Goal: Task Accomplishment & Management: Use online tool/utility

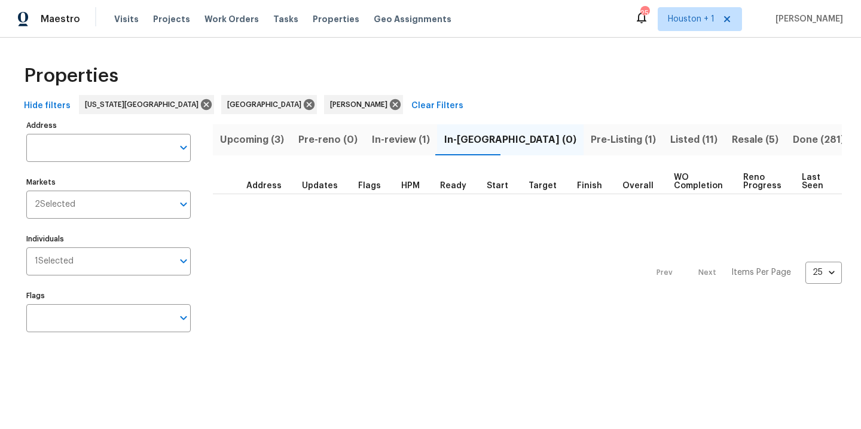
click at [591, 141] on span "Pre-Listing (1)" at bounding box center [623, 140] width 65 height 17
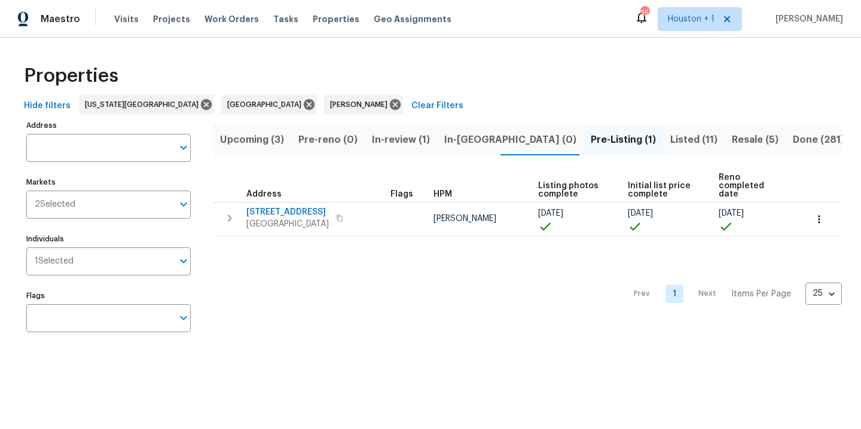
click at [258, 130] on button "Upcoming (3)" at bounding box center [252, 139] width 78 height 31
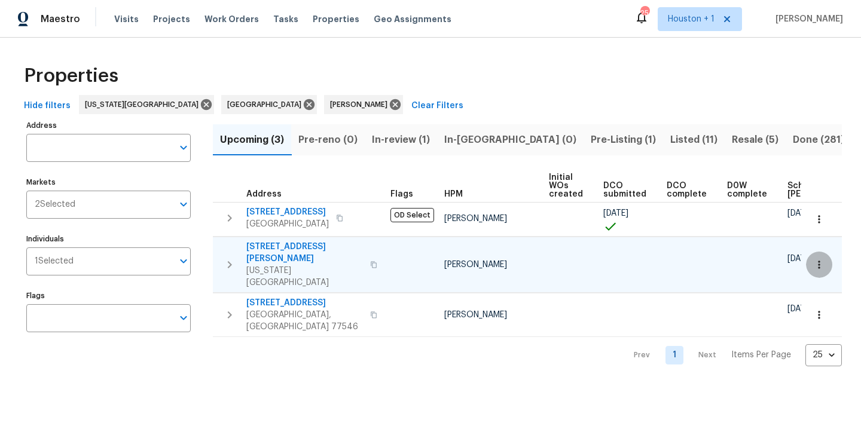
click at [818, 259] on icon "button" at bounding box center [819, 265] width 12 height 12
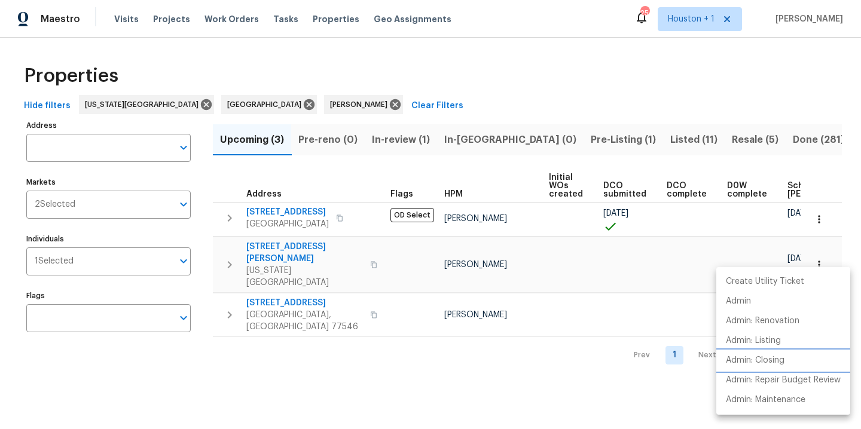
click at [747, 356] on p "Admin: Closing" at bounding box center [755, 361] width 59 height 13
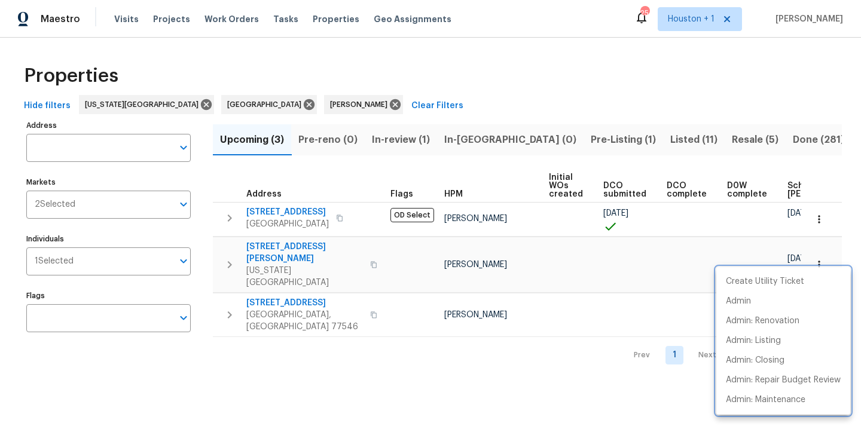
click at [323, 47] on div at bounding box center [430, 214] width 861 height 429
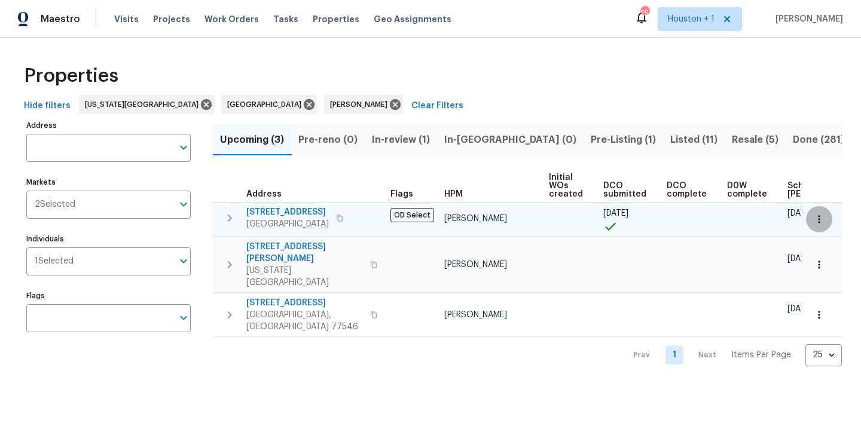
click at [814, 216] on icon "button" at bounding box center [819, 219] width 12 height 12
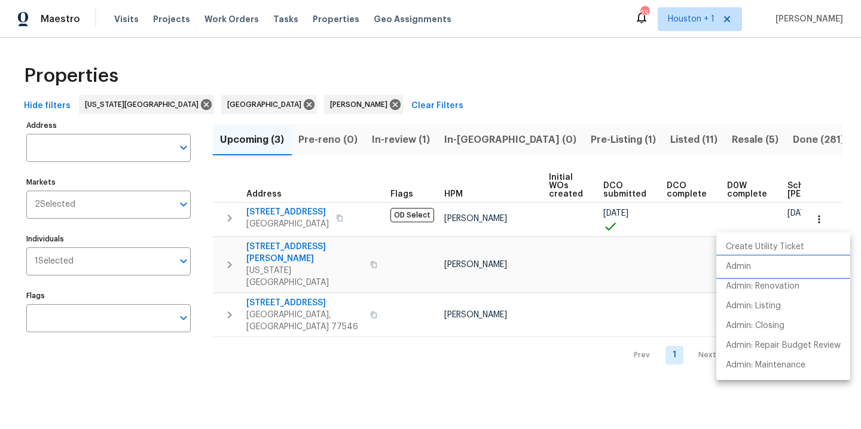
click at [753, 265] on li "Admin" at bounding box center [783, 267] width 134 height 20
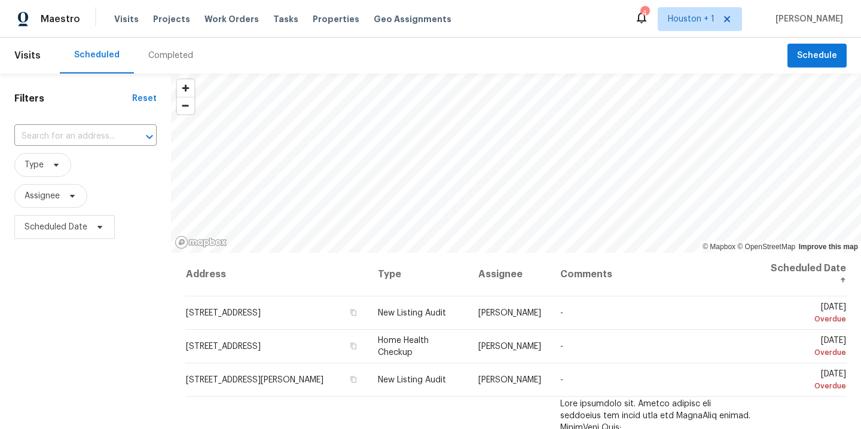
scroll to position [310, 0]
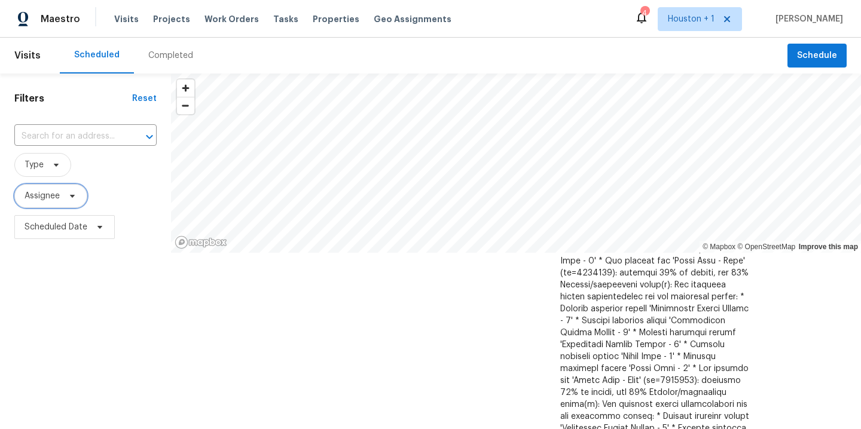
click at [59, 198] on span "Assignee" at bounding box center [42, 196] width 35 height 12
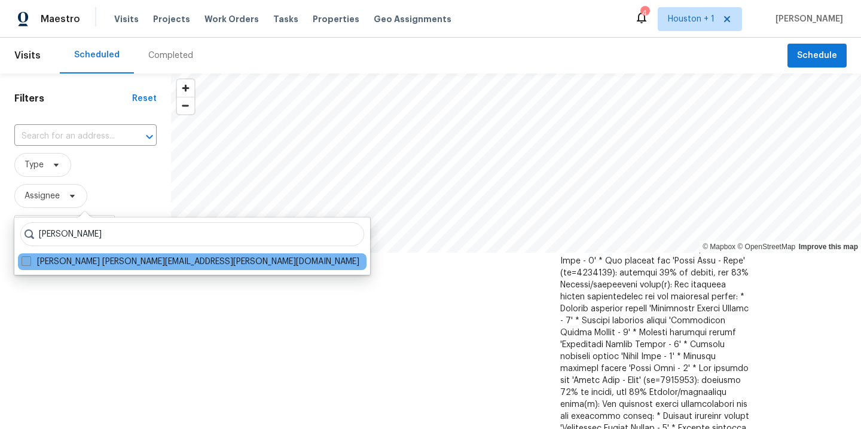
type input "stephen lacy"
click at [57, 266] on label "Stephen Lacy stephen.lacy@opendoor.com" at bounding box center [191, 262] width 338 height 12
click at [29, 264] on input "Stephen Lacy stephen.lacy@opendoor.com" at bounding box center [26, 260] width 8 height 8
checkbox input "true"
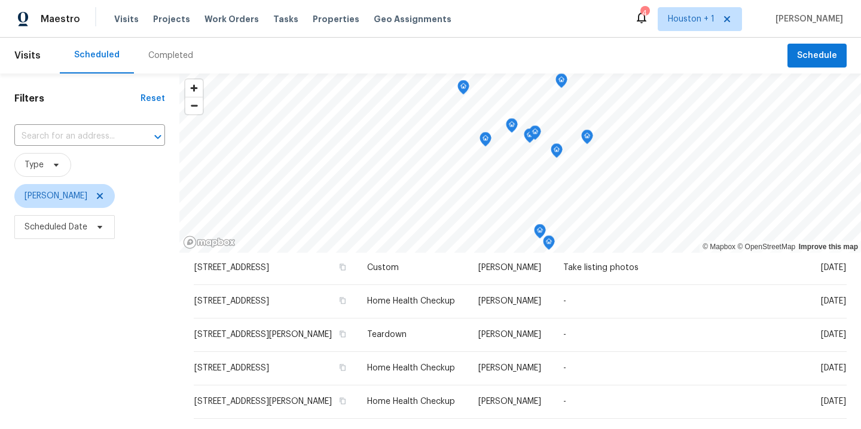
scroll to position [44, 0]
click at [95, 195] on icon at bounding box center [100, 196] width 10 height 10
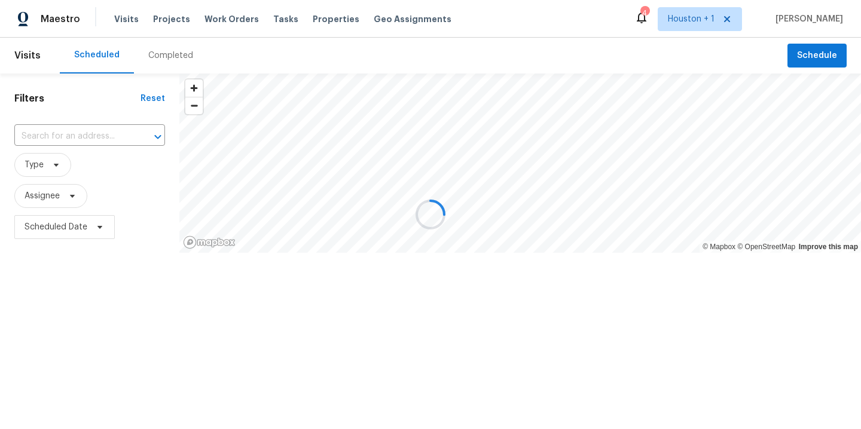
click at [67, 203] on div at bounding box center [430, 214] width 861 height 429
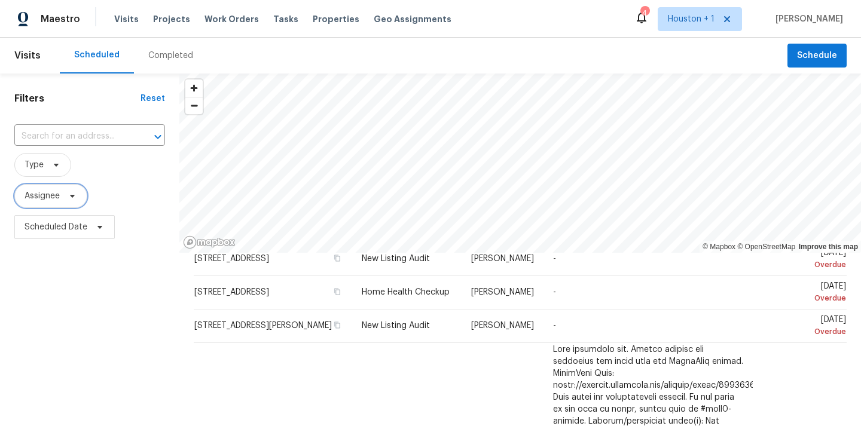
click at [67, 203] on span "Assignee" at bounding box center [50, 196] width 73 height 24
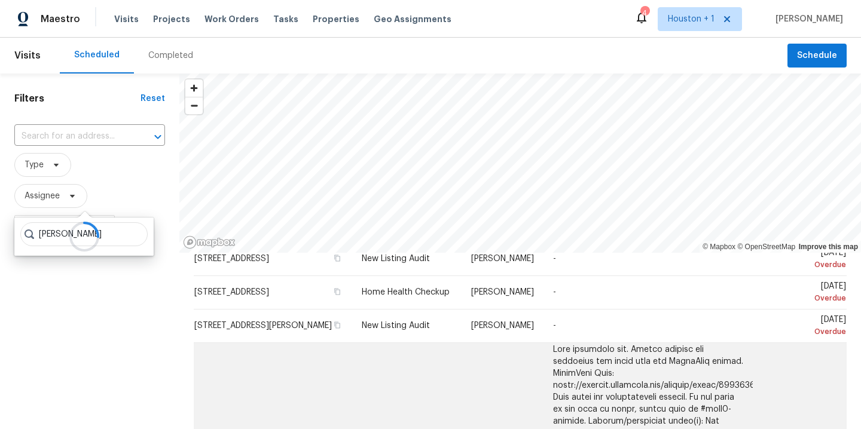
type input "andy taylor"
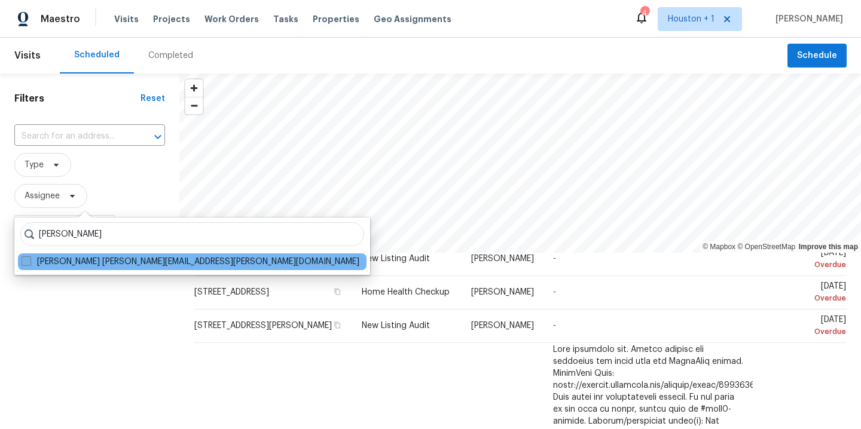
click at [96, 263] on label "Andy Taylor andy.taylor@opendoor.com" at bounding box center [191, 262] width 338 height 12
click at [29, 263] on input "Andy Taylor andy.taylor@opendoor.com" at bounding box center [26, 260] width 8 height 8
checkbox input "true"
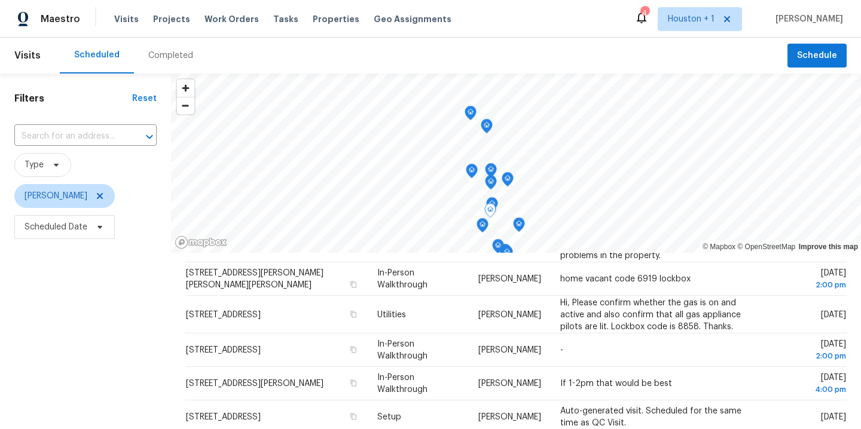
scroll to position [441, 0]
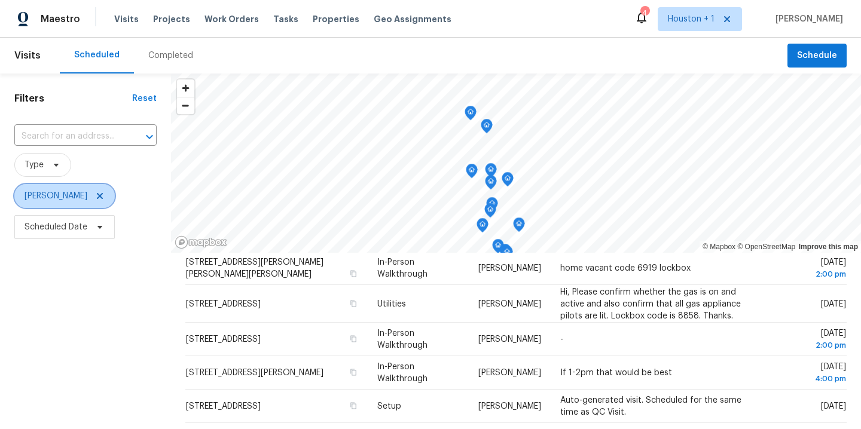
click at [95, 194] on icon at bounding box center [100, 196] width 10 height 10
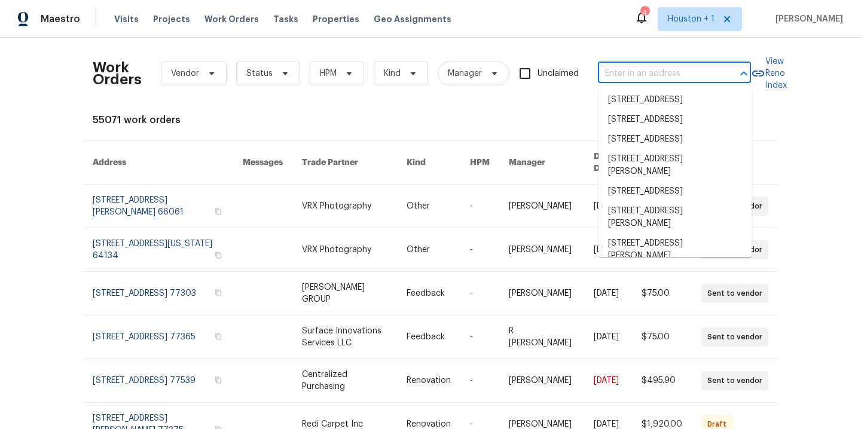
click at [633, 78] on input "text" at bounding box center [658, 74] width 120 height 19
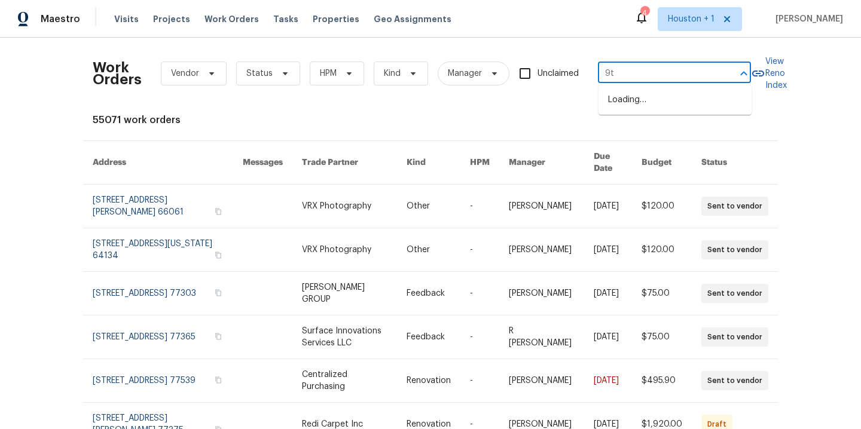
type input "9"
type input "9624 d"
click at [649, 103] on li "9624 Ditman Way, Kansas City, MO 64134" at bounding box center [674, 106] width 153 height 32
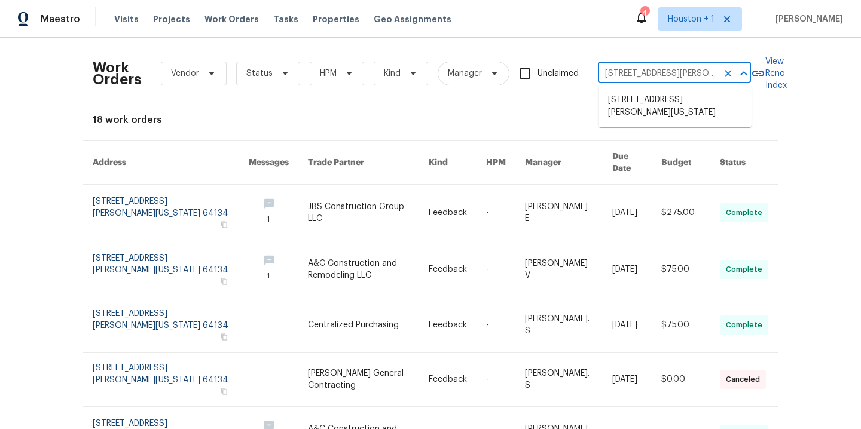
click at [681, 82] on input "9624 Ditman Way, Kansas City, MO 64134" at bounding box center [658, 74] width 120 height 19
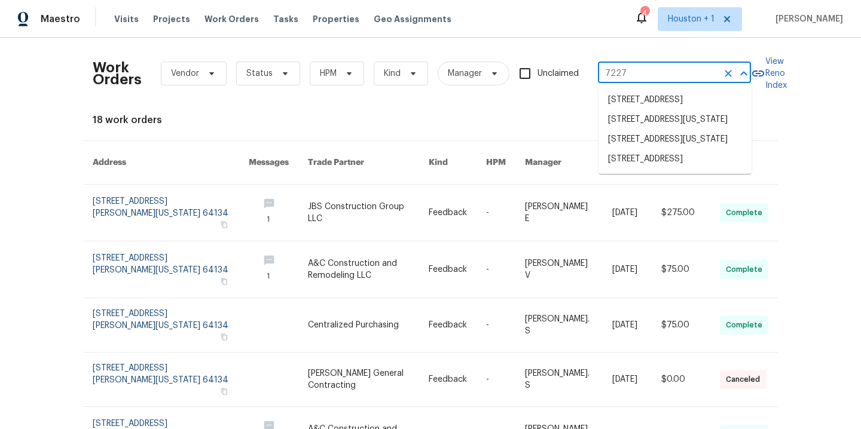
type input "7227 g"
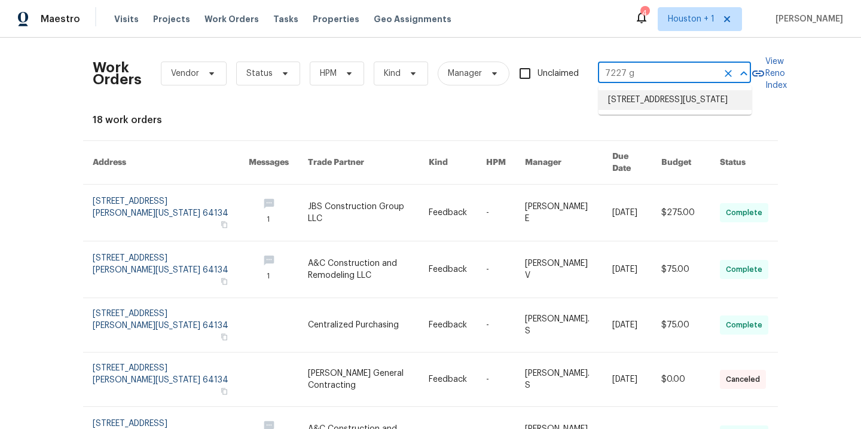
click at [699, 110] on li "7227 Greeley Ave, Kansas City, KS 66109" at bounding box center [674, 100] width 153 height 20
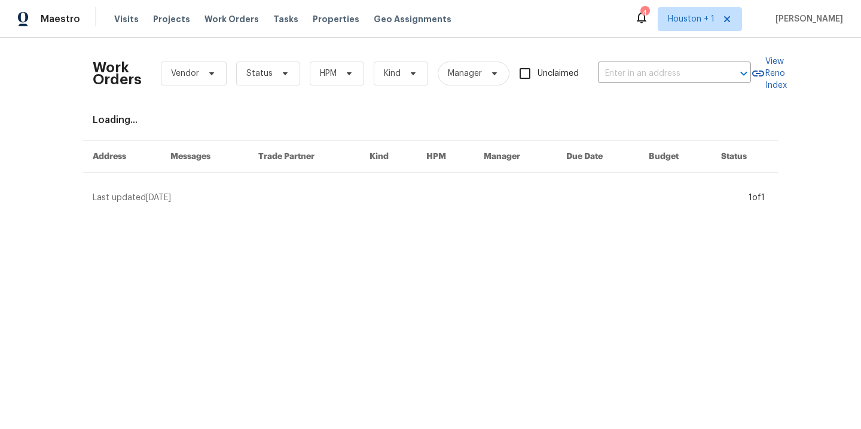
type input "7227 Greeley Ave, Kansas City, KS 66109"
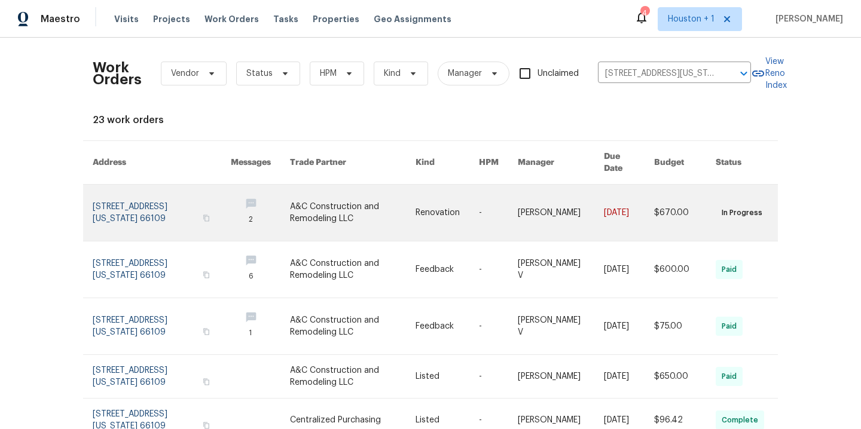
click at [323, 196] on link at bounding box center [353, 213] width 126 height 56
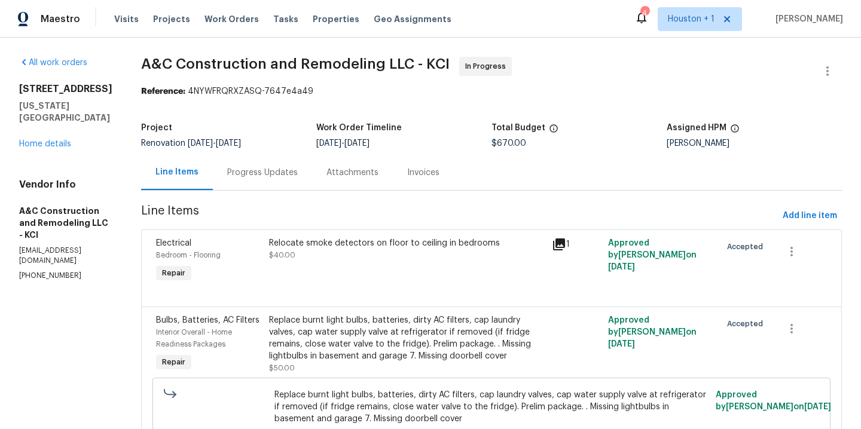
click at [295, 173] on div "Progress Updates" at bounding box center [262, 173] width 71 height 12
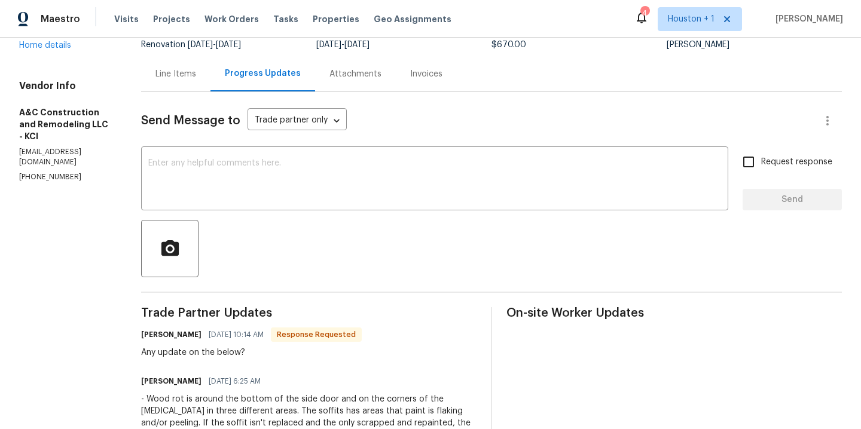
scroll to position [56, 0]
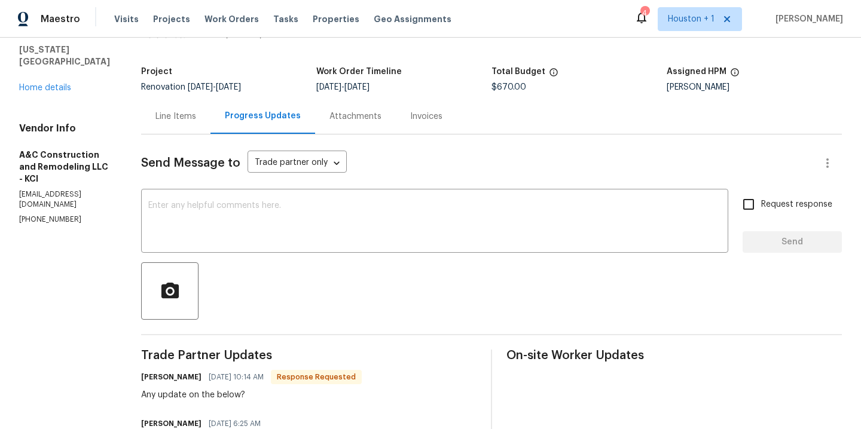
click at [196, 120] on div "Line Items" at bounding box center [175, 117] width 41 height 12
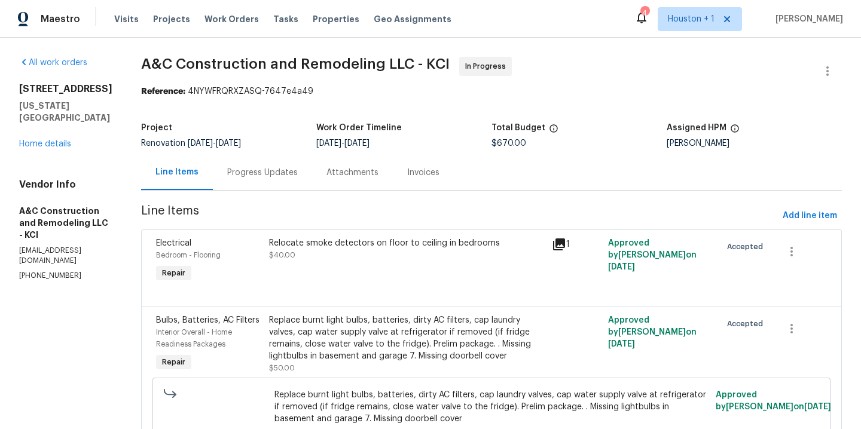
click at [268, 176] on div "Progress Updates" at bounding box center [262, 173] width 71 height 12
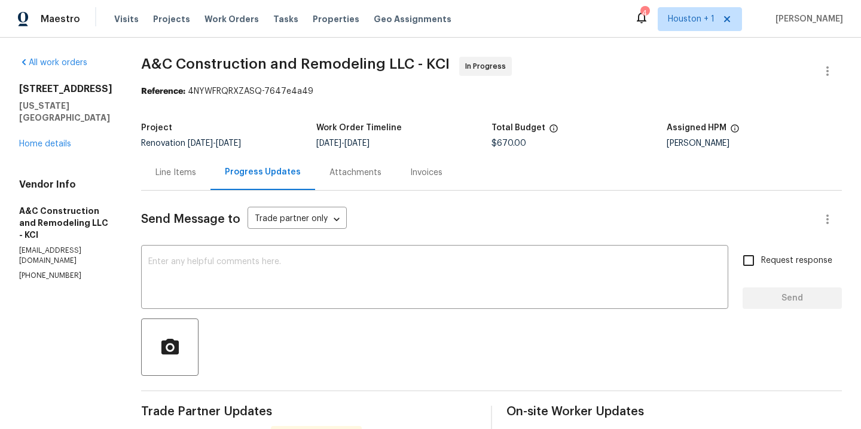
click at [189, 164] on div "Line Items" at bounding box center [175, 172] width 69 height 35
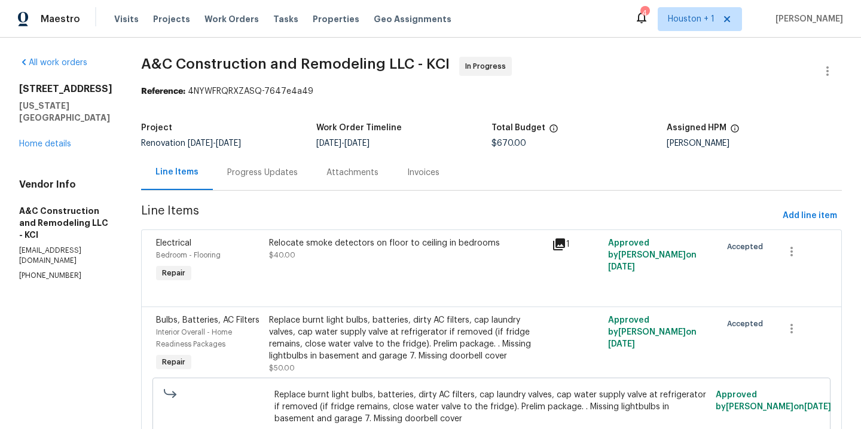
click at [295, 176] on div "Progress Updates" at bounding box center [262, 173] width 71 height 12
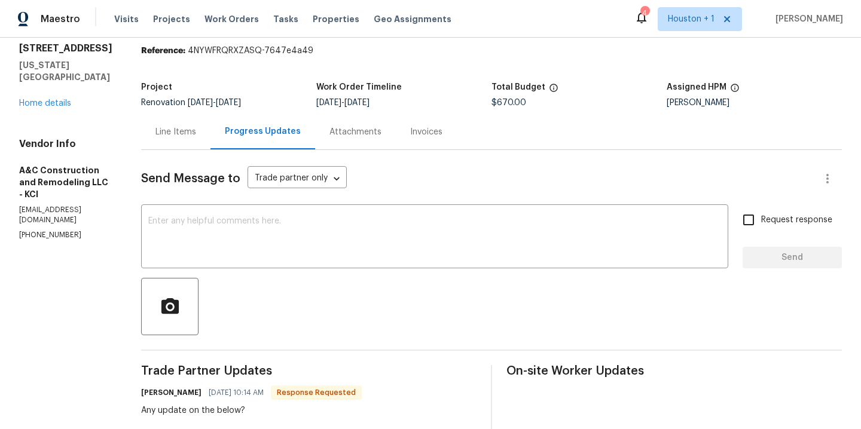
scroll to position [11, 0]
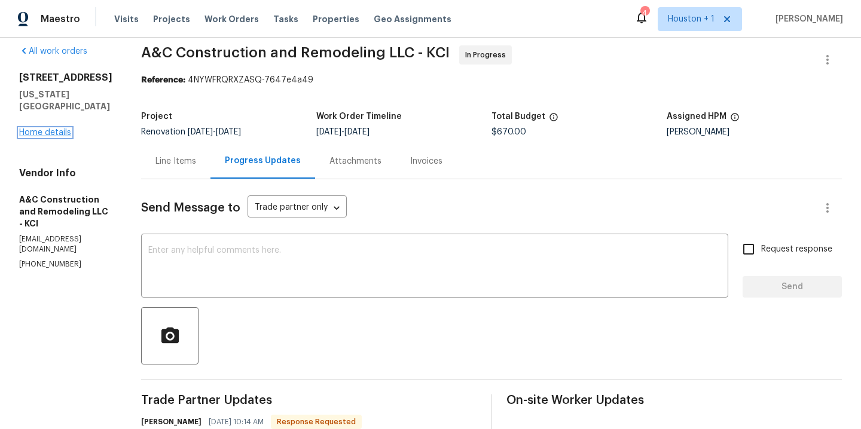
click at [55, 129] on link "Home details" at bounding box center [45, 133] width 52 height 8
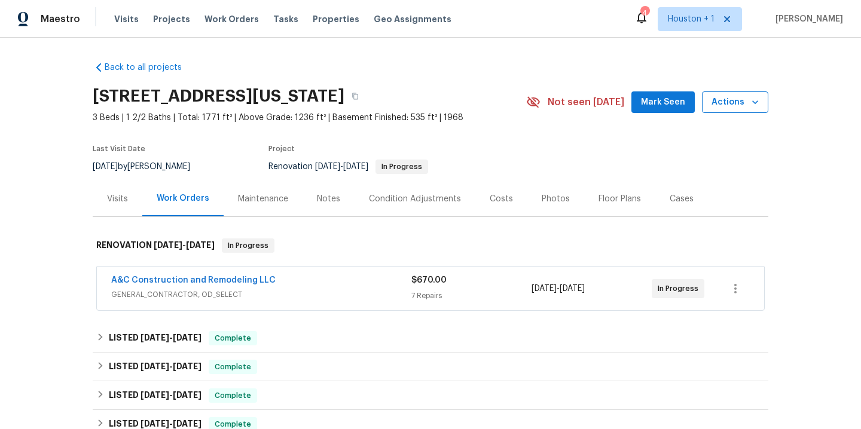
click at [717, 108] on span "Actions" at bounding box center [734, 102] width 47 height 15
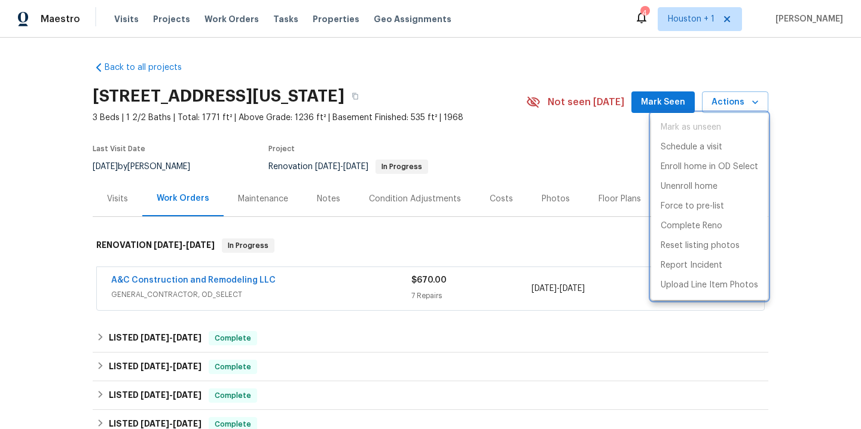
click at [565, 144] on div at bounding box center [430, 214] width 861 height 429
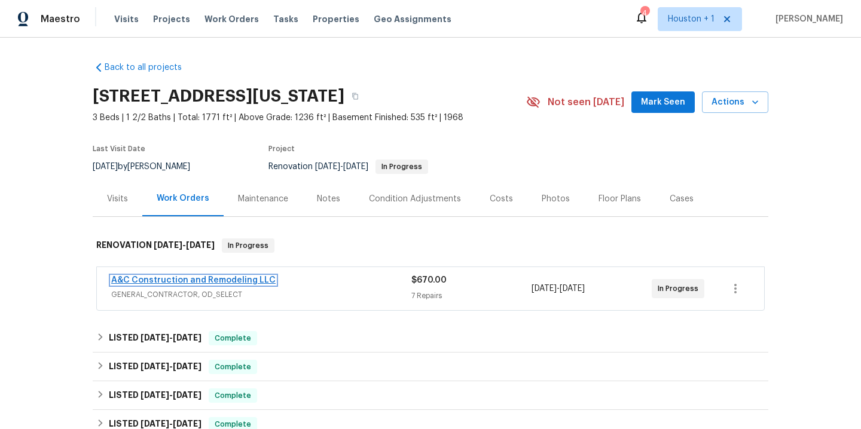
click at [231, 282] on link "A&C Construction and Remodeling LLC" at bounding box center [193, 280] width 164 height 8
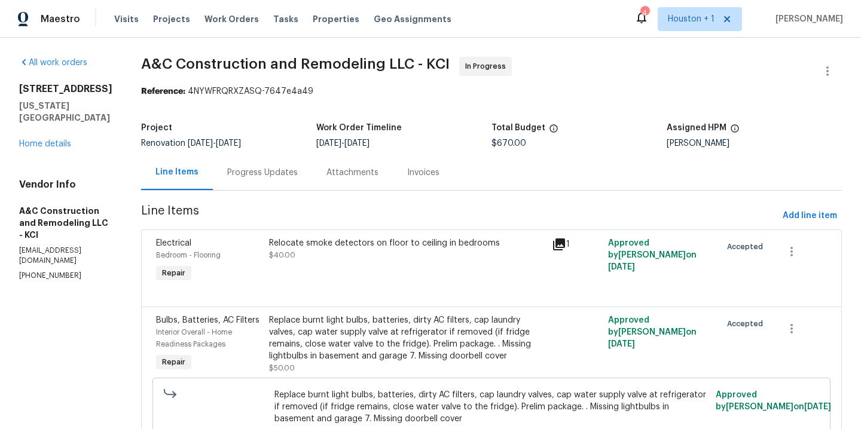
click at [292, 173] on div "Progress Updates" at bounding box center [262, 173] width 71 height 12
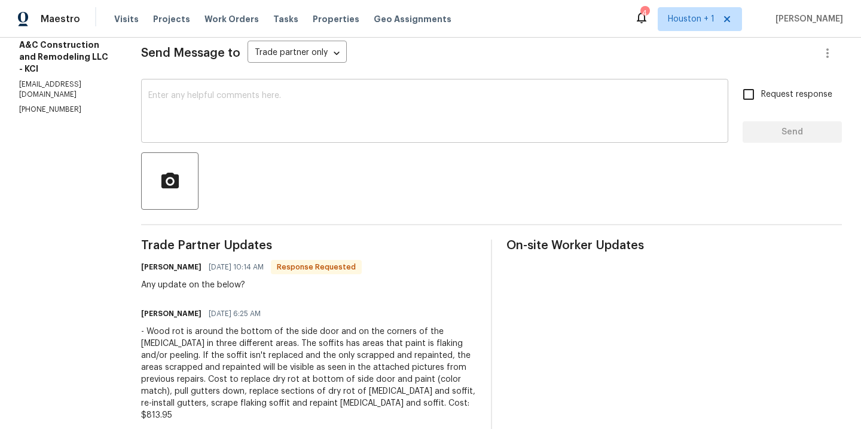
scroll to position [180, 0]
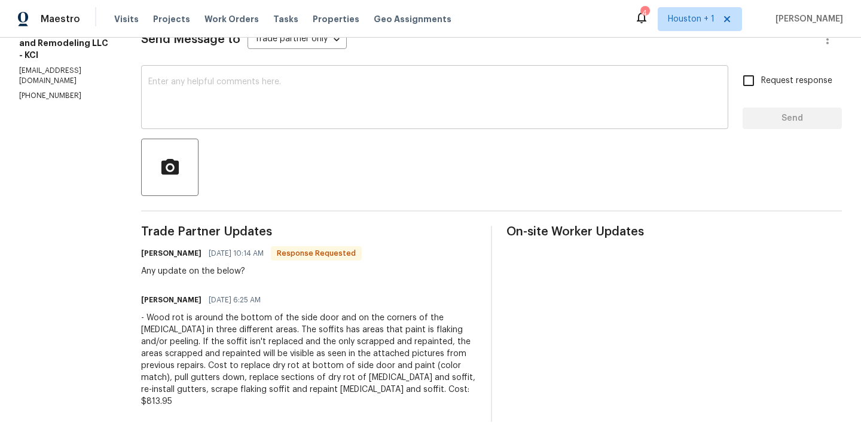
click at [297, 113] on textarea at bounding box center [434, 99] width 573 height 42
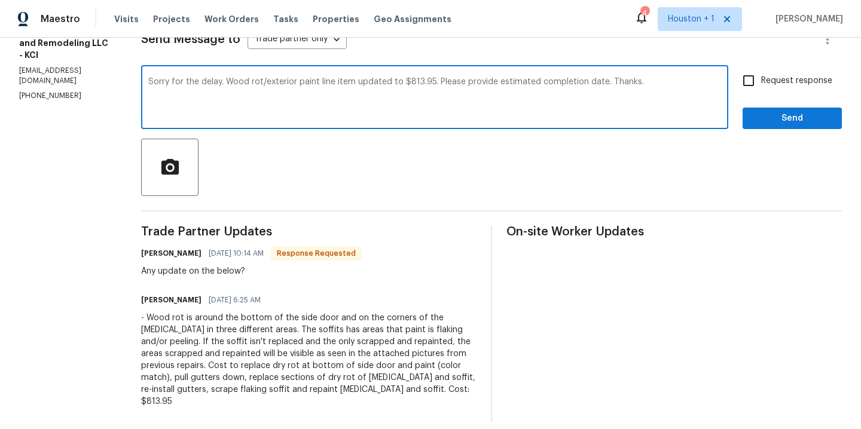
type textarea "Sorry for the delay. Wood rot/exterior paint line item updated to $813.95. Plea…"
click at [751, 80] on input "Request response" at bounding box center [748, 80] width 25 height 25
checkbox input "true"
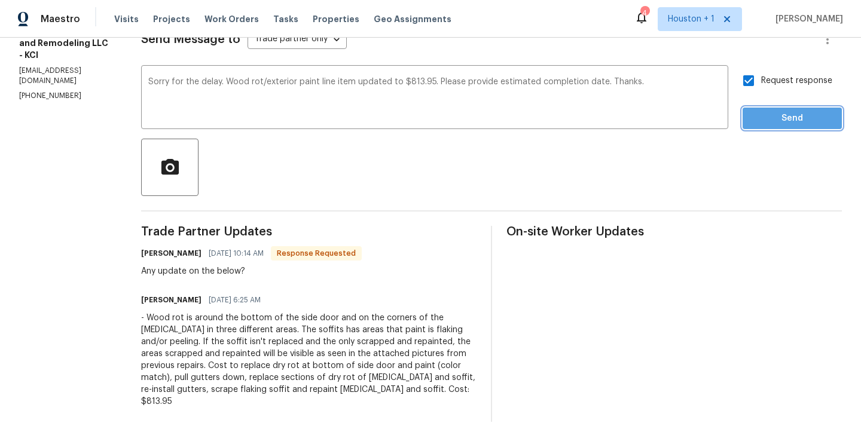
click at [774, 112] on span "Send" at bounding box center [792, 118] width 80 height 15
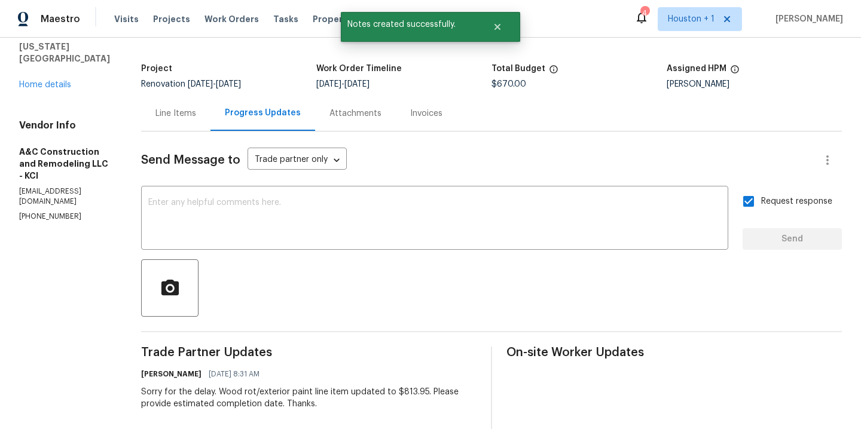
scroll to position [0, 0]
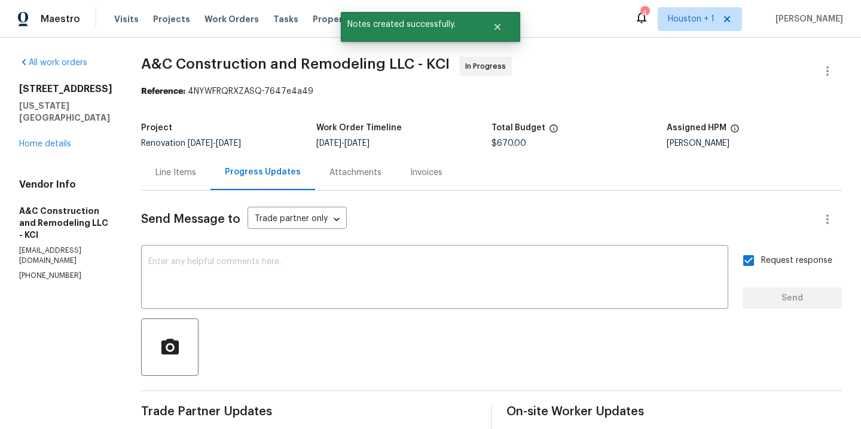
click at [195, 170] on div "Line Items" at bounding box center [175, 173] width 41 height 12
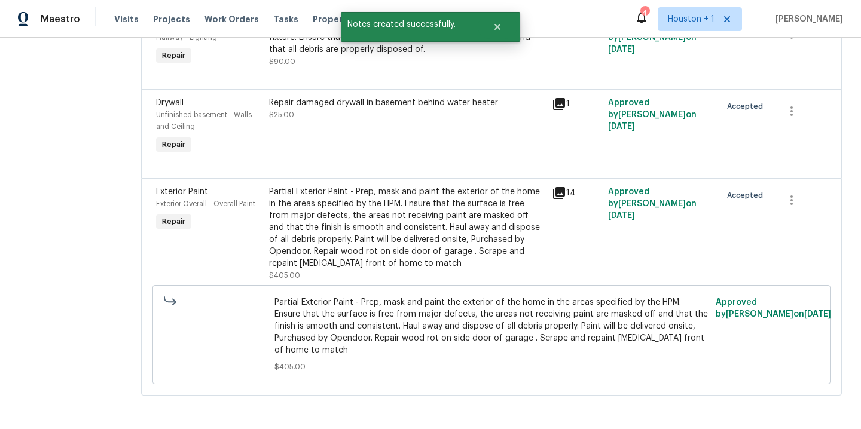
scroll to position [543, 0]
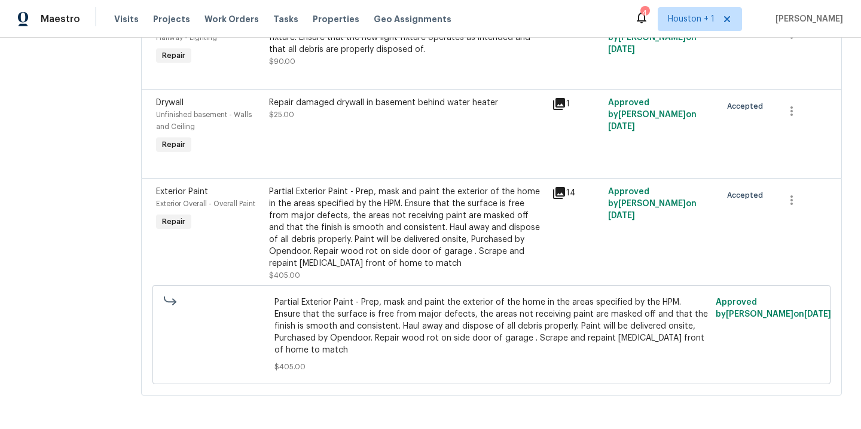
click at [426, 223] on div "Partial Exterior Paint - Prep, mask and paint the exterior of the home in the a…" at bounding box center [407, 228] width 276 height 84
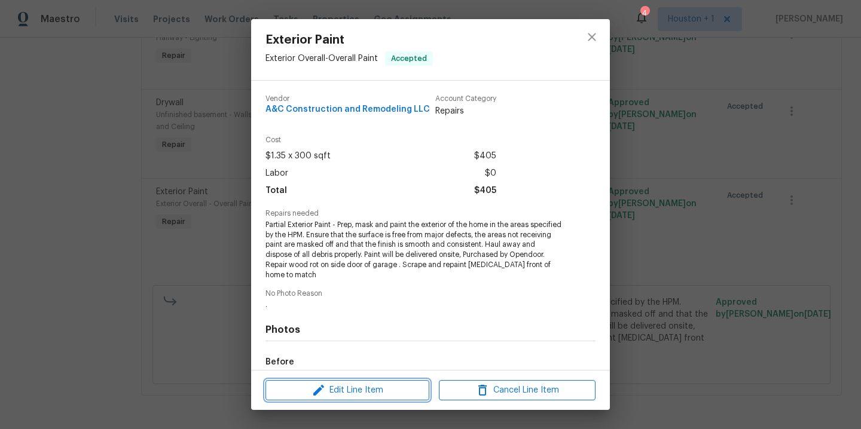
click at [354, 390] on span "Edit Line Item" at bounding box center [347, 390] width 157 height 15
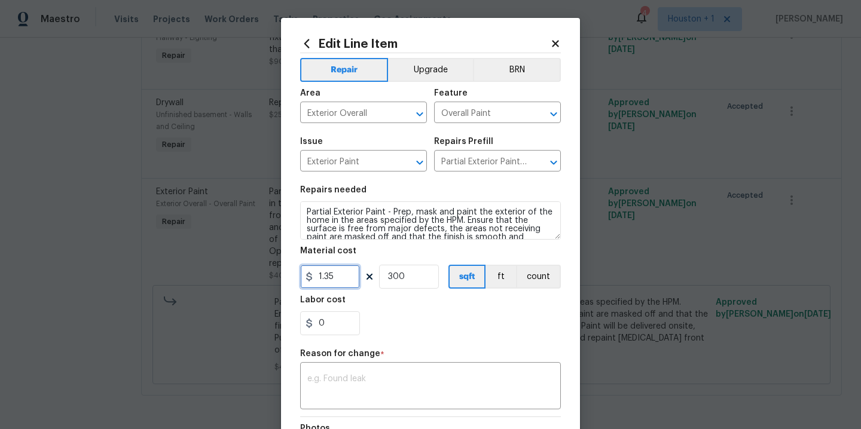
click at [356, 280] on input "1.35" at bounding box center [330, 277] width 60 height 24
type input "813.95"
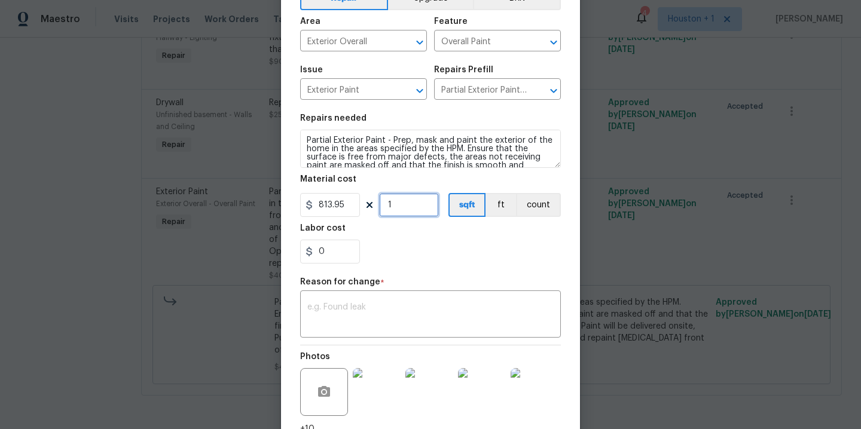
scroll to position [91, 0]
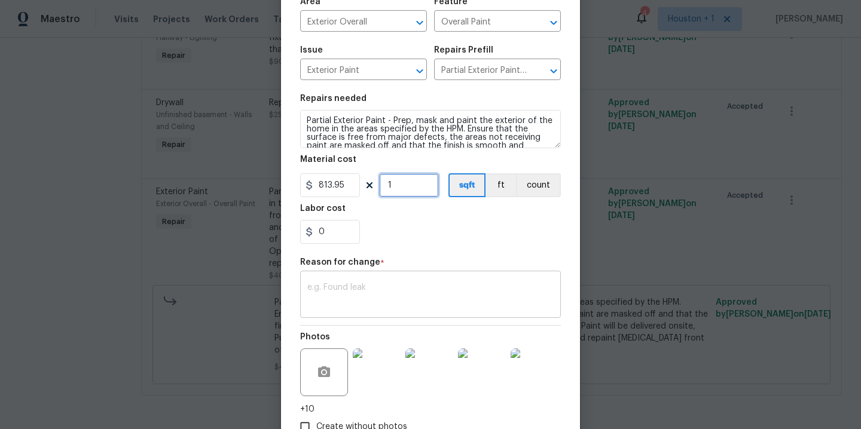
type input "1"
click at [344, 285] on textarea at bounding box center [430, 295] width 246 height 25
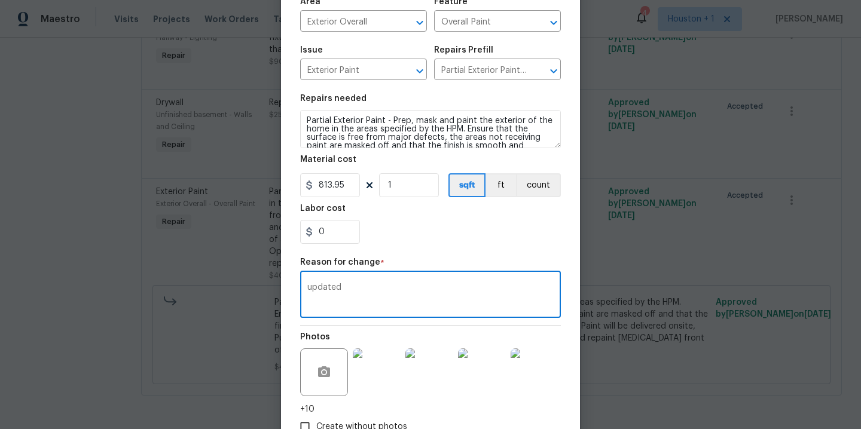
type textarea "updated"
click at [473, 219] on div "Labor cost" at bounding box center [430, 212] width 261 height 16
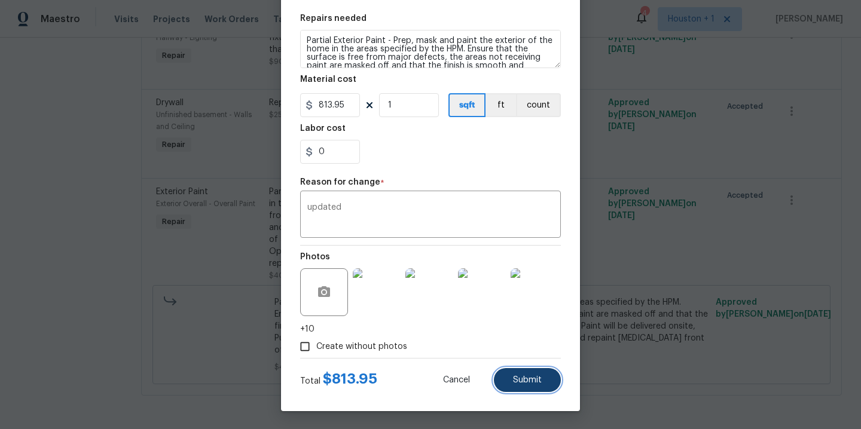
click at [526, 373] on button "Submit" at bounding box center [527, 380] width 67 height 24
type input "1.35"
type input "300"
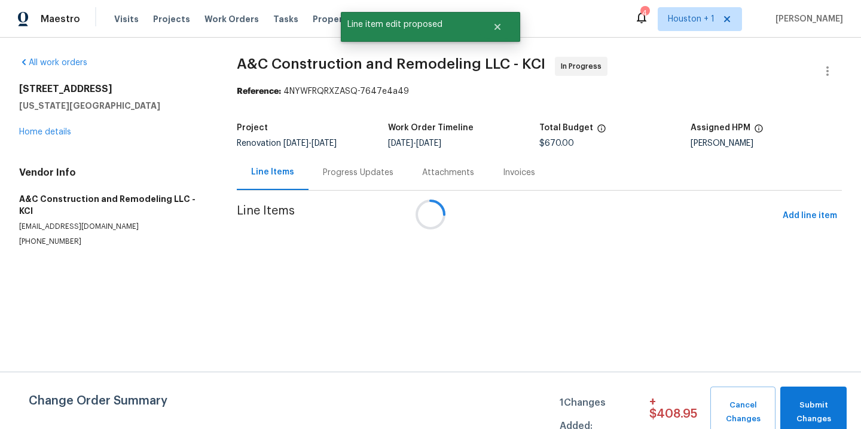
scroll to position [0, 0]
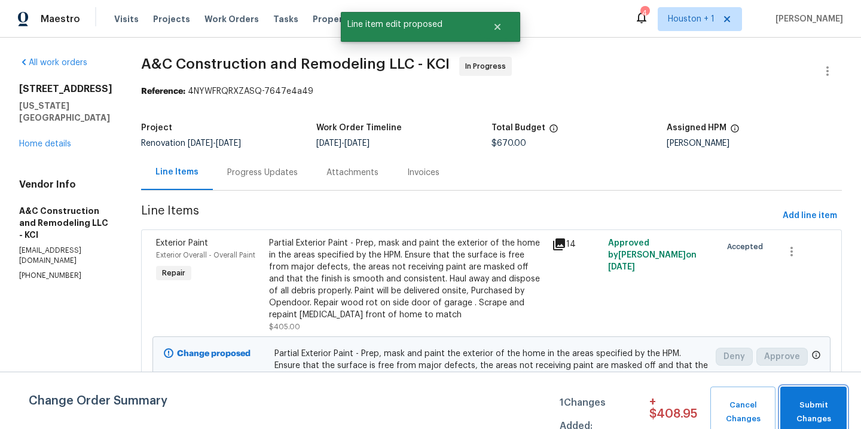
click at [810, 400] on span "Submit Changes" at bounding box center [813, 413] width 54 height 28
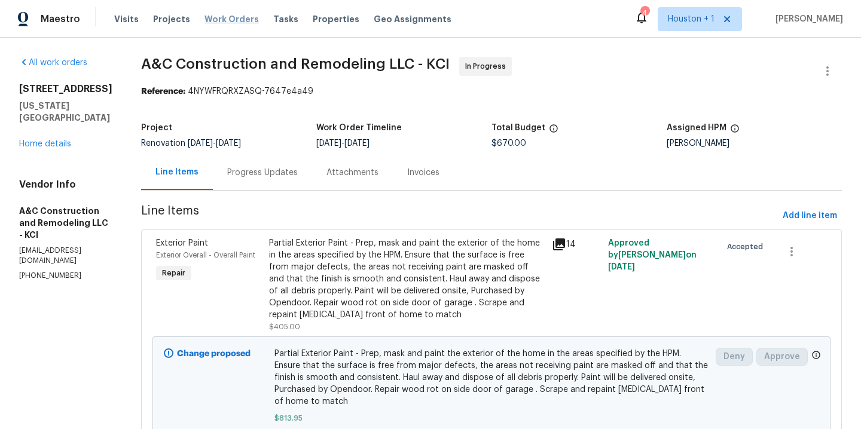
click at [223, 18] on span "Work Orders" at bounding box center [231, 19] width 54 height 12
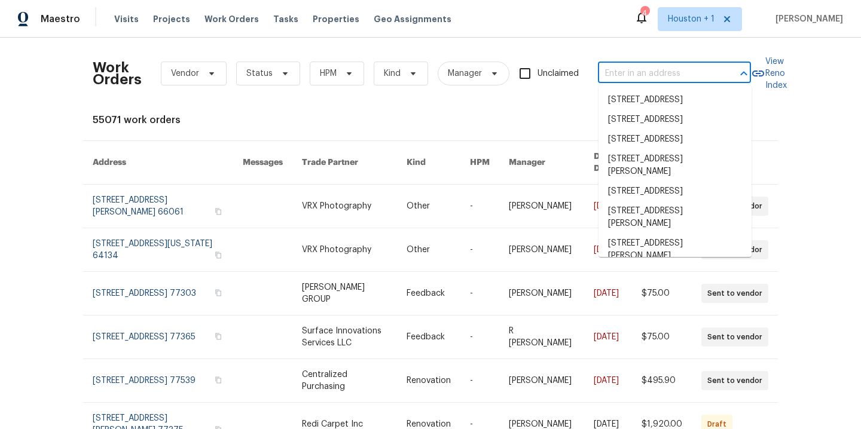
click at [621, 75] on input "text" at bounding box center [658, 74] width 120 height 19
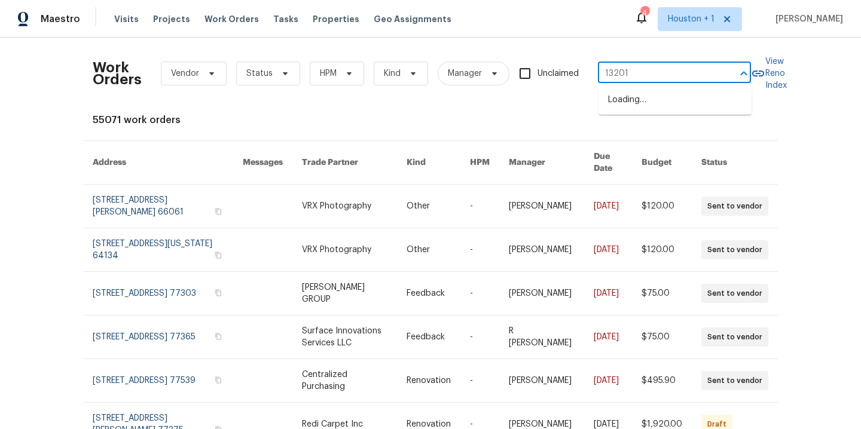
type input "13201 e"
click at [679, 110] on li "13201 E 53rd St, Kansas City, MO 64133" at bounding box center [674, 100] width 153 height 20
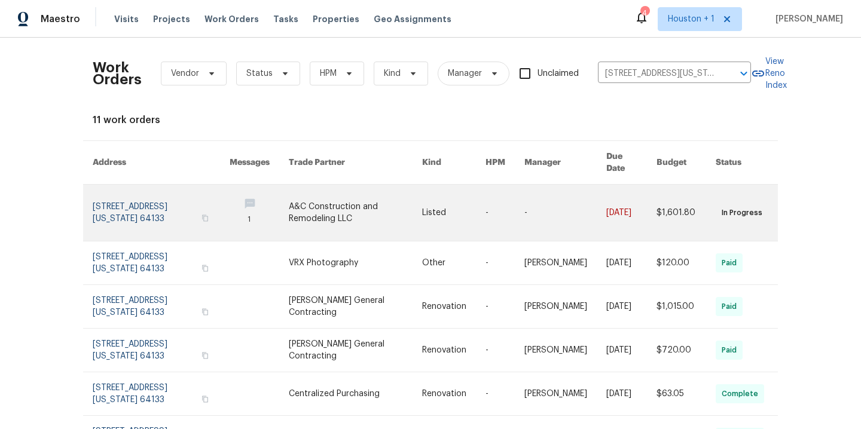
click at [321, 195] on link at bounding box center [355, 213] width 133 height 56
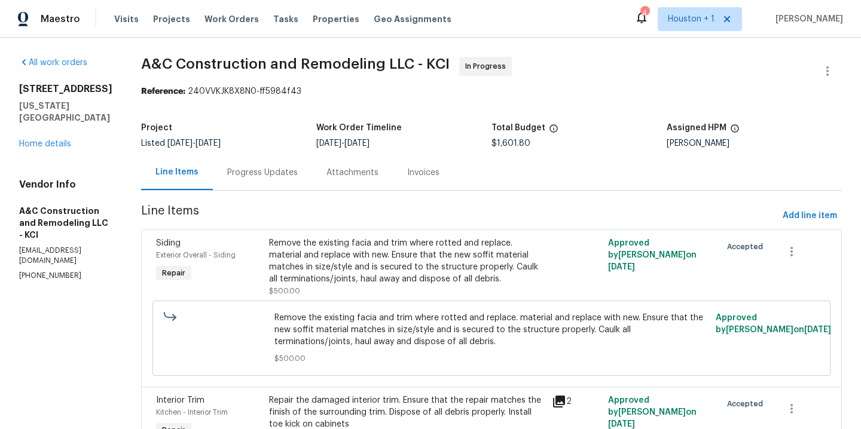
click at [279, 176] on div "Progress Updates" at bounding box center [262, 173] width 71 height 12
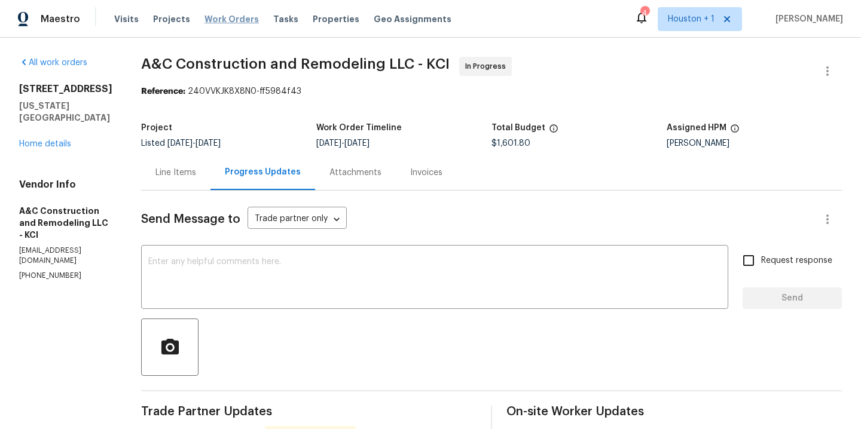
click at [219, 20] on span "Work Orders" at bounding box center [231, 19] width 54 height 12
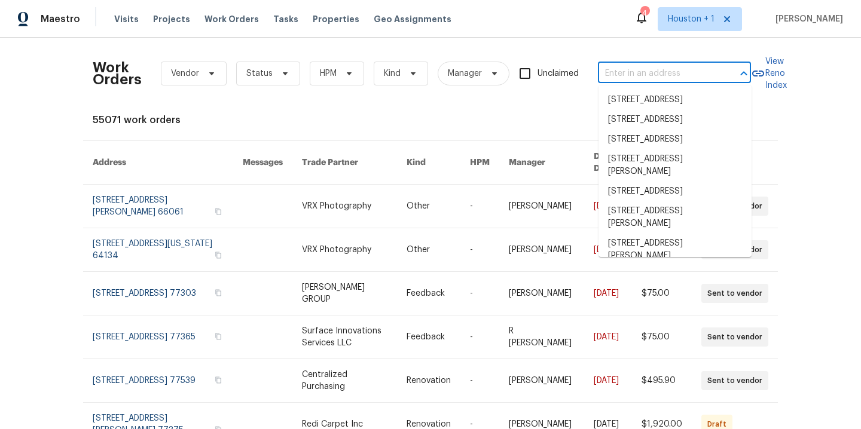
click at [628, 72] on input "text" at bounding box center [658, 74] width 120 height 19
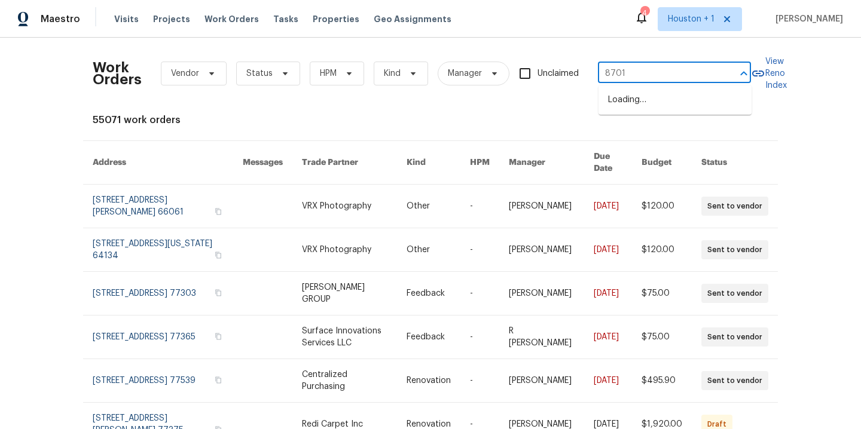
type input "8701 e"
click at [659, 110] on li "8701 E 109th Ter, Kansas City, MO 64134" at bounding box center [674, 100] width 153 height 20
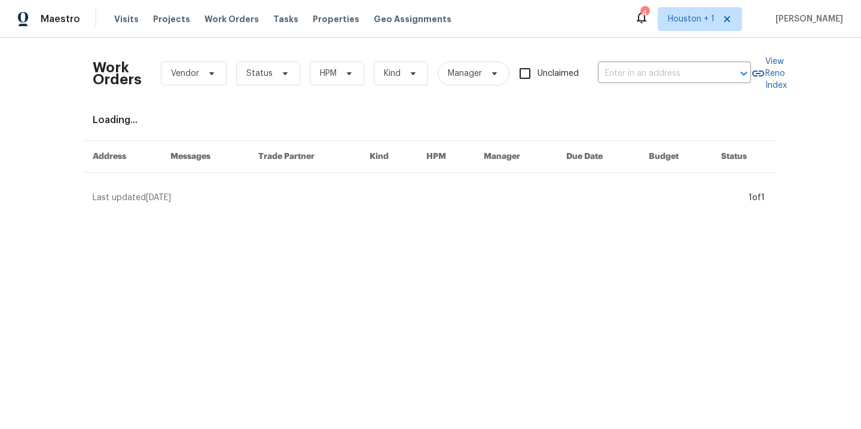
type input "8701 E 109th Ter, Kansas City, MO 64134"
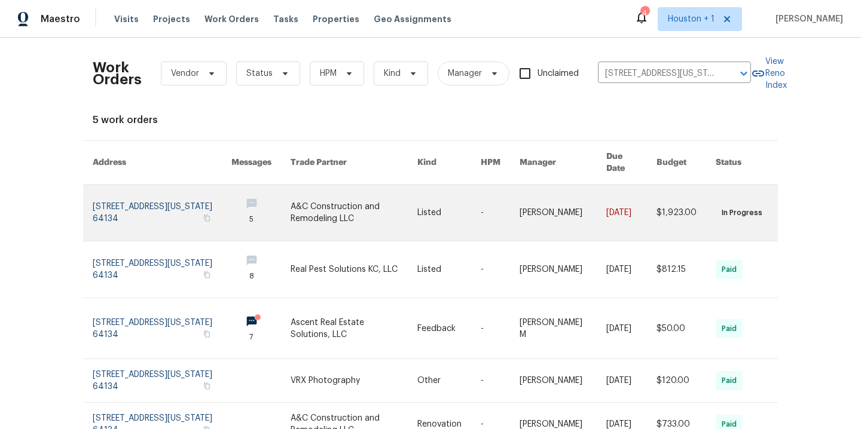
click at [326, 201] on link at bounding box center [354, 213] width 126 height 56
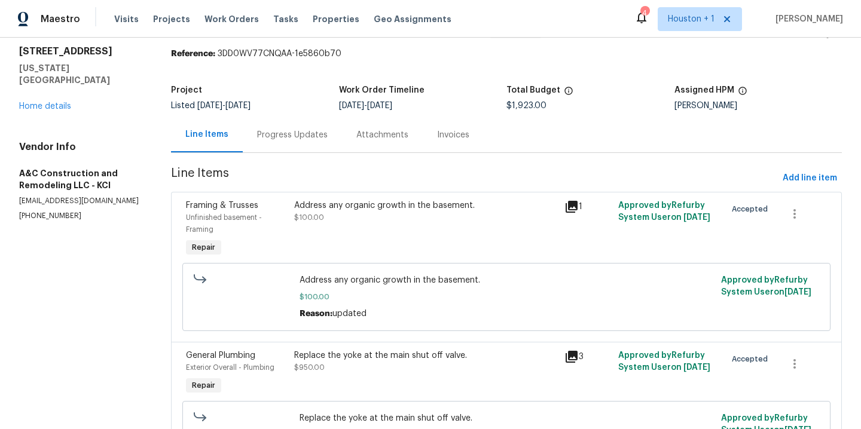
click at [280, 147] on div "Progress Updates" at bounding box center [292, 134] width 99 height 35
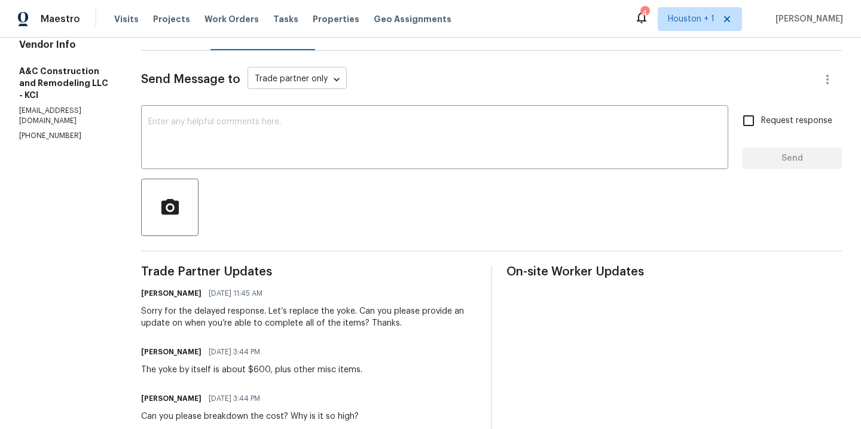
scroll to position [141, 0]
click at [215, 19] on span "Work Orders" at bounding box center [231, 19] width 54 height 12
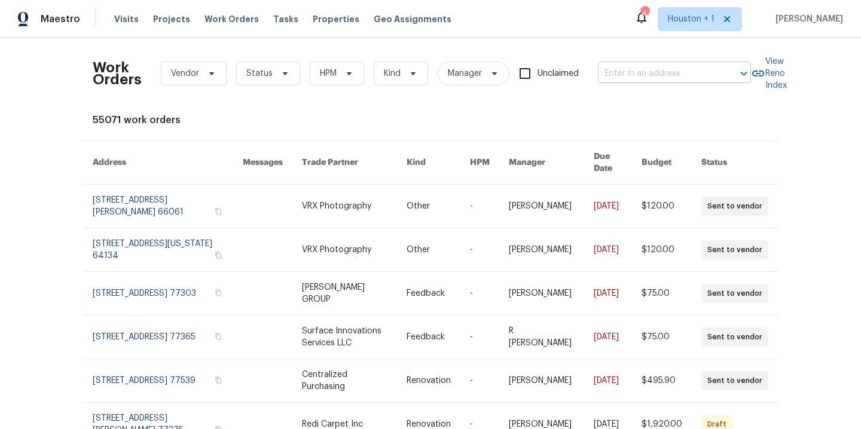
click at [633, 70] on input "text" at bounding box center [658, 74] width 120 height 19
type input "7300 nw"
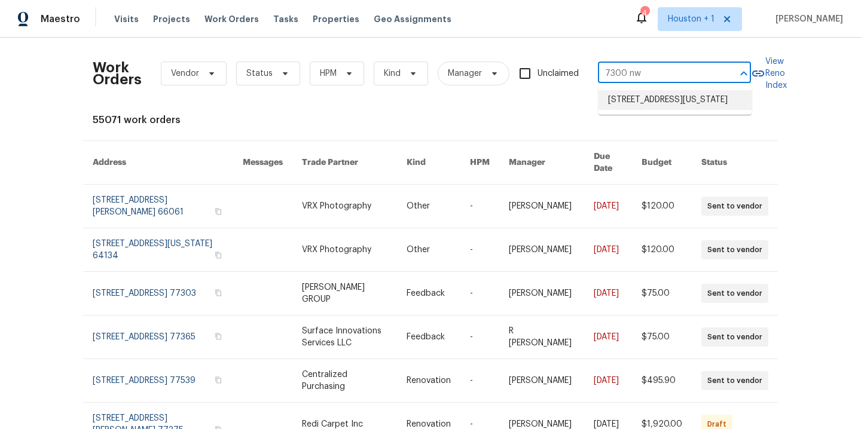
click at [667, 103] on li "7300 NW 73rd St, Kansas City, MO 64152" at bounding box center [674, 100] width 153 height 20
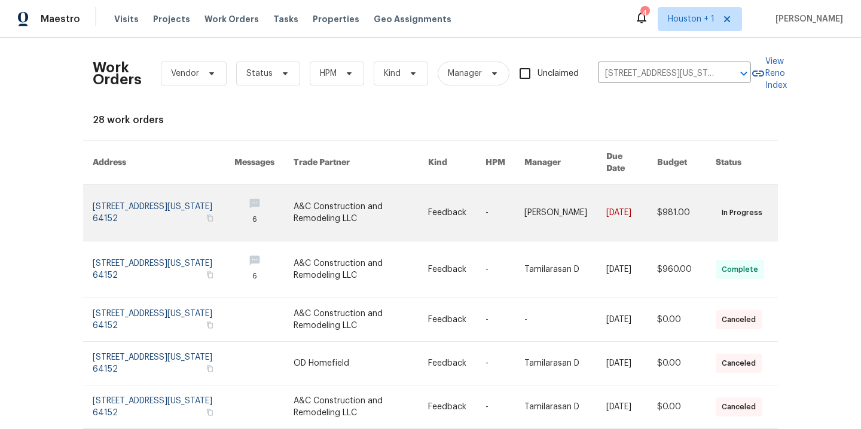
click at [322, 190] on link at bounding box center [361, 213] width 135 height 56
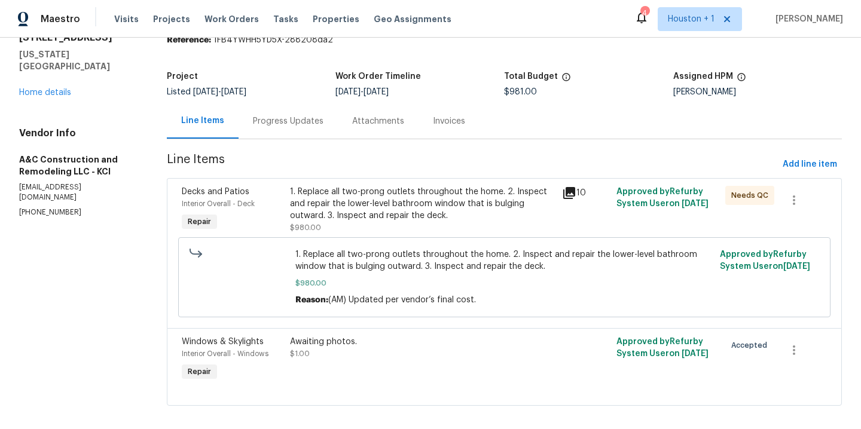
scroll to position [62, 0]
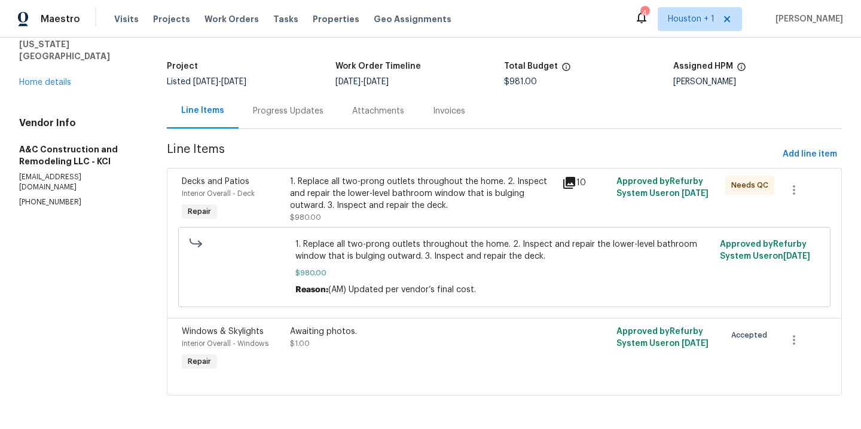
click at [338, 187] on div "1. Replace all two-prong outlets throughout the home. 2. Inspect and repair the…" at bounding box center [422, 194] width 265 height 36
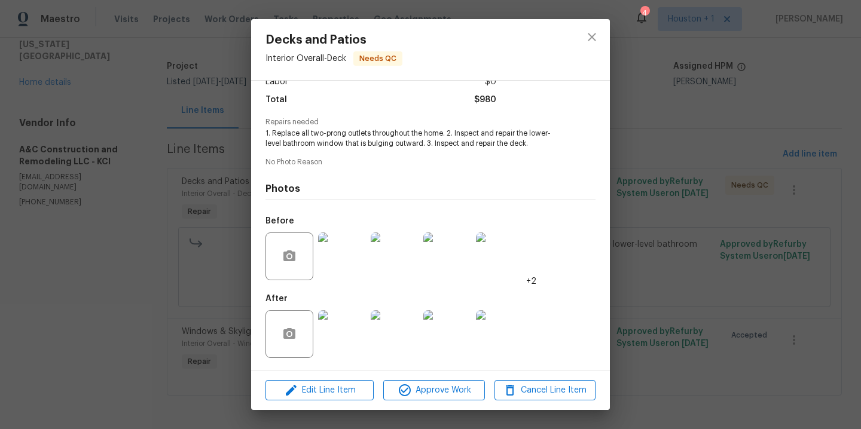
scroll to position [0, 0]
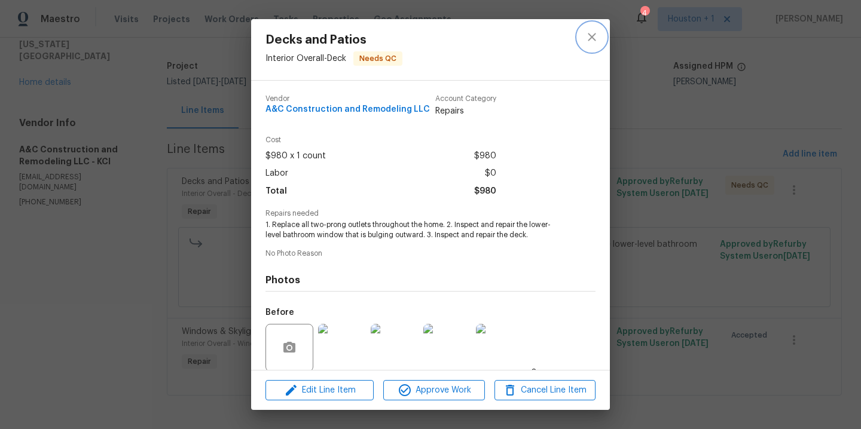
click at [589, 28] on button "close" at bounding box center [592, 37] width 29 height 29
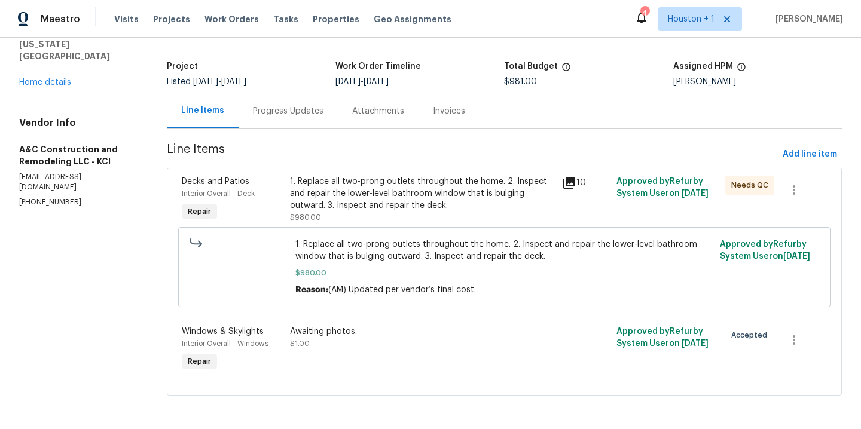
click at [253, 106] on div "Progress Updates" at bounding box center [288, 111] width 71 height 12
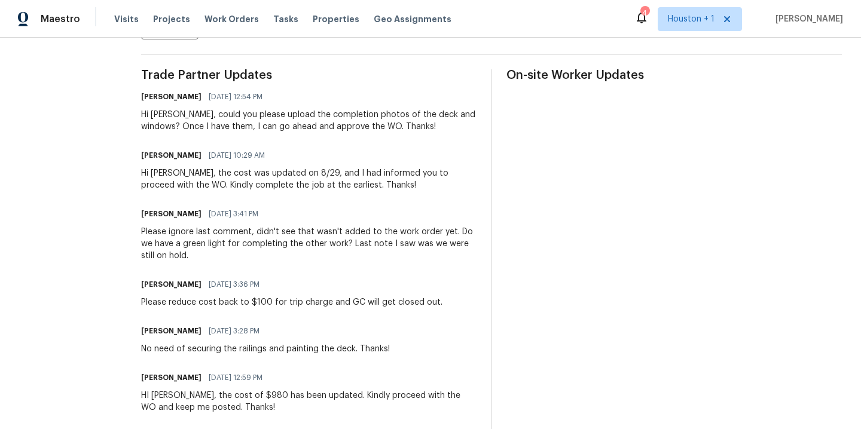
scroll to position [334, 0]
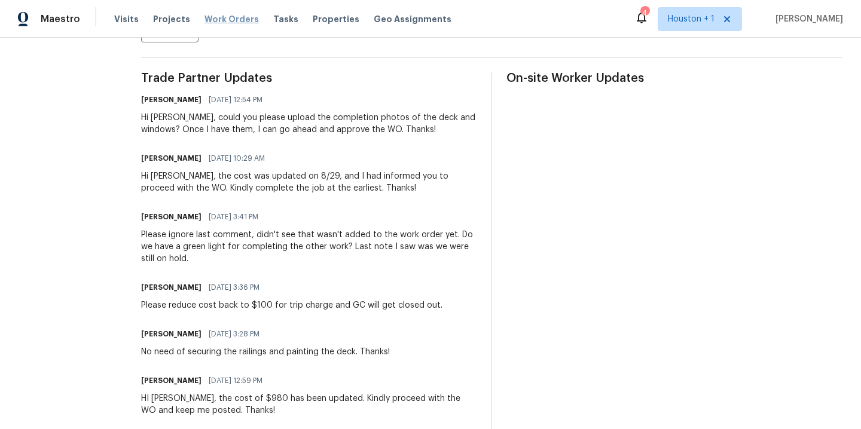
click at [215, 25] on span "Work Orders" at bounding box center [231, 19] width 54 height 12
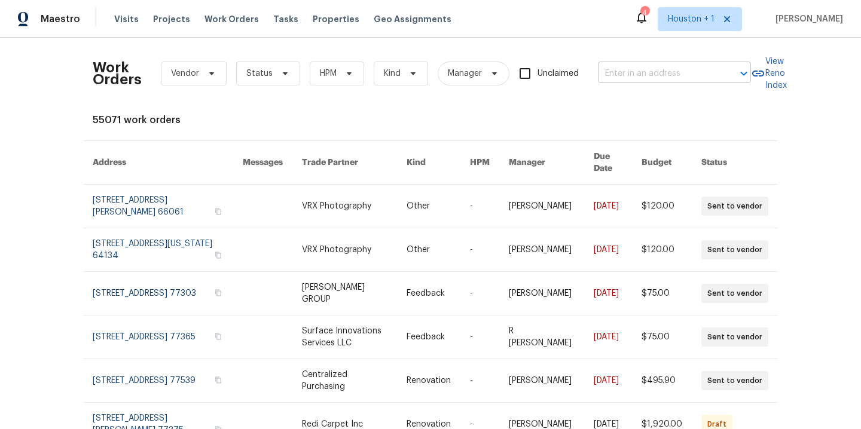
click at [652, 81] on input "text" at bounding box center [658, 74] width 120 height 19
type input "2939 n"
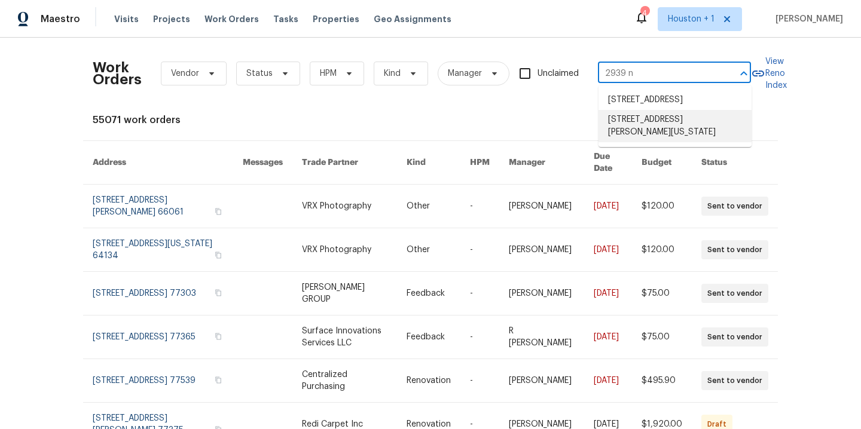
click at [654, 134] on li "2939 NE Jewett St, Kansas City, MO 64117" at bounding box center [674, 126] width 153 height 32
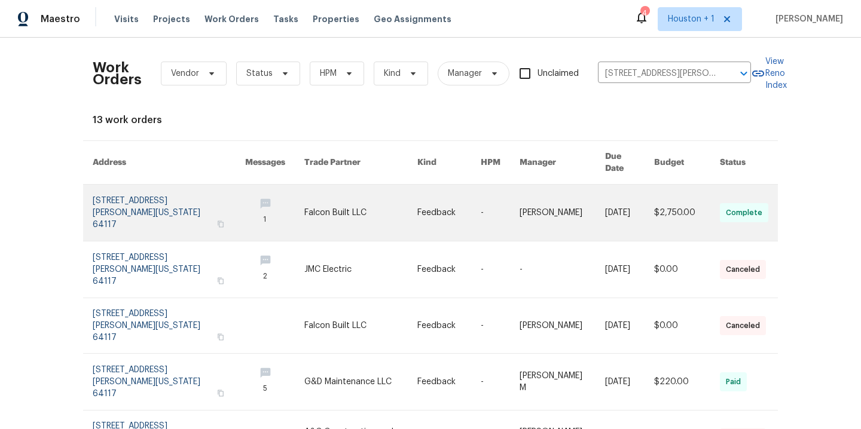
click at [305, 199] on link at bounding box center [360, 213] width 113 height 56
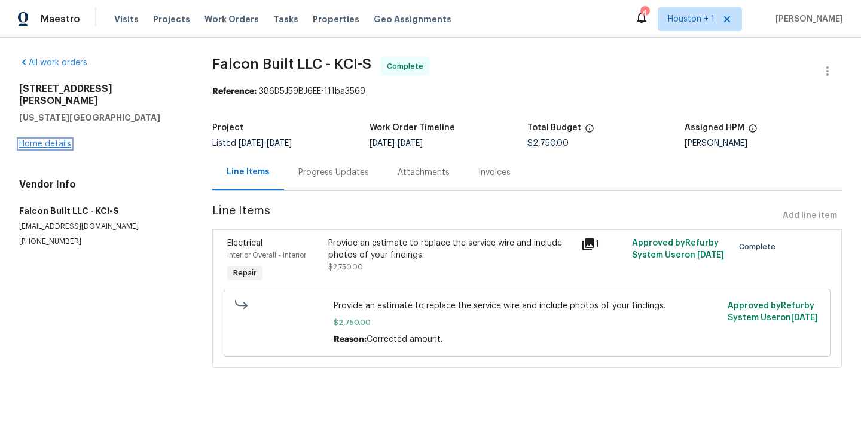
click at [53, 140] on link "Home details" at bounding box center [45, 144] width 52 height 8
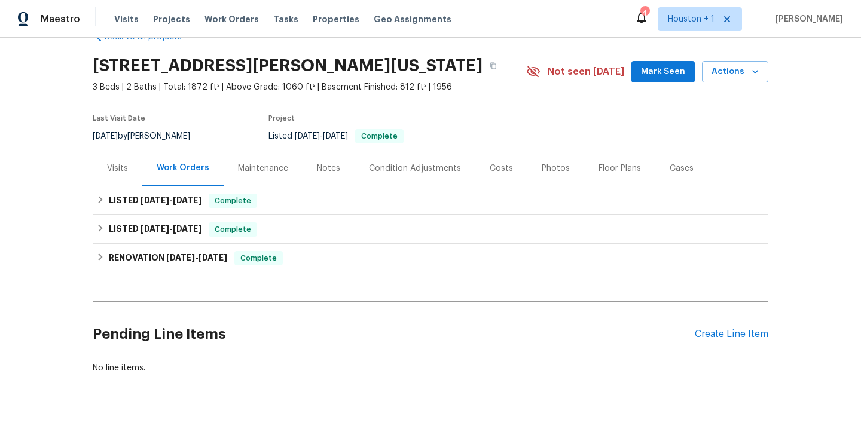
scroll to position [34, 0]
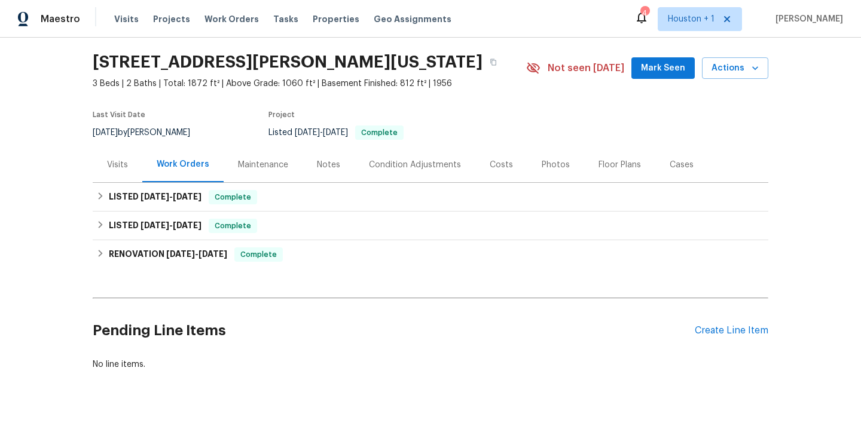
click at [332, 160] on div "Notes" at bounding box center [328, 165] width 23 height 12
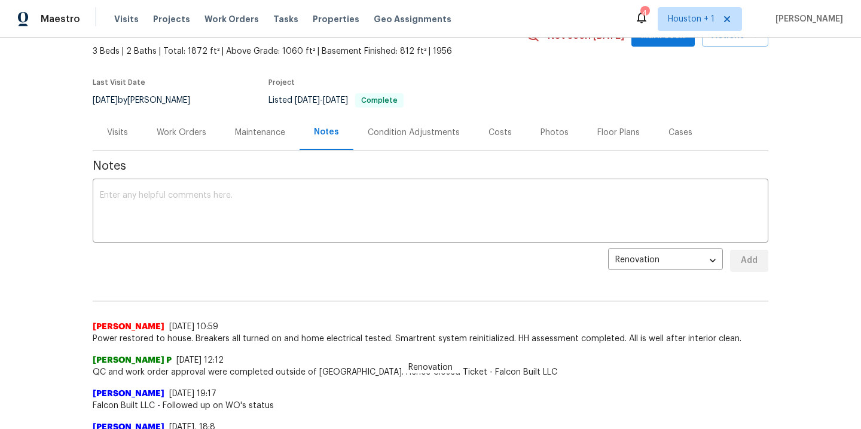
scroll to position [102, 0]
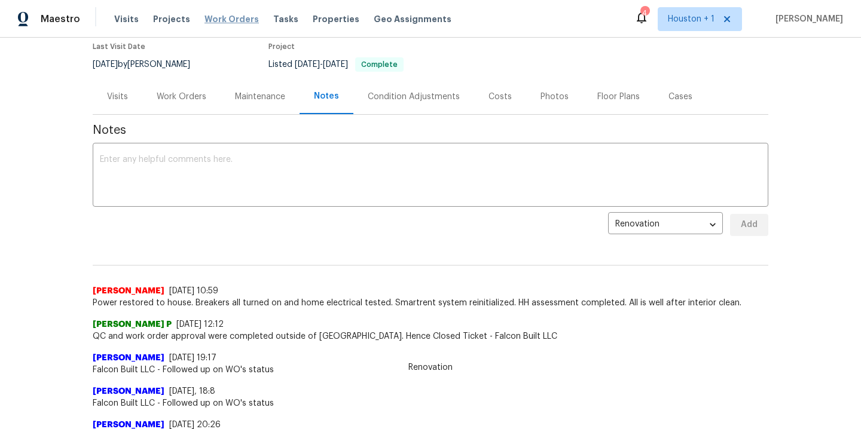
click at [218, 20] on span "Work Orders" at bounding box center [231, 19] width 54 height 12
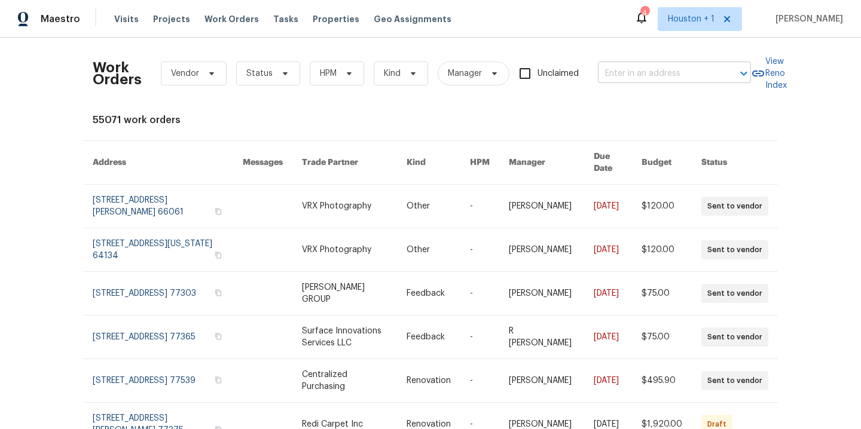
click at [619, 77] on input "text" at bounding box center [658, 74] width 120 height 19
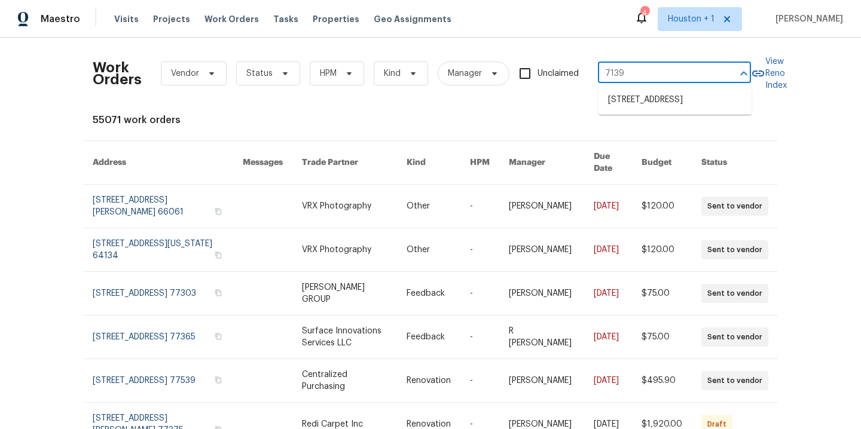
type input "7139 h"
click at [664, 101] on li "7139 Hardy St, Overland Park, KS 66204" at bounding box center [674, 100] width 153 height 20
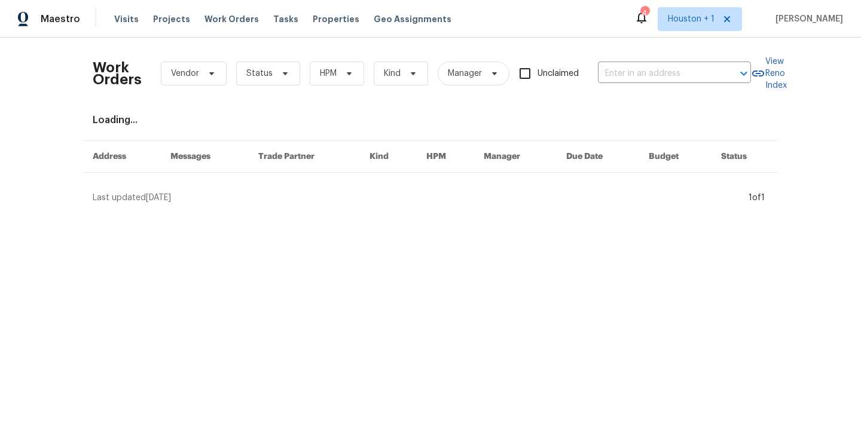
type input "7139 Hardy St, Overland Park, KS 66204"
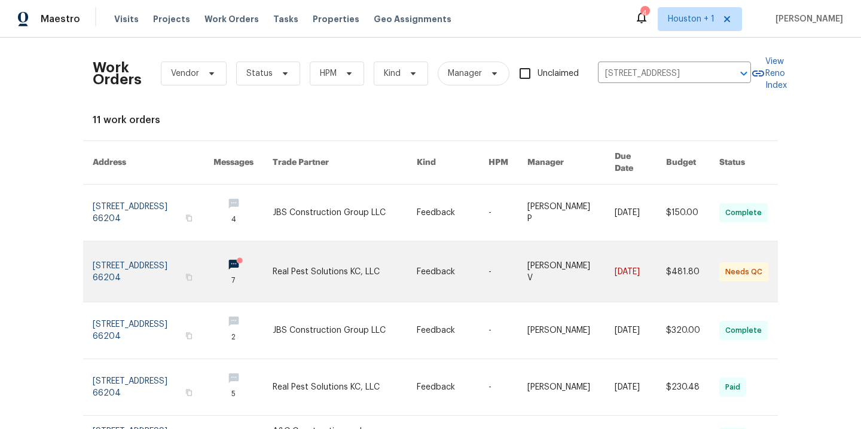
click at [322, 256] on link at bounding box center [345, 272] width 144 height 60
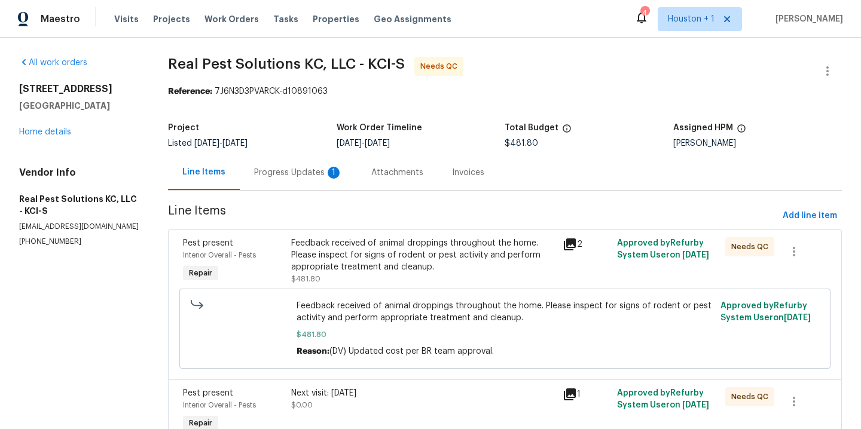
click at [285, 174] on div "Progress Updates 1" at bounding box center [298, 173] width 88 height 12
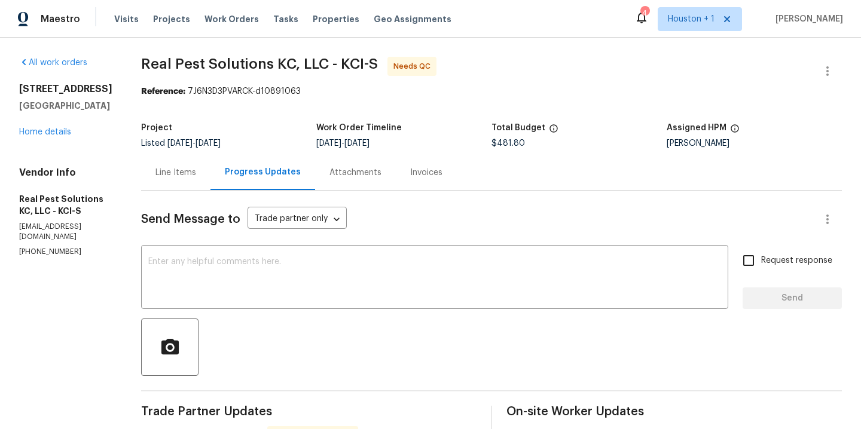
click at [196, 172] on div "Line Items" at bounding box center [175, 173] width 41 height 12
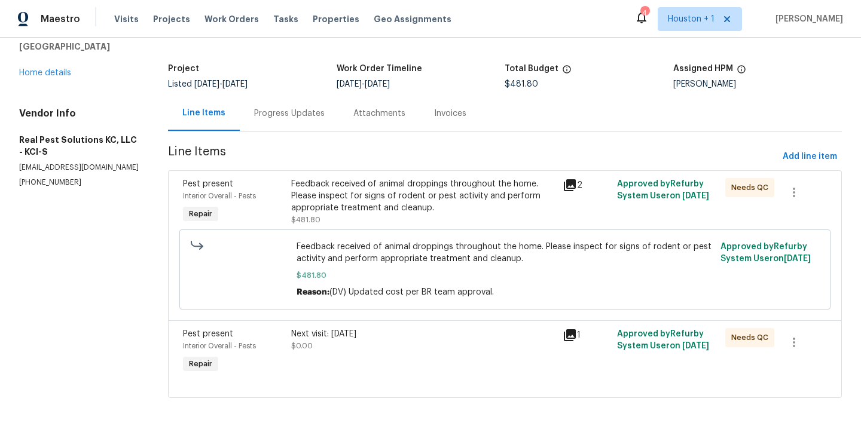
scroll to position [56, 0]
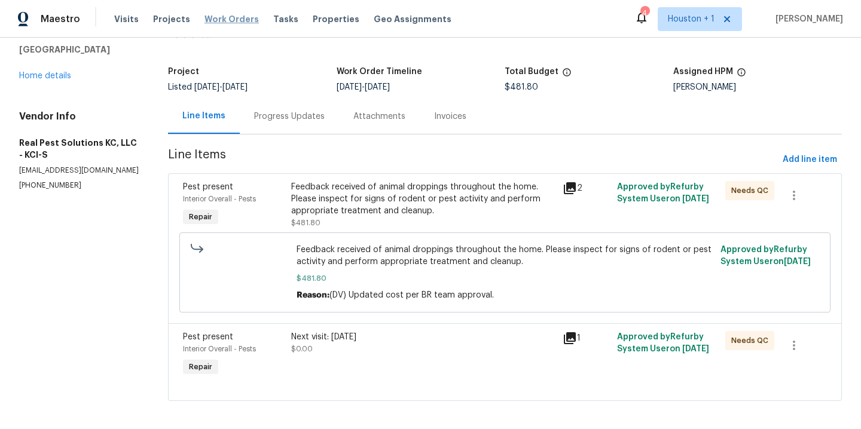
click at [227, 21] on span "Work Orders" at bounding box center [231, 19] width 54 height 12
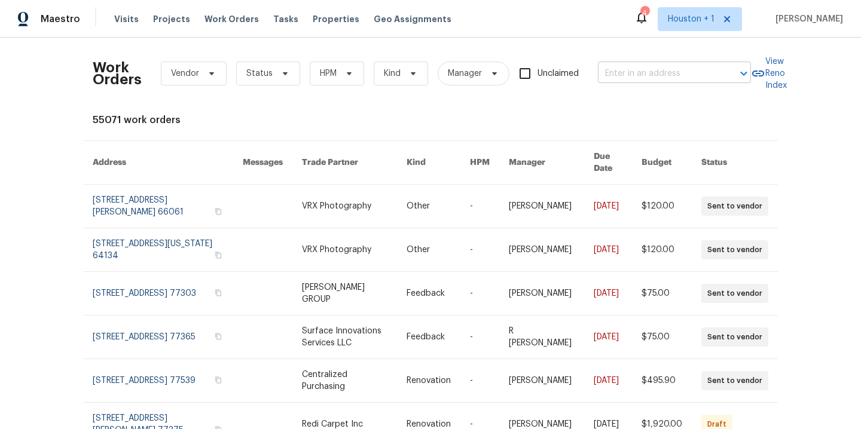
click at [634, 73] on input "text" at bounding box center [658, 74] width 120 height 19
type input "9624"
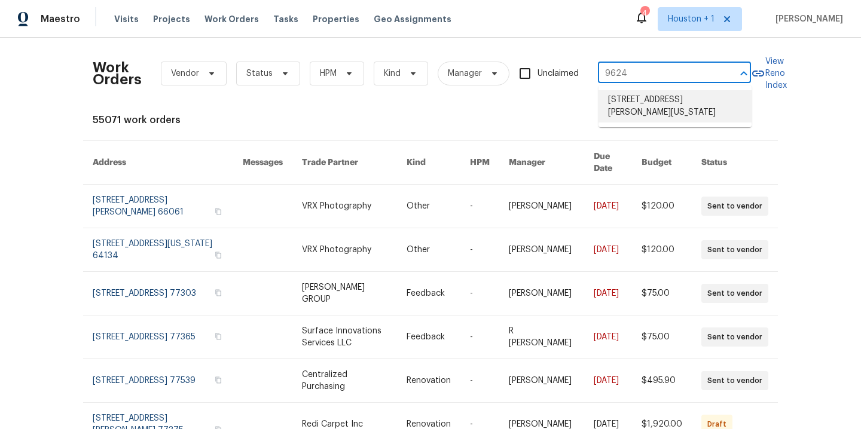
click at [661, 97] on li "9624 Ditman Way, Kansas City, MO 64134" at bounding box center [674, 106] width 153 height 32
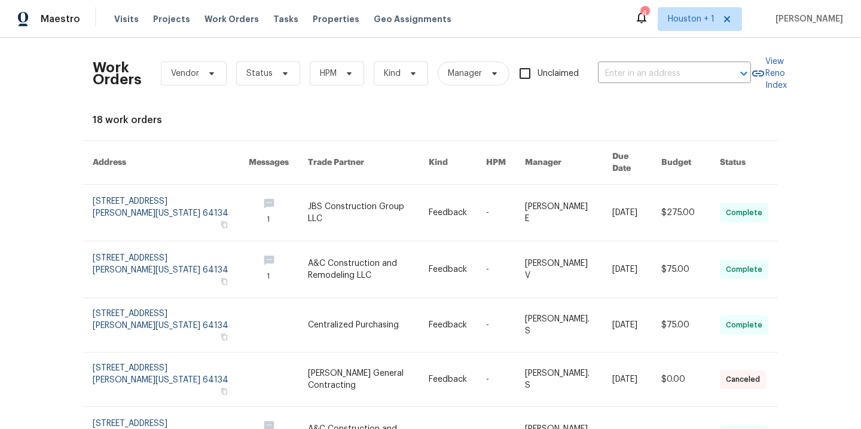
type input "9624 Ditman Way, Kansas City, MO 64134"
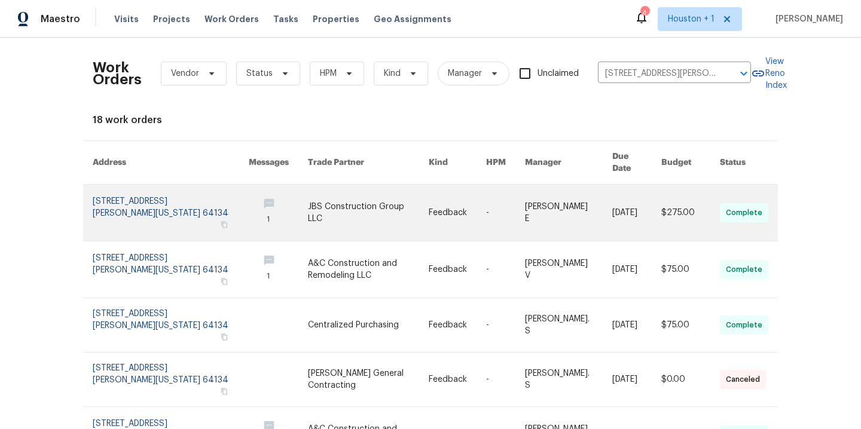
click at [335, 194] on link at bounding box center [368, 213] width 121 height 56
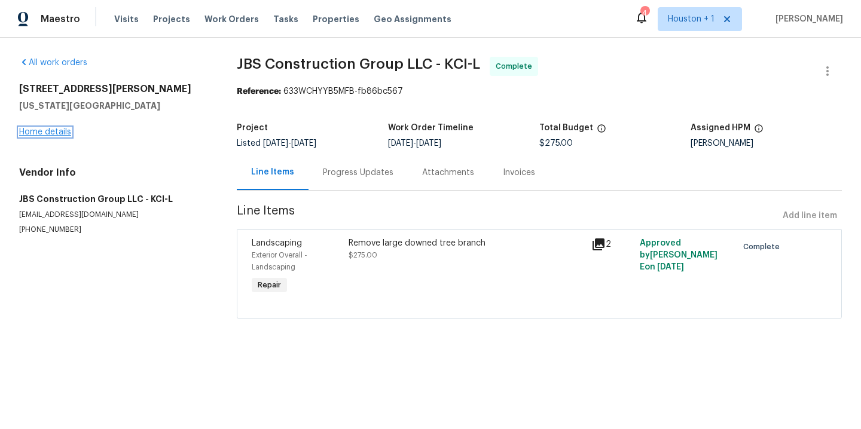
click at [33, 133] on link "Home details" at bounding box center [45, 132] width 52 height 8
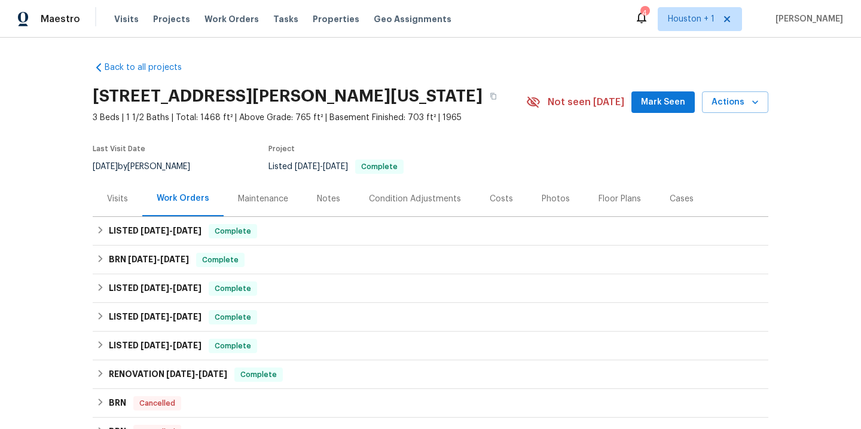
scroll to position [229, 0]
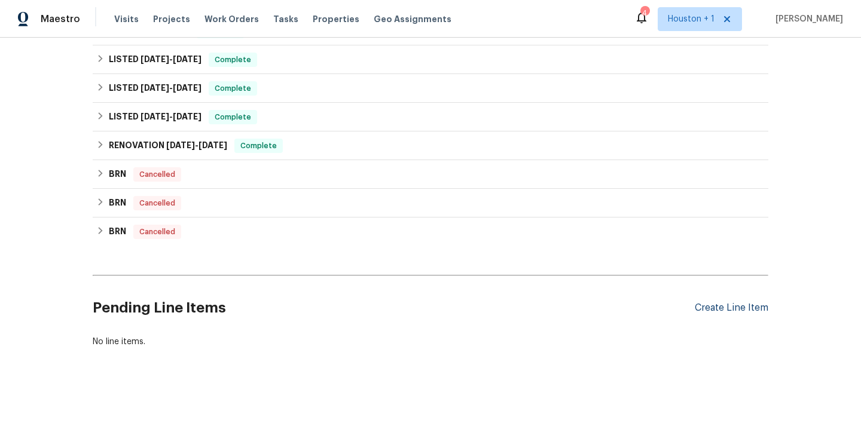
click at [738, 313] on div "Create Line Item" at bounding box center [732, 308] width 74 height 11
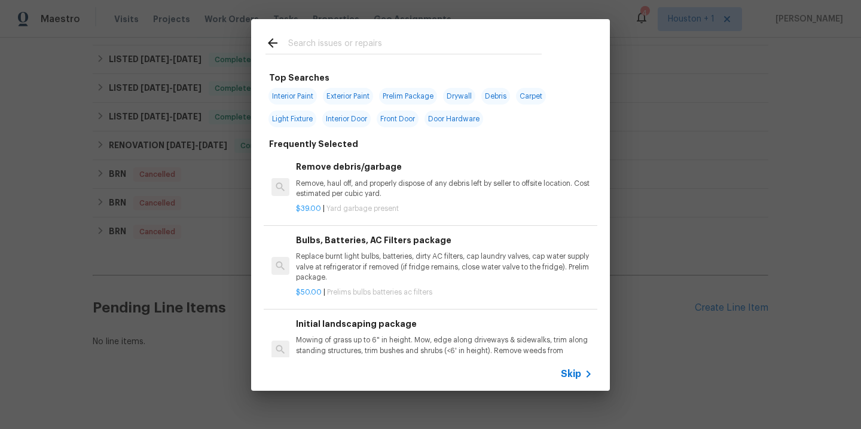
click at [369, 36] on input "text" at bounding box center [414, 45] width 253 height 18
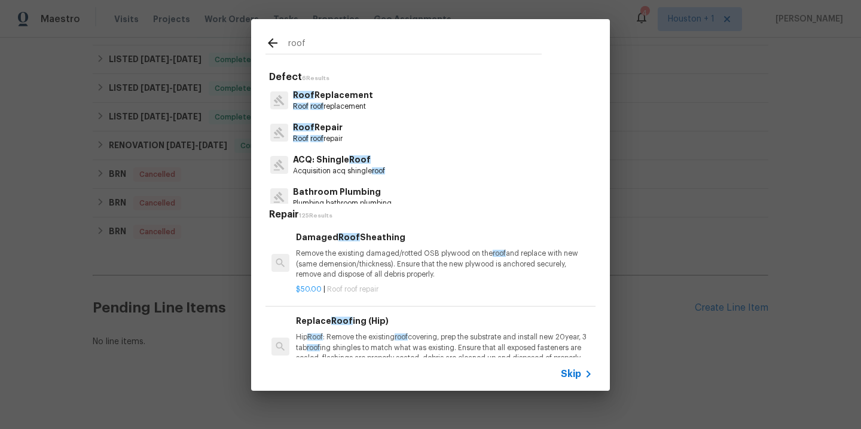
type input "roof"
click at [338, 102] on p "Roof roof replacement" at bounding box center [333, 107] width 80 height 10
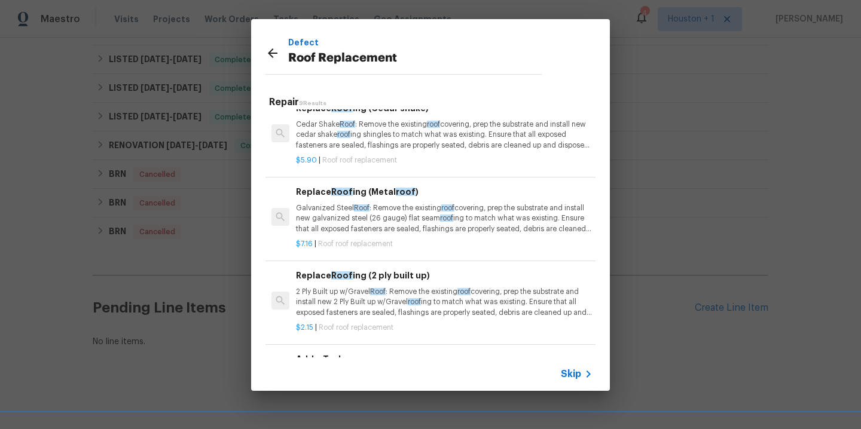
scroll to position [55, 0]
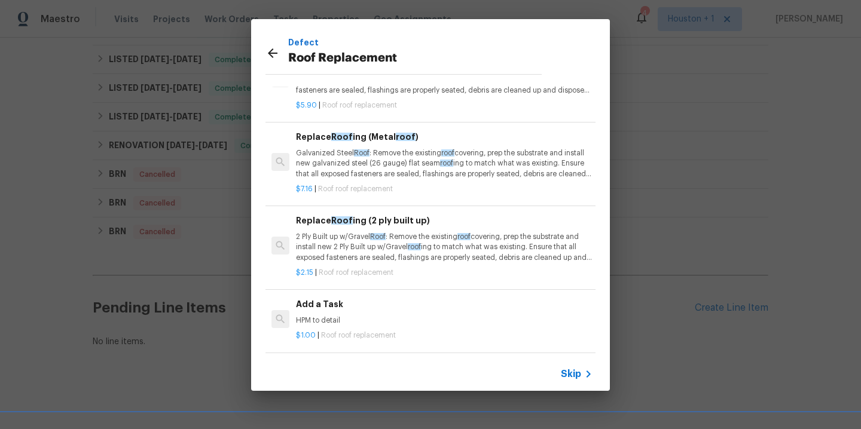
click at [329, 309] on h6 "Add a Task" at bounding box center [444, 304] width 297 height 13
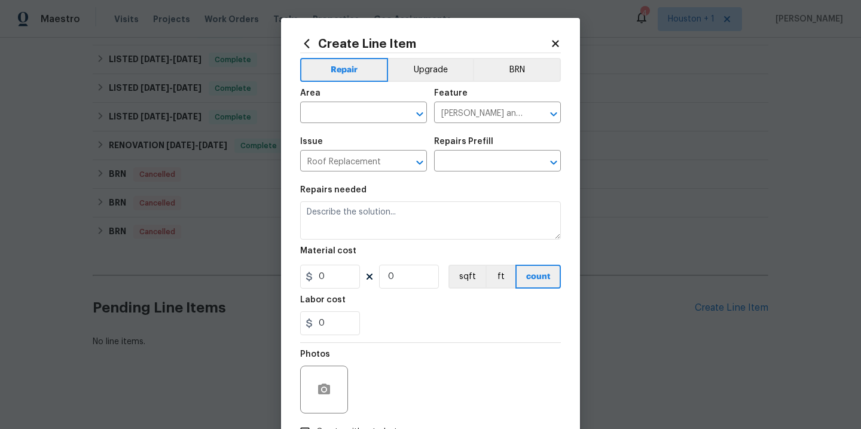
type input "Add a Task $1.00"
type textarea "HPM to detail"
type input "1"
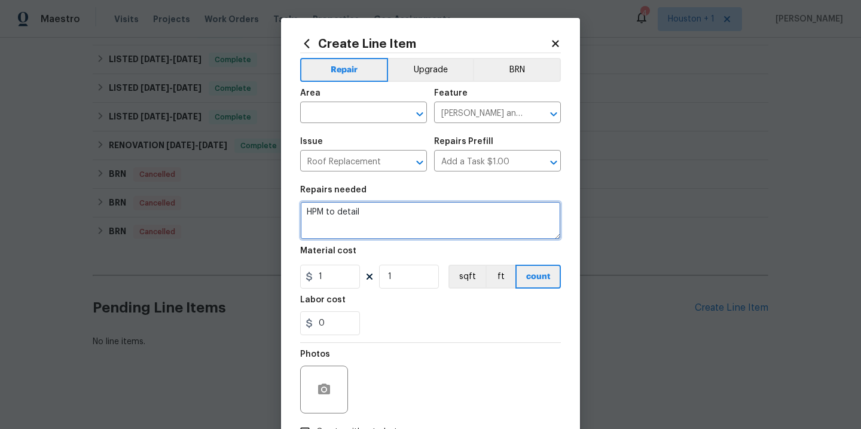
click at [388, 210] on textarea "HPM to detail" at bounding box center [430, 220] width 261 height 38
type textarea "Provide a quote to replace the roof."
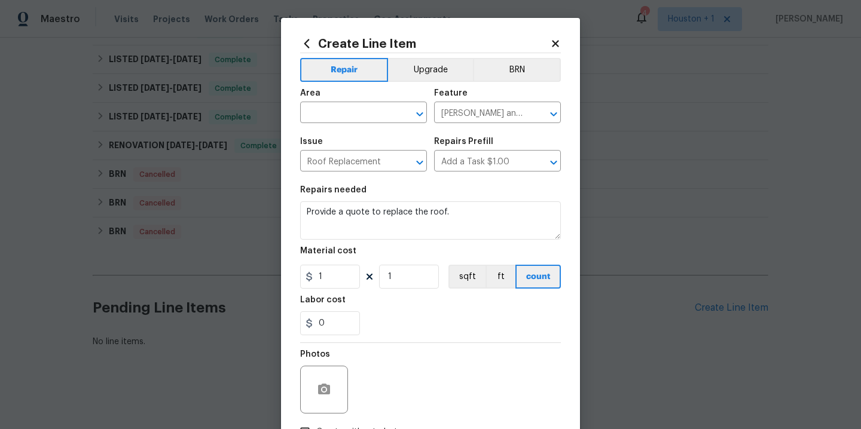
click at [363, 124] on span "Area ​" at bounding box center [363, 106] width 127 height 48
click at [362, 114] on input "text" at bounding box center [346, 114] width 93 height 19
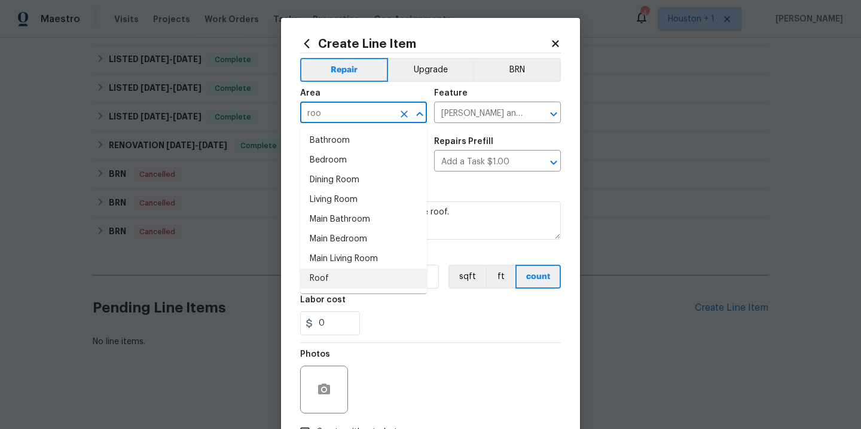
click at [334, 274] on li "Roof" at bounding box center [363, 279] width 127 height 20
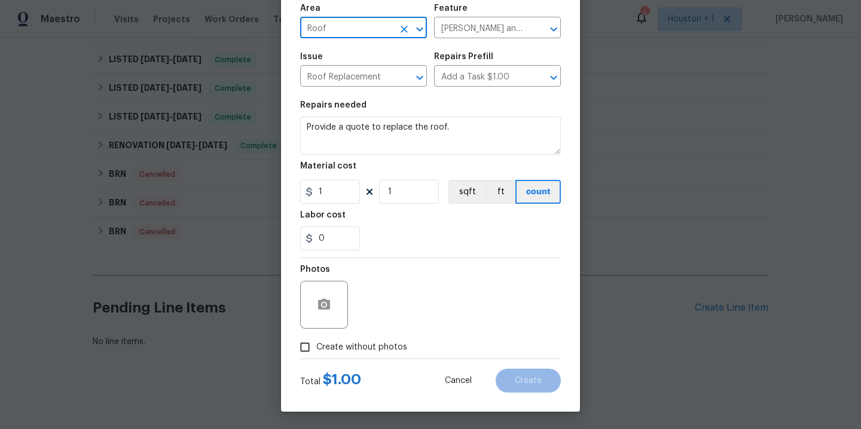
scroll to position [86, 0]
type input "Roof"
click at [353, 349] on span "Create without photos" at bounding box center [361, 347] width 91 height 13
click at [316, 349] on input "Create without photos" at bounding box center [305, 346] width 23 height 23
checkbox input "true"
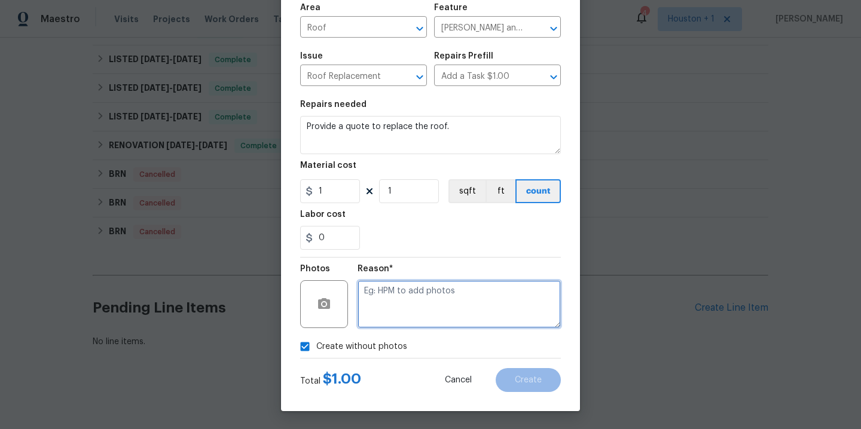
click at [407, 295] on textarea at bounding box center [459, 304] width 203 height 48
type textarea "."
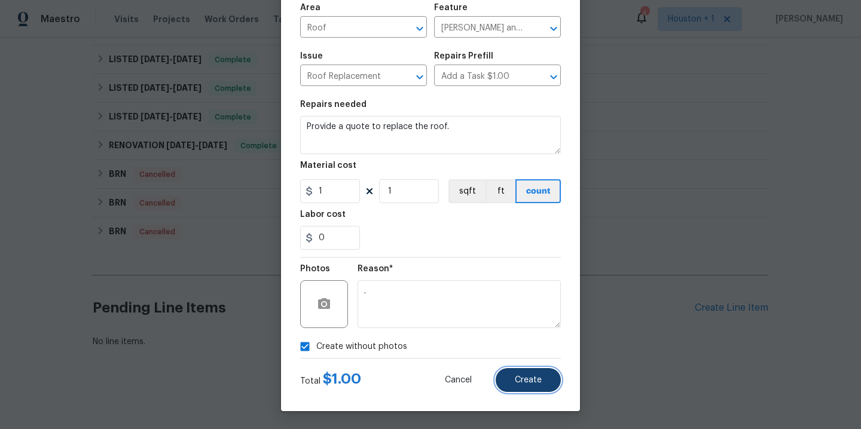
click at [534, 373] on button "Create" at bounding box center [528, 380] width 65 height 24
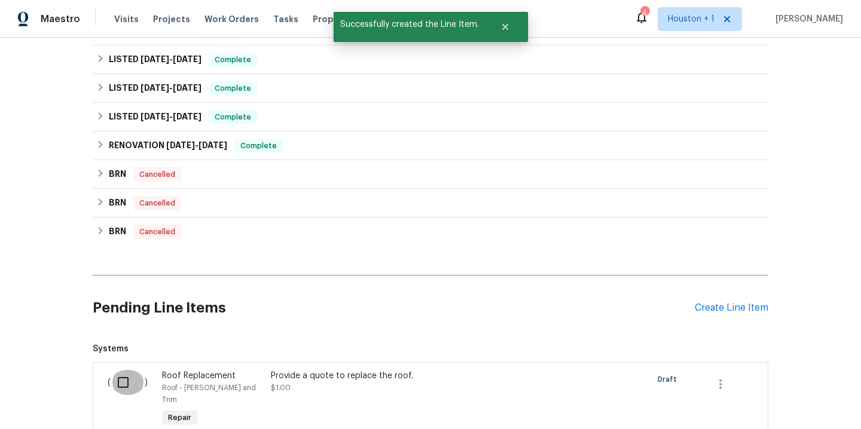
click at [114, 382] on input "checkbox" at bounding box center [128, 382] width 34 height 25
checkbox input "true"
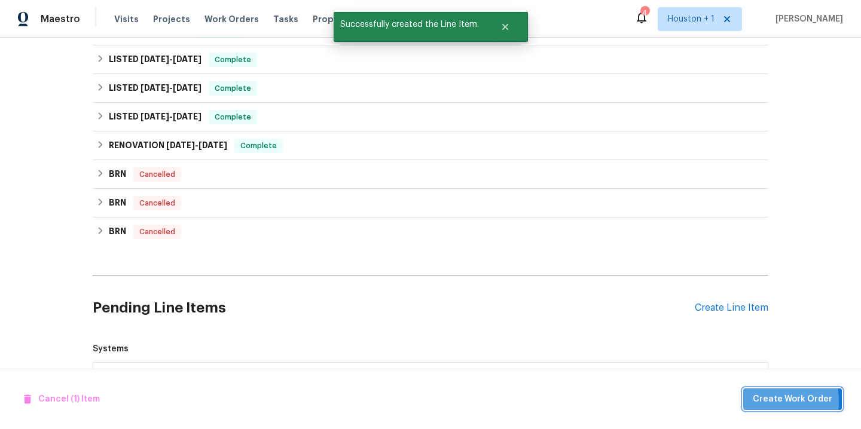
click at [760, 402] on span "Create Work Order" at bounding box center [793, 399] width 80 height 15
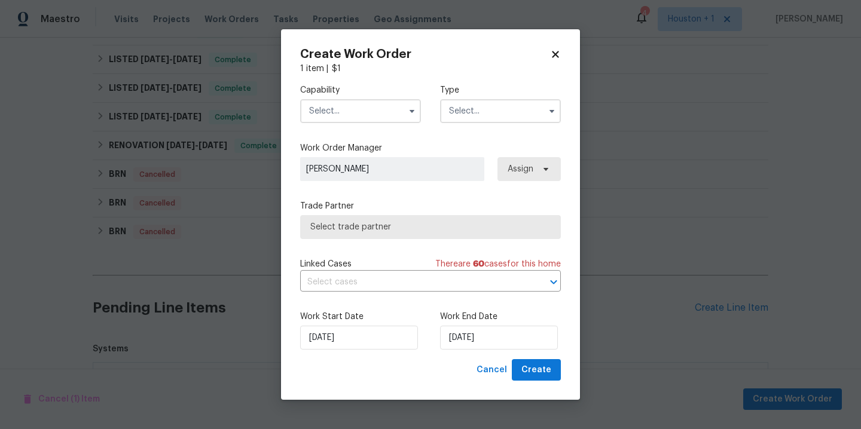
click at [345, 115] on input "text" at bounding box center [360, 111] width 121 height 24
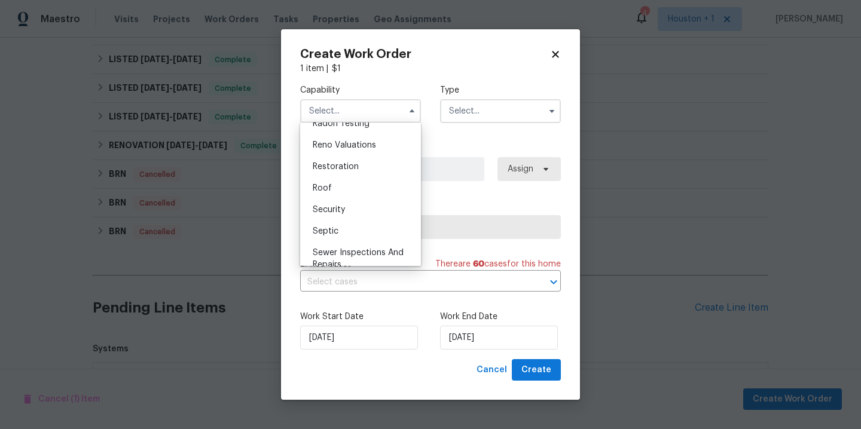
scroll to position [1148, 0]
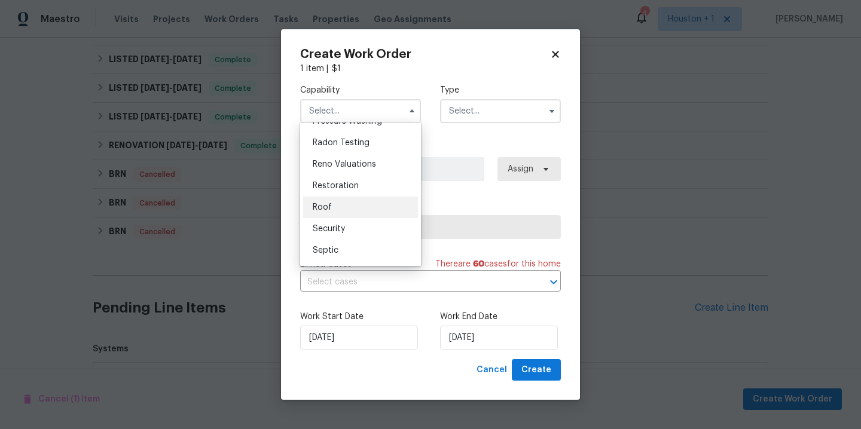
click at [349, 206] on div "Roof" at bounding box center [360, 208] width 115 height 22
type input "Roof"
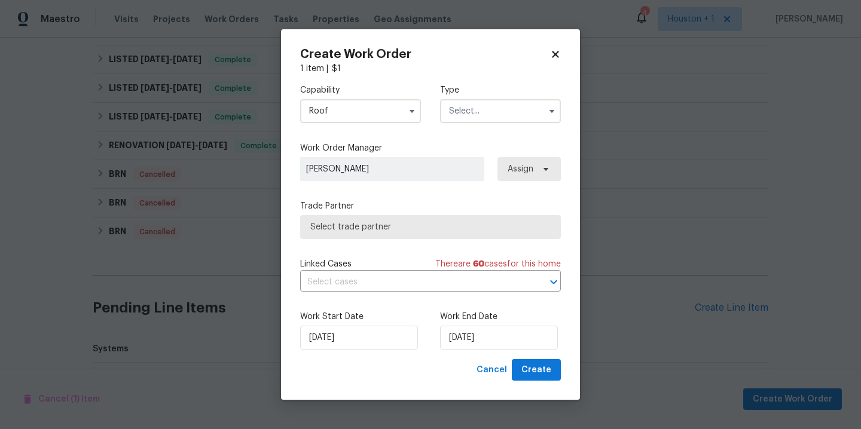
click at [493, 96] on label "Type" at bounding box center [500, 90] width 121 height 12
click at [493, 110] on input "text" at bounding box center [500, 111] width 121 height 24
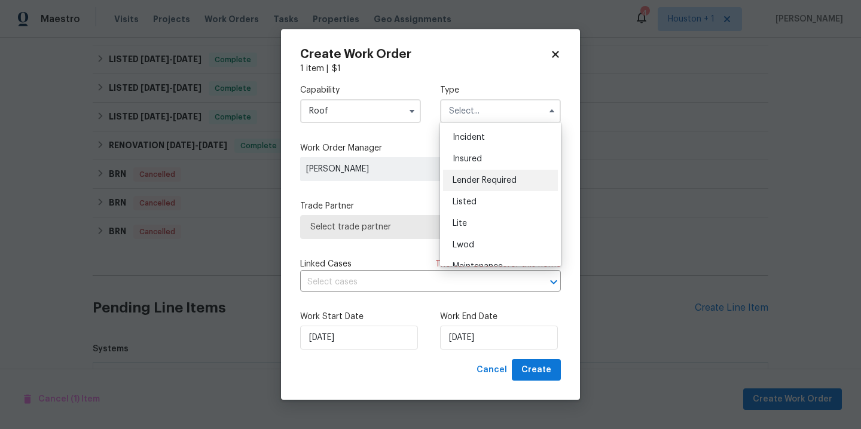
scroll to position [65, 0]
click at [471, 206] on div "Listed" at bounding box center [500, 201] width 115 height 22
type input "Listed"
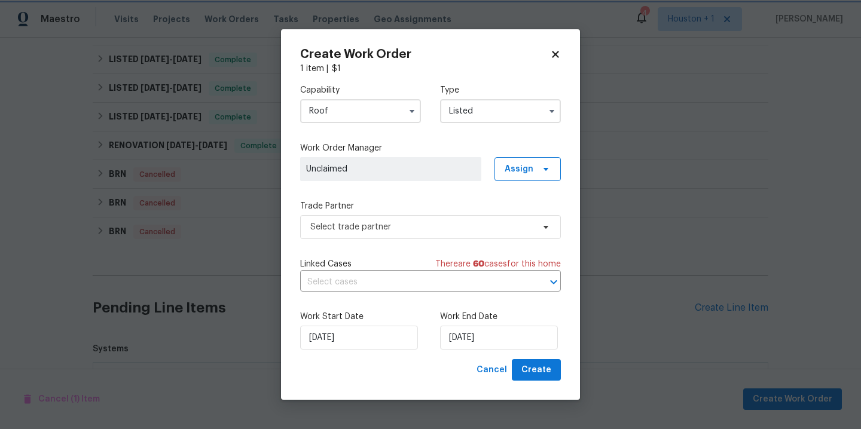
scroll to position [0, 0]
click at [511, 173] on span "Assign" at bounding box center [519, 169] width 29 height 12
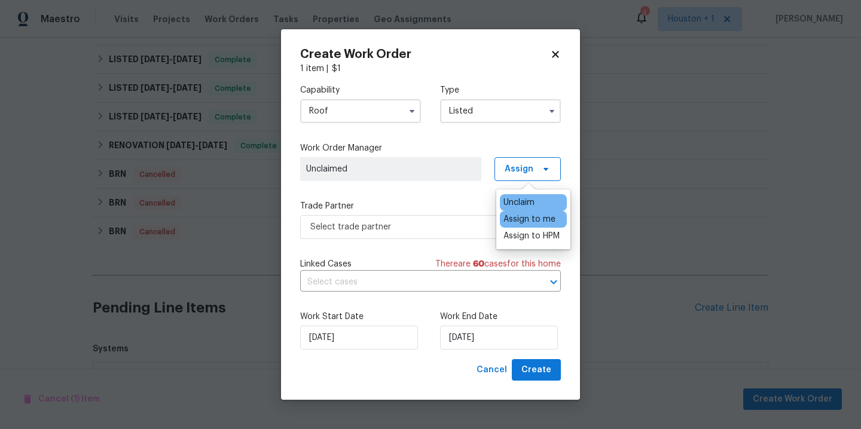
click at [518, 219] on div "Assign to me" at bounding box center [529, 219] width 52 height 12
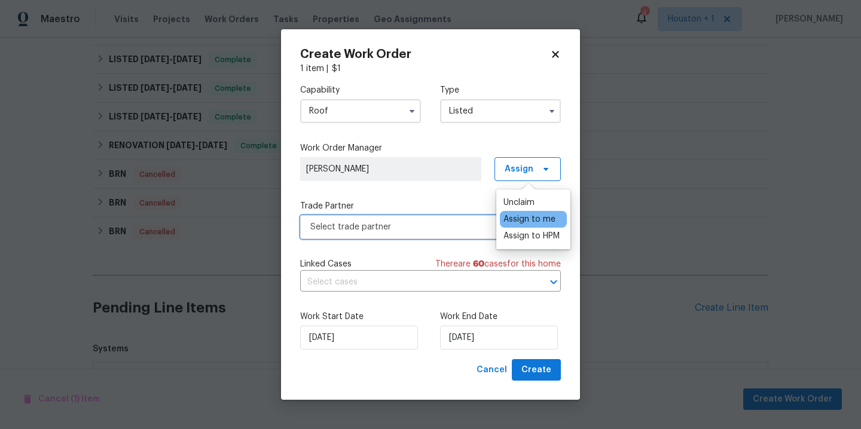
click at [447, 231] on span "Select trade partner" at bounding box center [421, 227] width 223 height 12
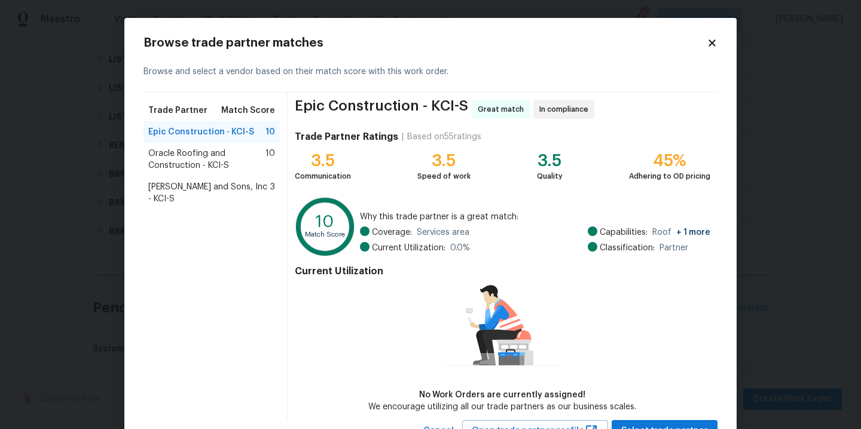
scroll to position [49, 0]
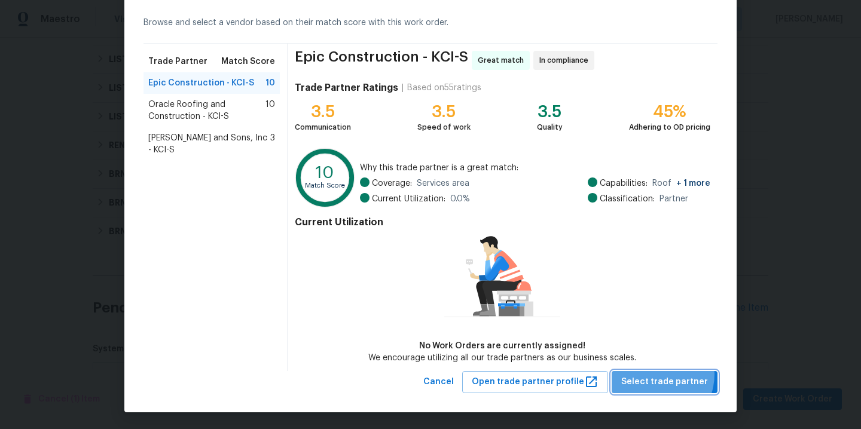
click at [656, 374] on button "Select trade partner" at bounding box center [665, 382] width 106 height 22
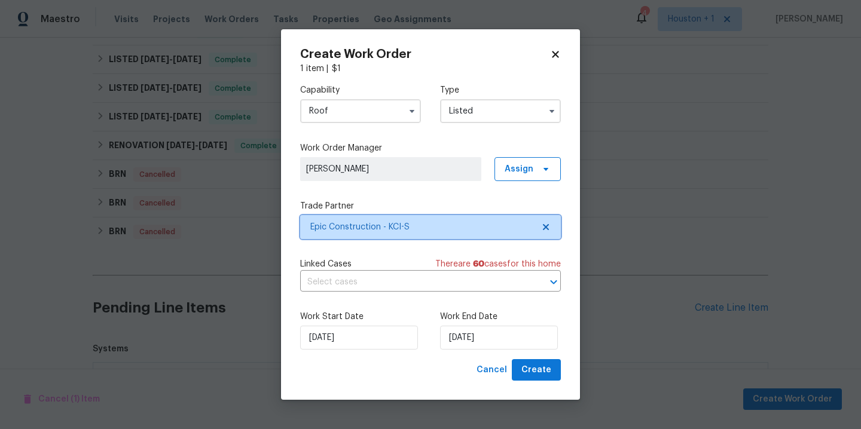
scroll to position [0, 0]
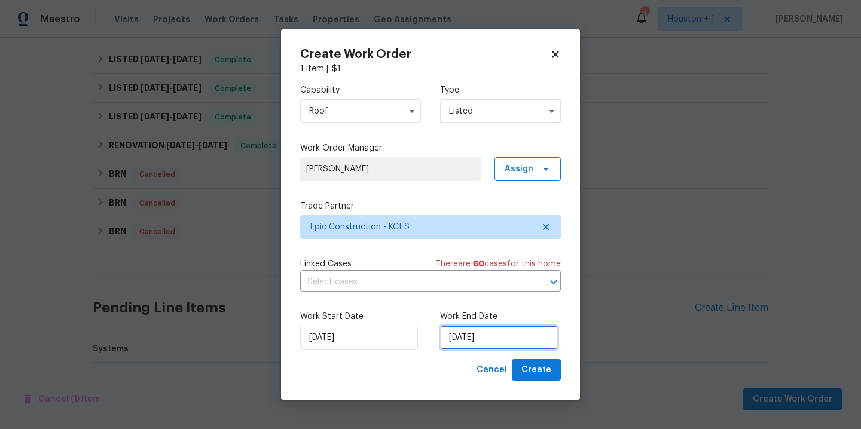
click at [514, 335] on input "9/4/2025" at bounding box center [499, 338] width 118 height 24
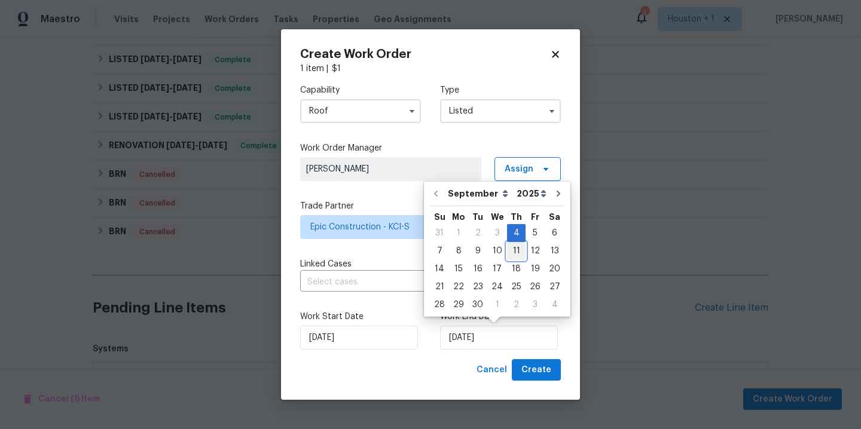
click at [512, 247] on div "11" at bounding box center [516, 251] width 19 height 17
type input "9/11/2025"
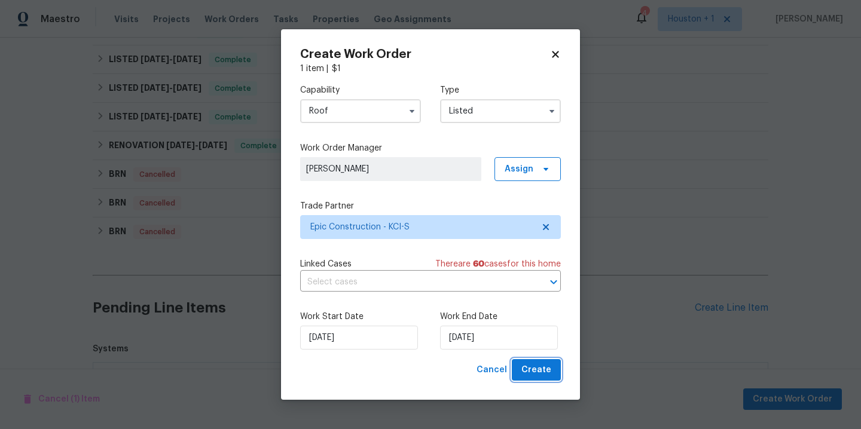
click at [544, 364] on span "Create" at bounding box center [536, 370] width 30 height 15
checkbox input "false"
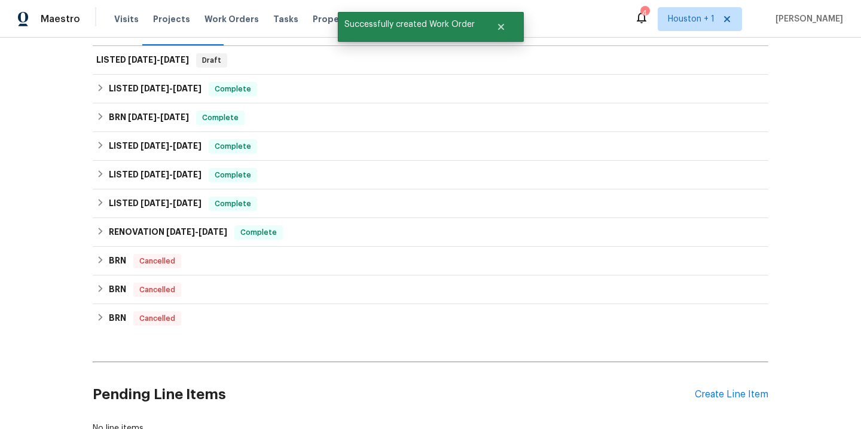
scroll to position [258, 0]
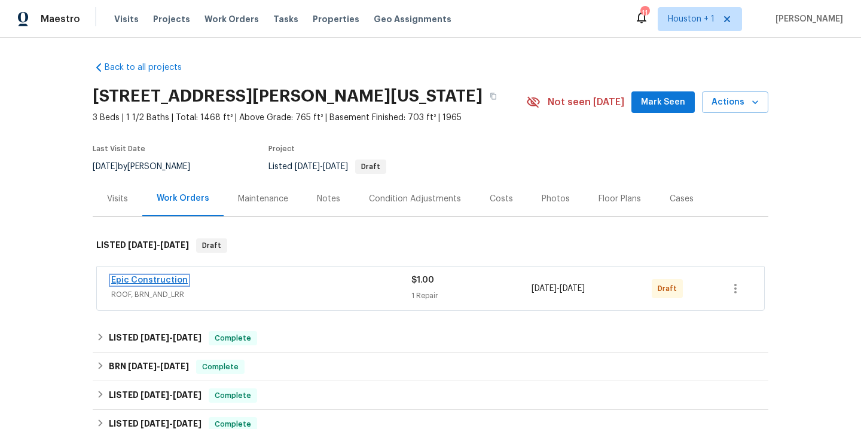
click at [177, 280] on link "Epic Construction" at bounding box center [149, 280] width 77 height 8
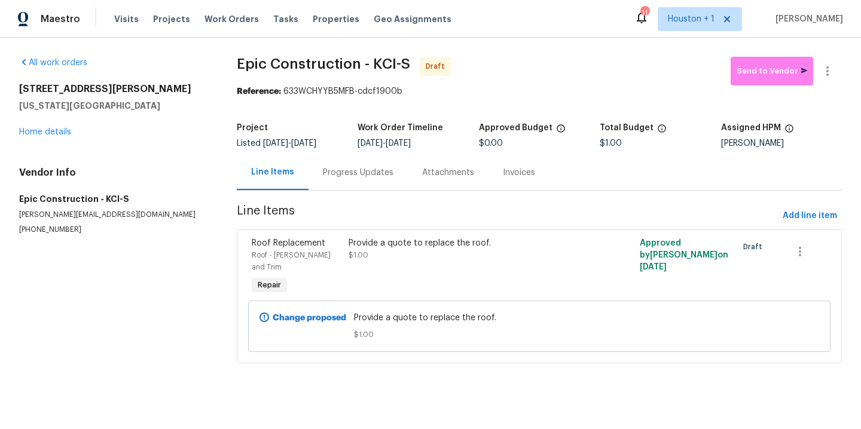
click at [411, 312] on span "Provide a quote to replace the roof." at bounding box center [539, 318] width 371 height 12
copy span "Provide a quote to replace the roof."
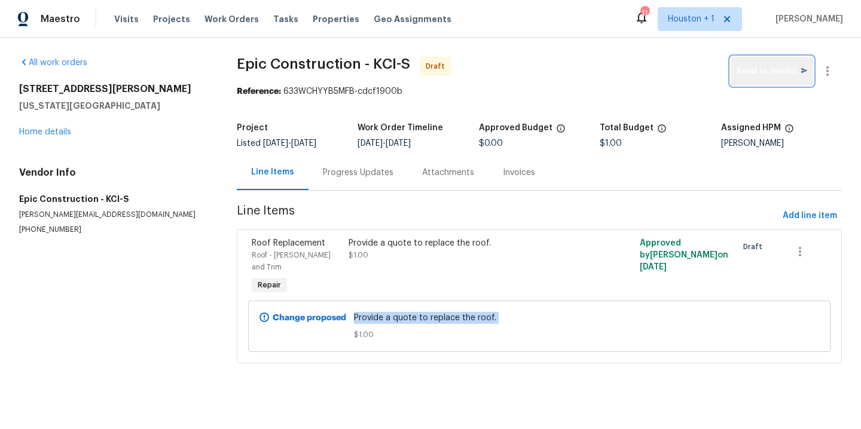
click at [779, 74] on span "Send to Vendor" at bounding box center [772, 72] width 71 height 14
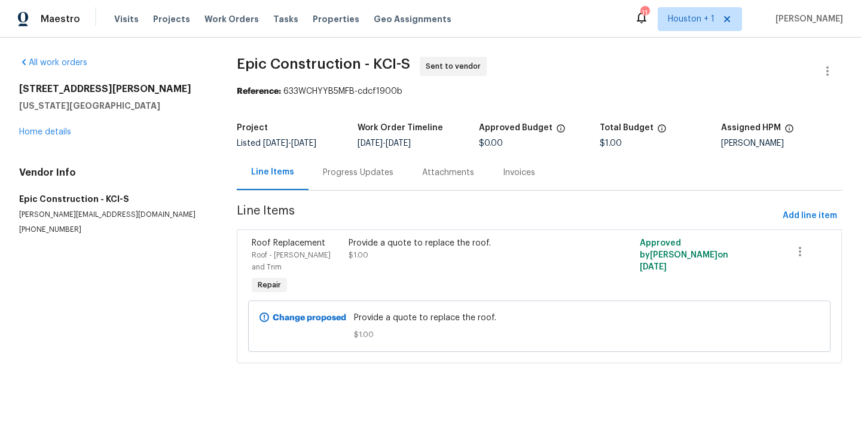
click at [340, 174] on div "Progress Updates" at bounding box center [358, 173] width 71 height 12
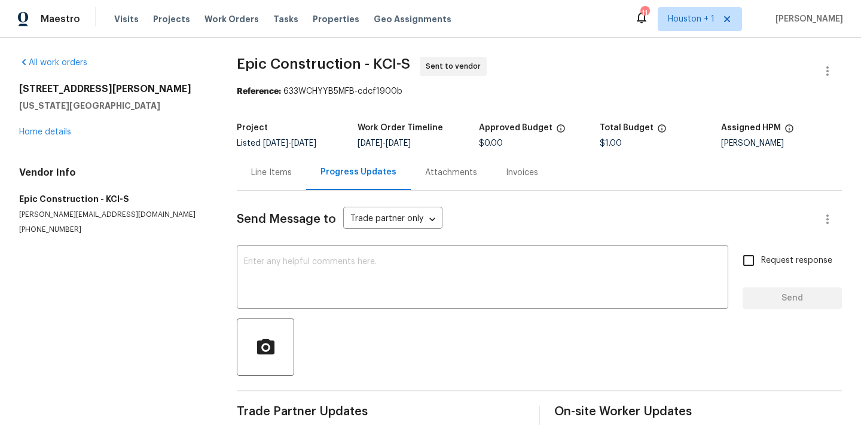
click at [417, 239] on div "Send Message to Trade partner only Trade partner only ​ x ​ Request response Se…" at bounding box center [539, 308] width 605 height 234
click at [403, 263] on textarea at bounding box center [482, 279] width 477 height 42
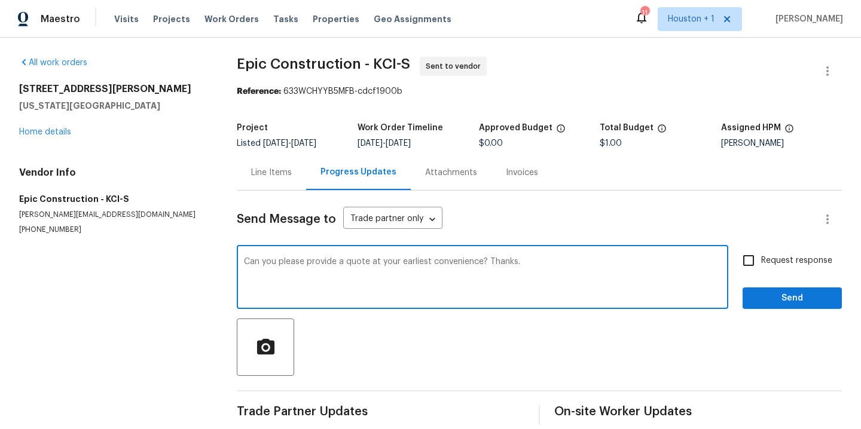
scroll to position [15, 0]
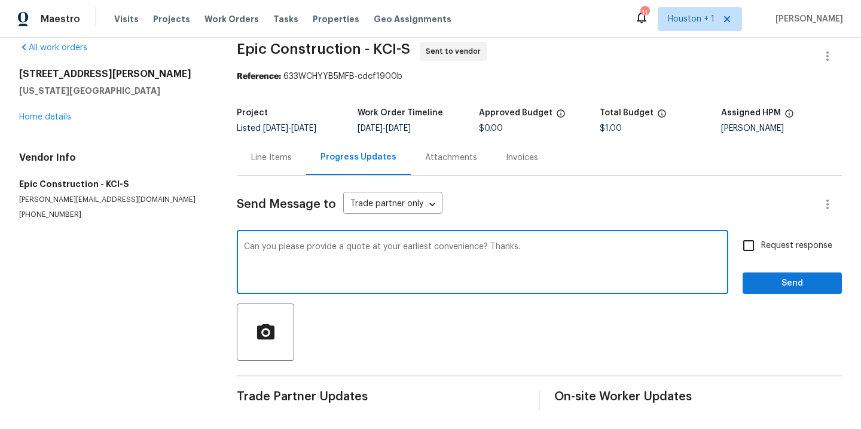
type textarea "Can you please provide a quote at your earliest convenience? Thanks."
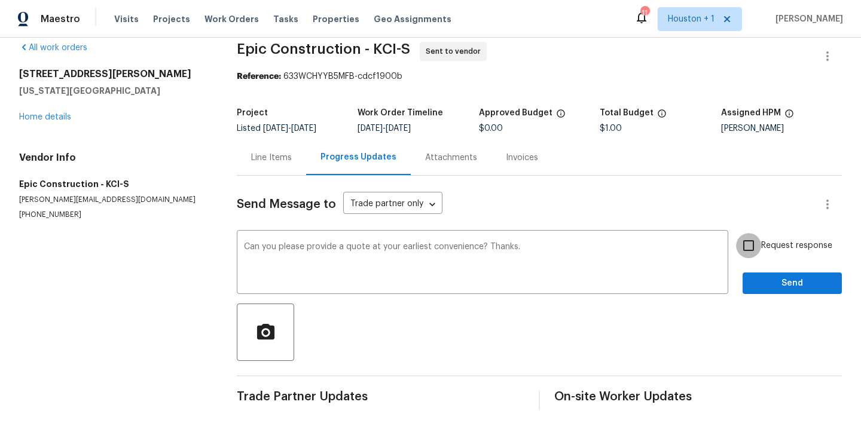
click at [746, 245] on input "Request response" at bounding box center [748, 245] width 25 height 25
checkbox input "true"
click at [777, 287] on span "Send" at bounding box center [792, 283] width 80 height 15
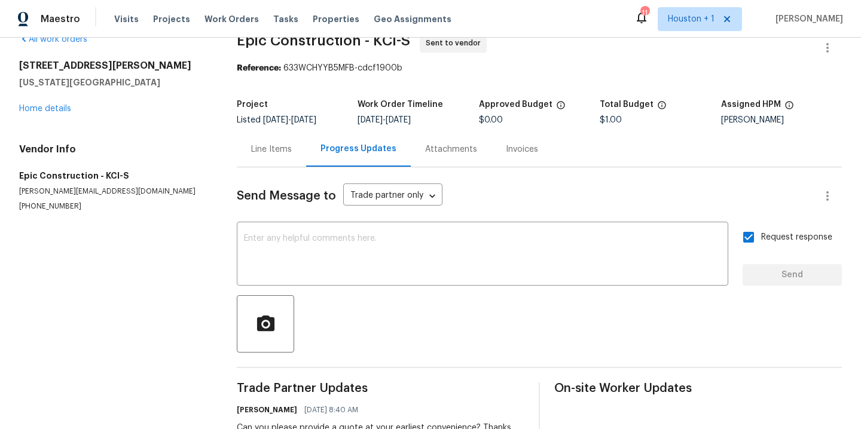
scroll to position [0, 0]
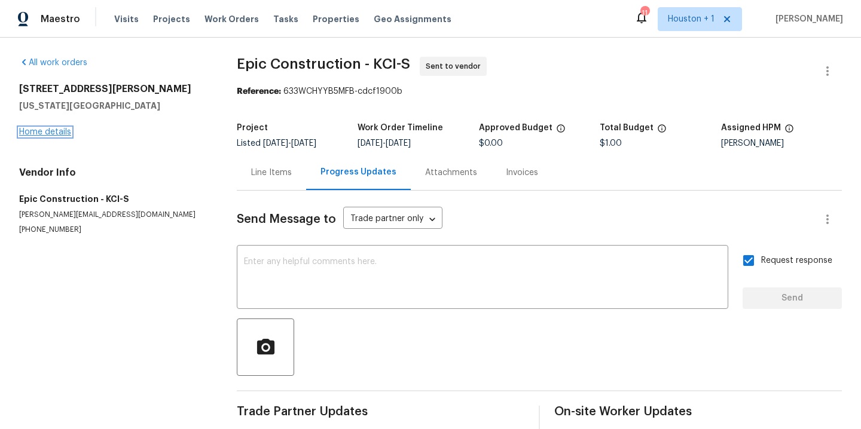
click at [33, 128] on link "Home details" at bounding box center [45, 132] width 52 height 8
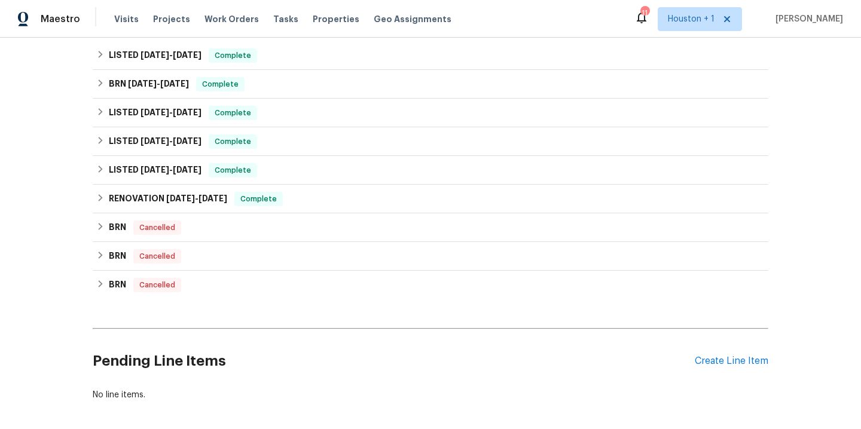
scroll to position [336, 0]
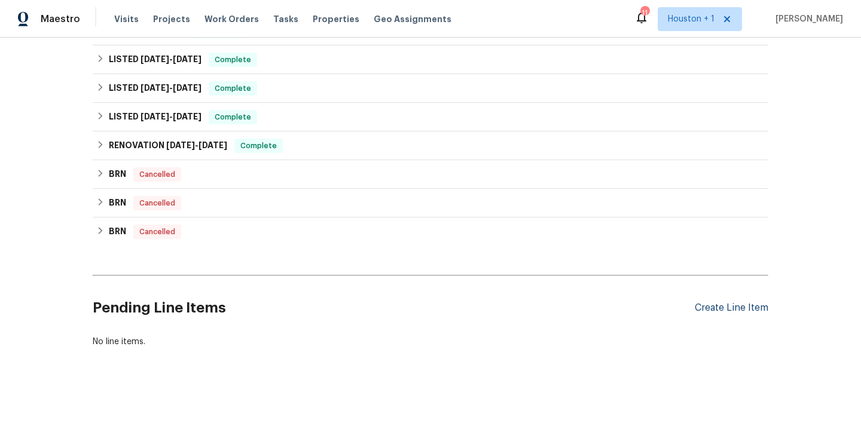
click at [725, 303] on div "Create Line Item" at bounding box center [732, 308] width 74 height 11
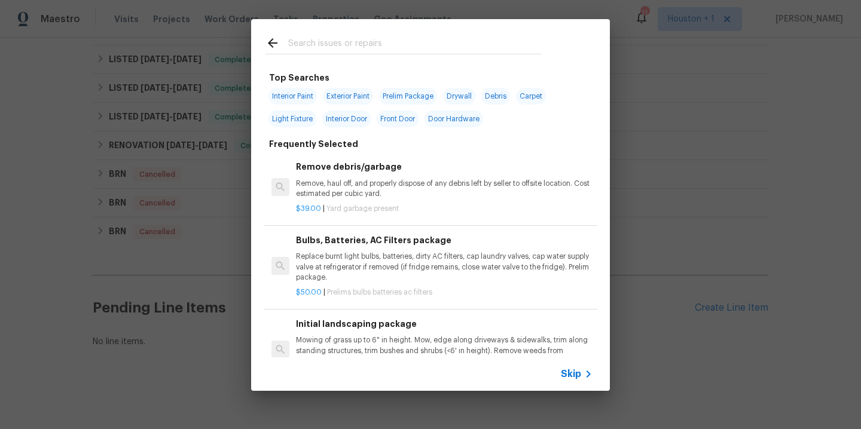
click at [336, 54] on div at bounding box center [403, 54] width 276 height 1
click at [333, 48] on input "text" at bounding box center [414, 45] width 253 height 18
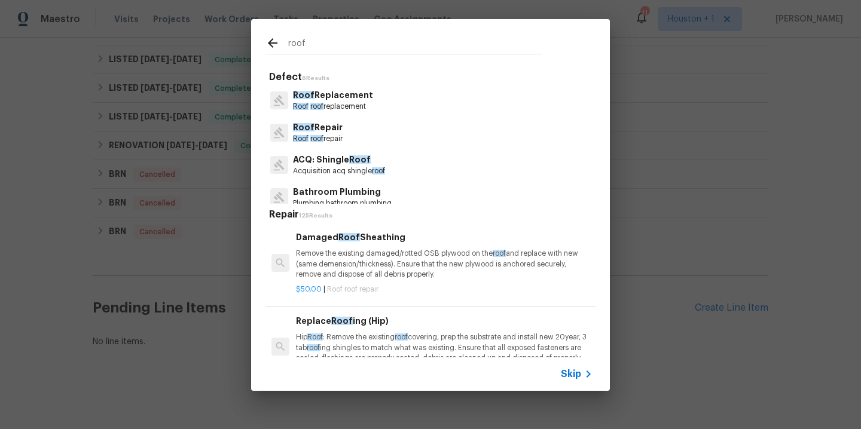
type input "roof"
click at [325, 103] on p "Roof roof replacement" at bounding box center [333, 107] width 80 height 10
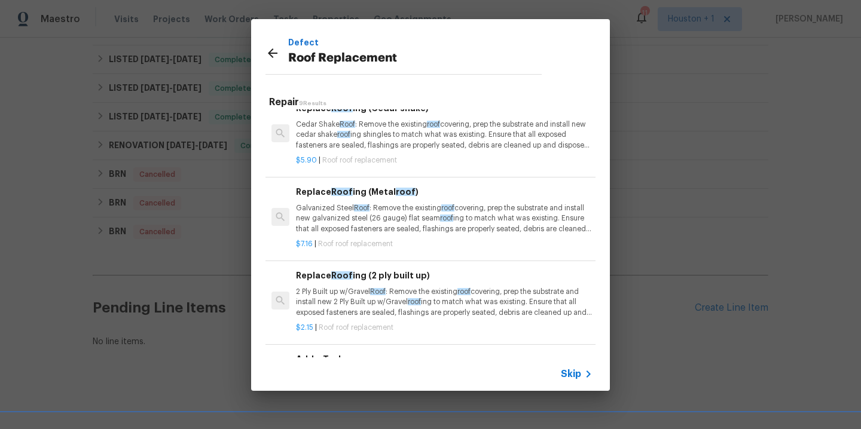
scroll to position [55, 0]
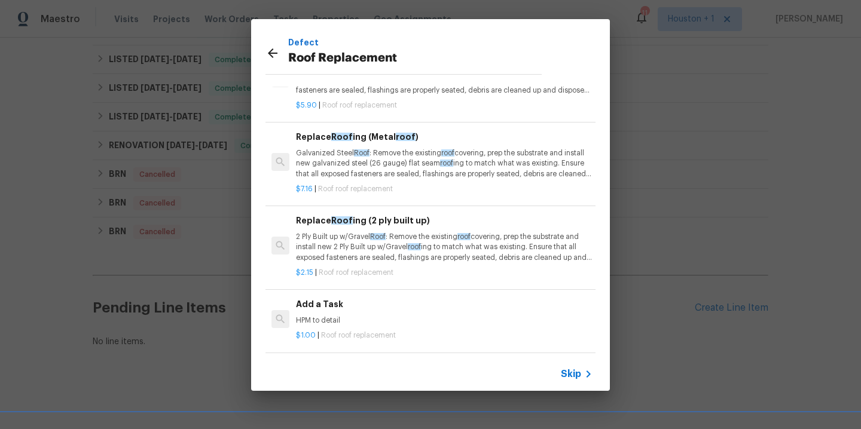
click at [351, 329] on div "$1.00 | Roof roof replacement" at bounding box center [444, 333] width 297 height 15
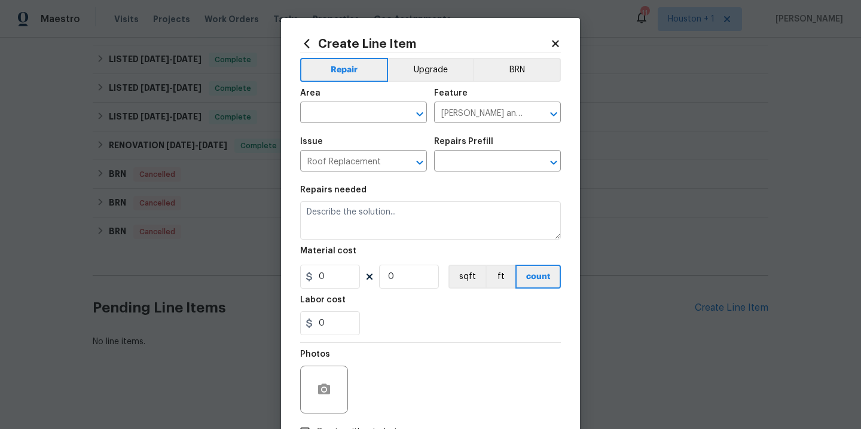
type input "Add a Task $1.00"
type textarea "HPM to detail"
type input "1"
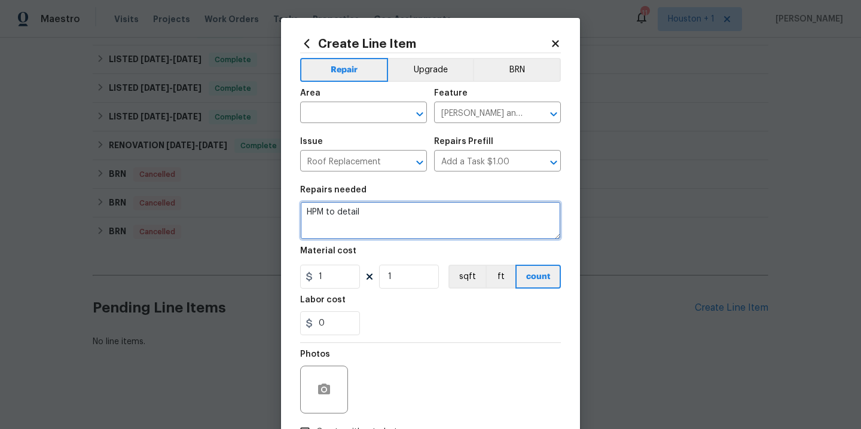
click at [404, 224] on textarea "HPM to detail" at bounding box center [430, 220] width 261 height 38
paste textarea "Provide a quote to replace the roof."
type textarea "Provide a quote to replace the roof."
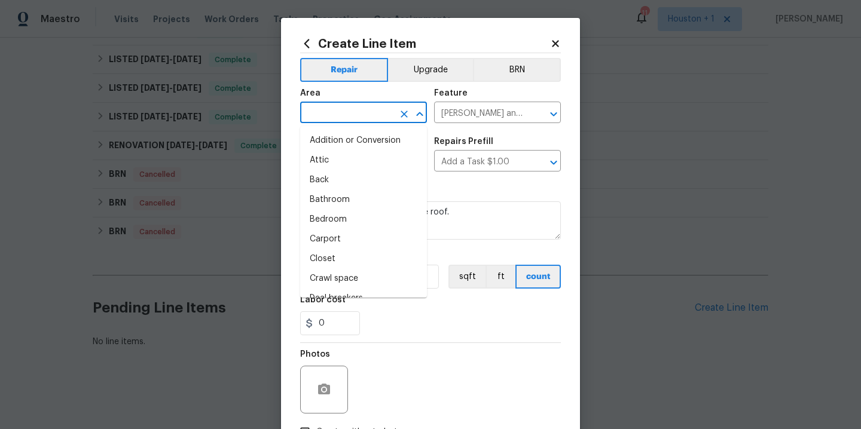
click at [365, 114] on input "text" at bounding box center [346, 114] width 93 height 19
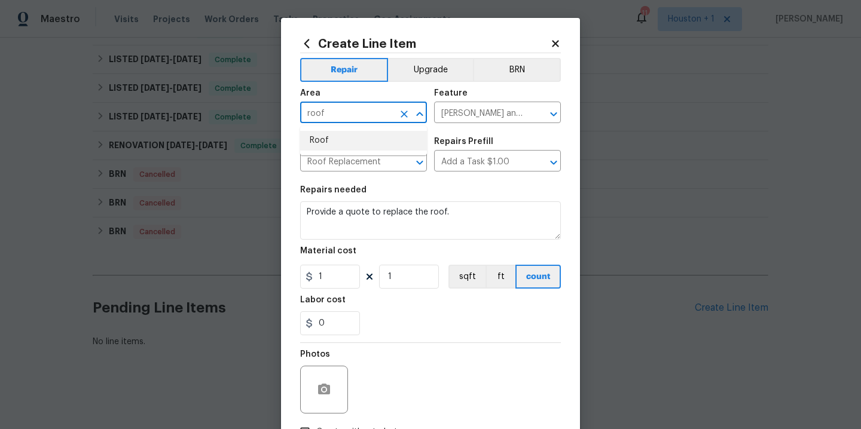
click at [342, 143] on li "Roof" at bounding box center [363, 141] width 127 height 20
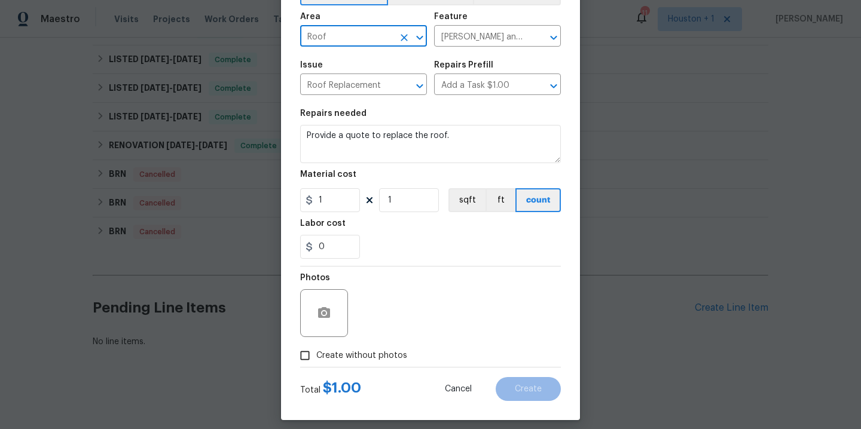
scroll to position [86, 0]
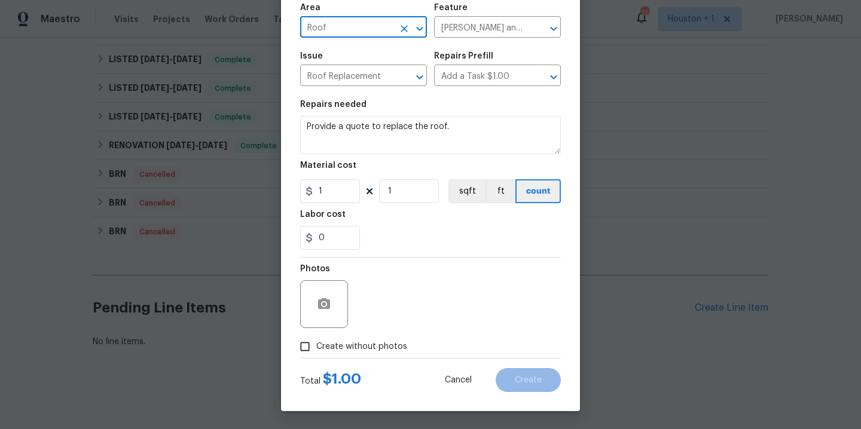
type input "Roof"
click at [374, 346] on span "Create without photos" at bounding box center [361, 347] width 91 height 13
click at [316, 346] on input "Create without photos" at bounding box center [305, 346] width 23 height 23
checkbox input "true"
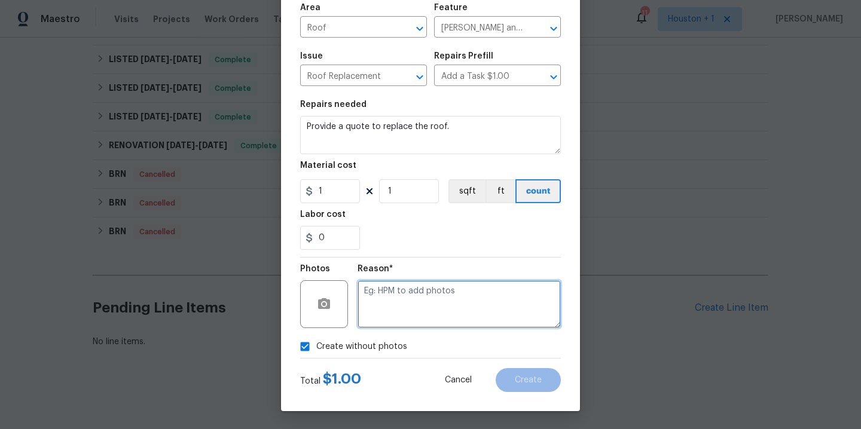
click at [438, 312] on textarea at bounding box center [459, 304] width 203 height 48
type textarea "."
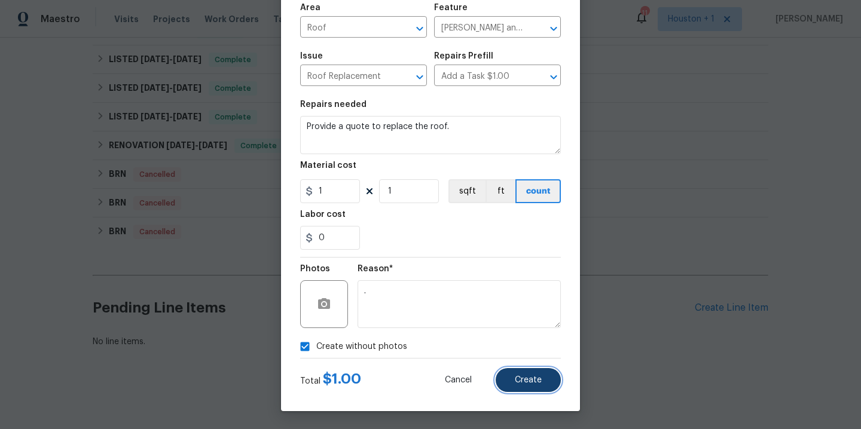
click at [515, 380] on span "Create" at bounding box center [528, 380] width 27 height 9
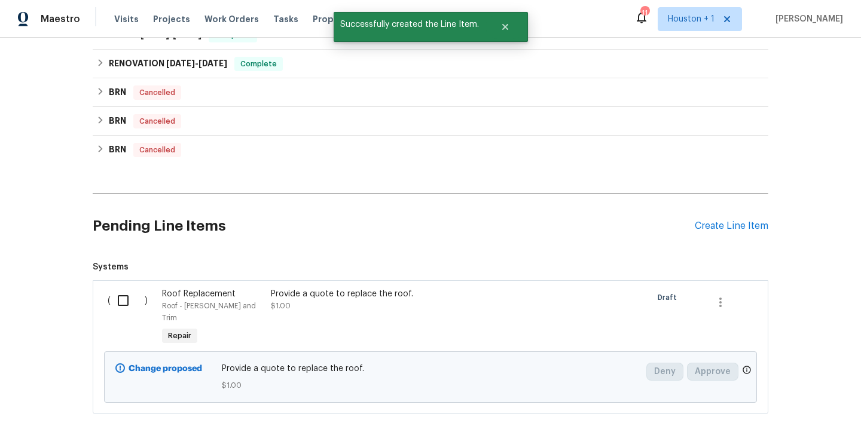
scroll to position [442, 0]
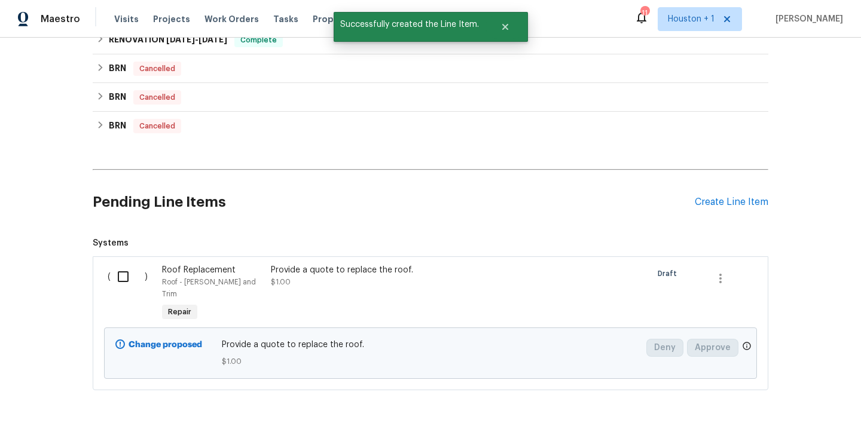
click at [118, 276] on input "checkbox" at bounding box center [128, 276] width 34 height 25
checkbox input "true"
click at [784, 399] on span "Create Work Order" at bounding box center [793, 399] width 80 height 15
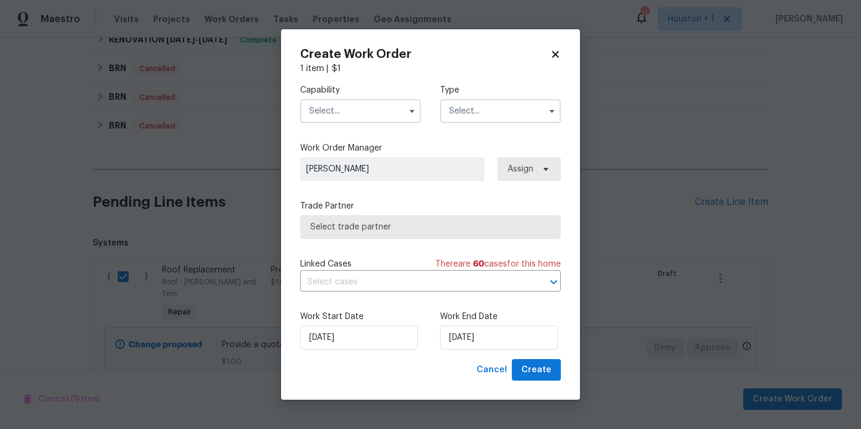
click at [373, 114] on input "text" at bounding box center [360, 111] width 121 height 24
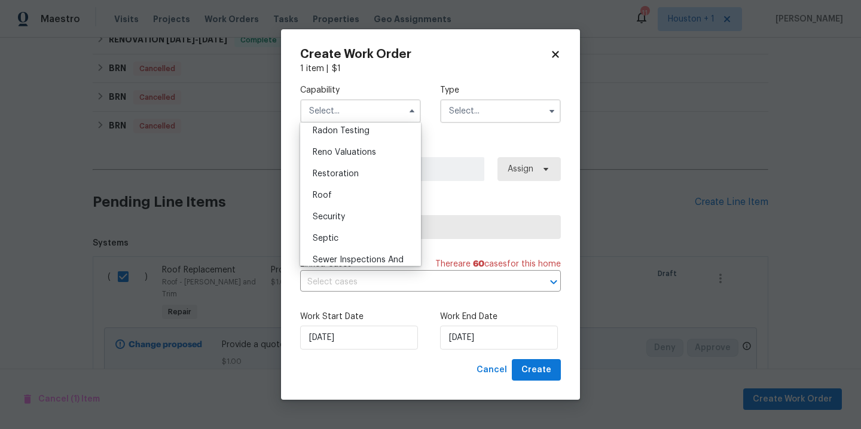
scroll to position [1151, 0]
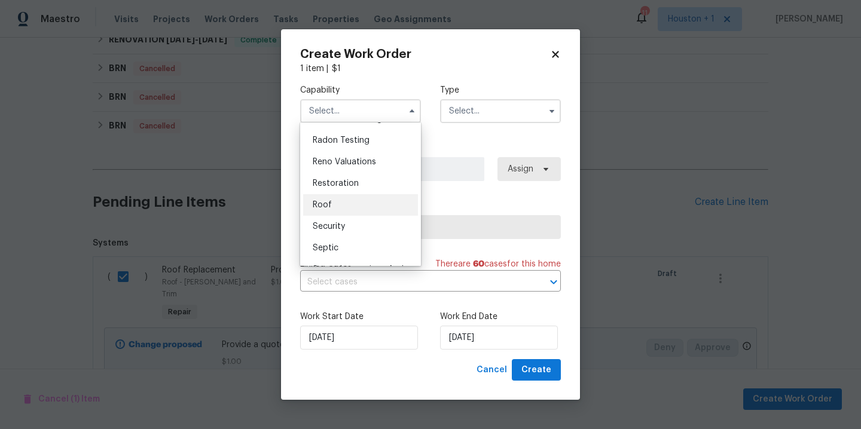
click at [362, 208] on div "Roof" at bounding box center [360, 205] width 115 height 22
type input "Roof"
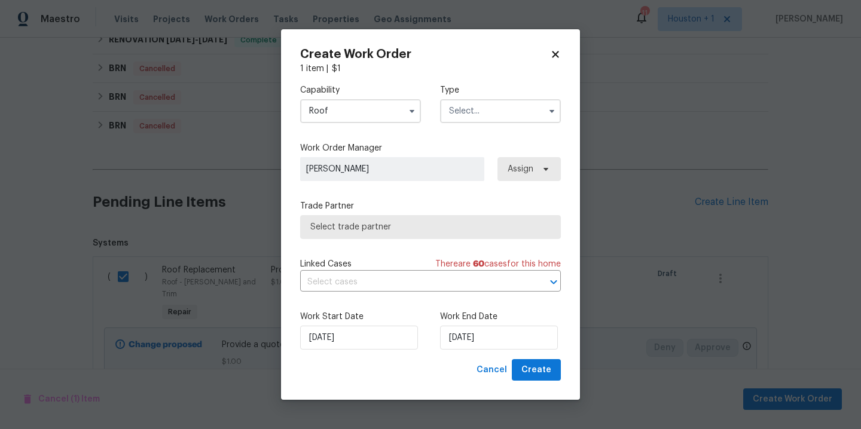
click at [488, 118] on input "text" at bounding box center [500, 111] width 121 height 24
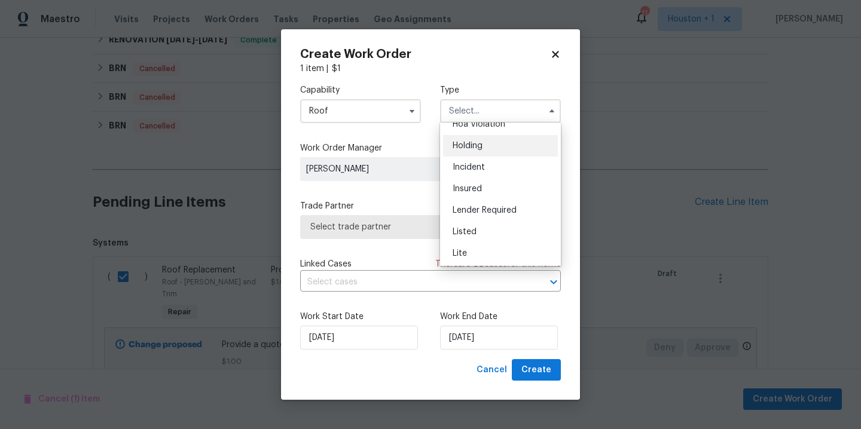
scroll to position [39, 0]
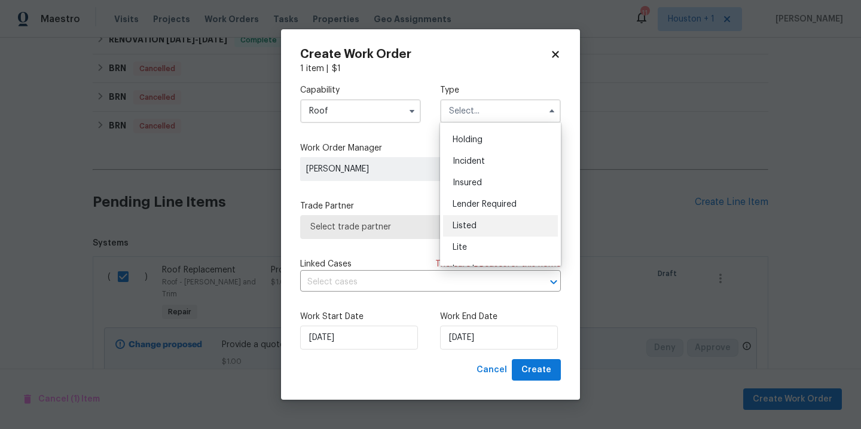
click at [485, 221] on div "Listed" at bounding box center [500, 226] width 115 height 22
type input "Listed"
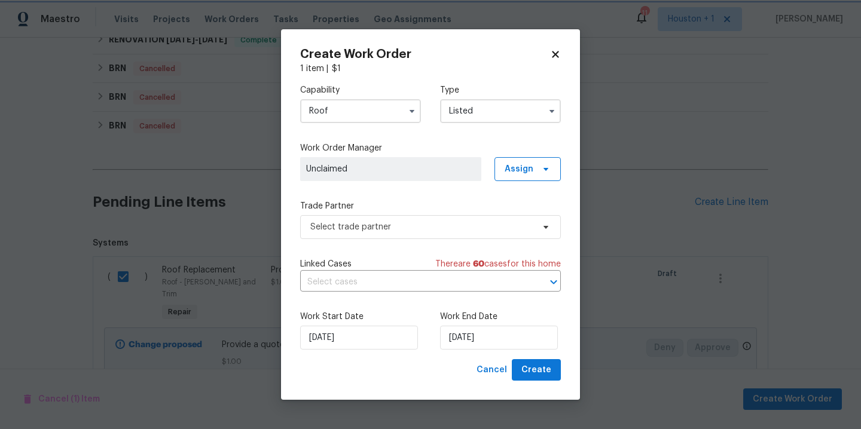
scroll to position [0, 0]
click at [537, 169] on span "Assign" at bounding box center [527, 169] width 66 height 24
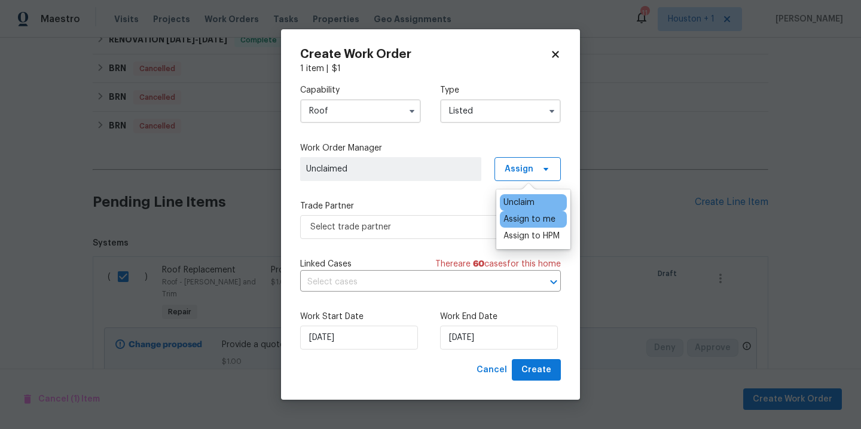
click at [522, 218] on div "Assign to me" at bounding box center [529, 219] width 52 height 12
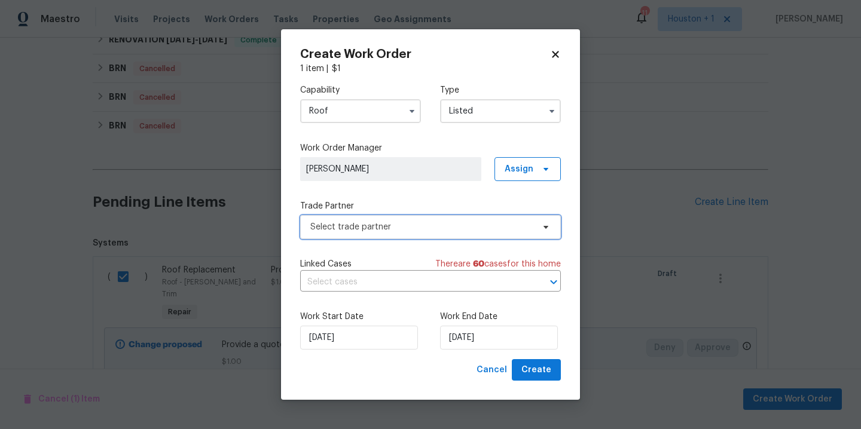
click at [459, 236] on span "Select trade partner" at bounding box center [430, 227] width 261 height 24
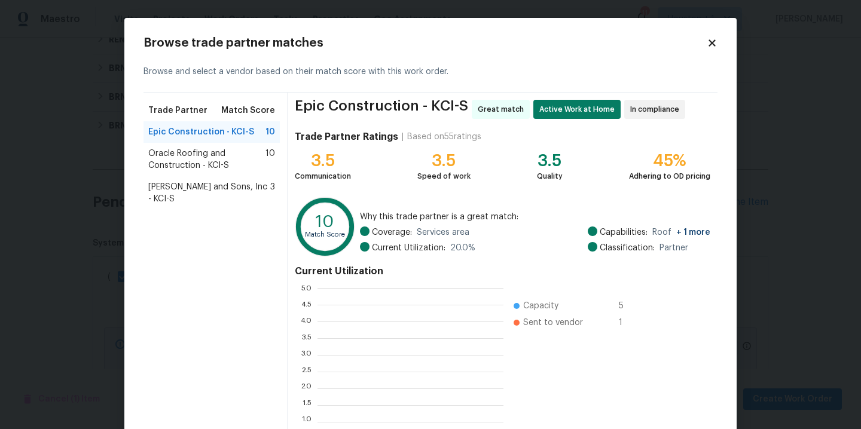
scroll to position [167, 186]
click at [201, 161] on span "Oracle Roofing and Construction - KCI-S" at bounding box center [206, 160] width 117 height 24
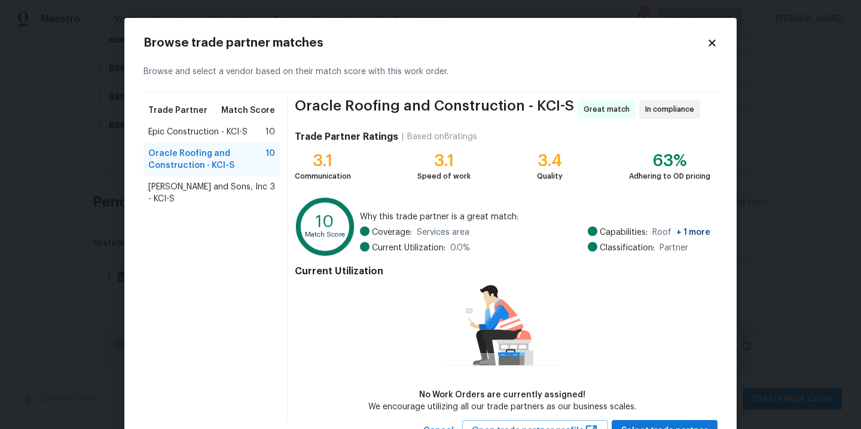
scroll to position [49, 0]
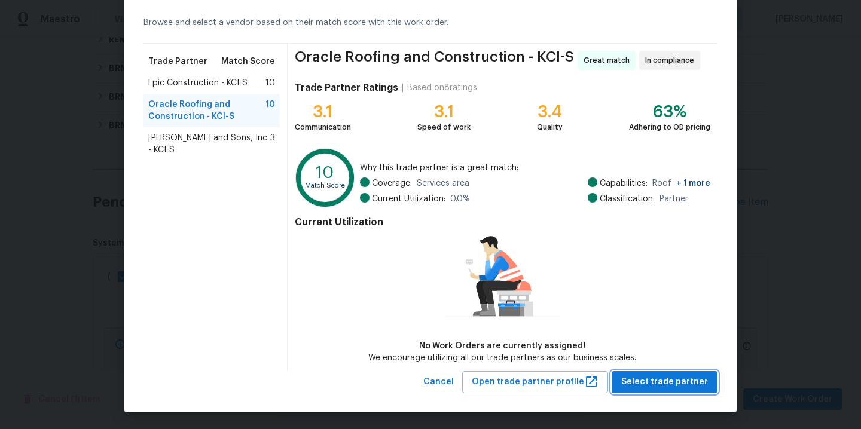
click at [659, 391] on button "Select trade partner" at bounding box center [665, 382] width 106 height 22
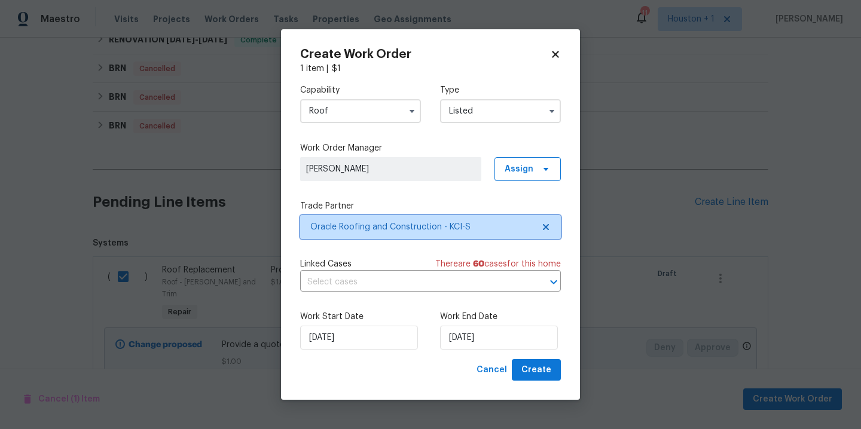
scroll to position [0, 0]
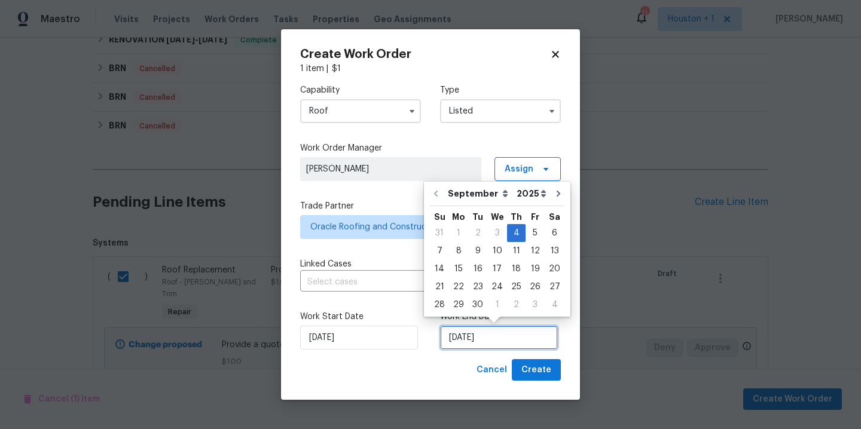
click at [505, 339] on input "9/4/2025" at bounding box center [499, 338] width 118 height 24
click at [515, 249] on div "11" at bounding box center [516, 251] width 19 height 17
type input "9/11/2025"
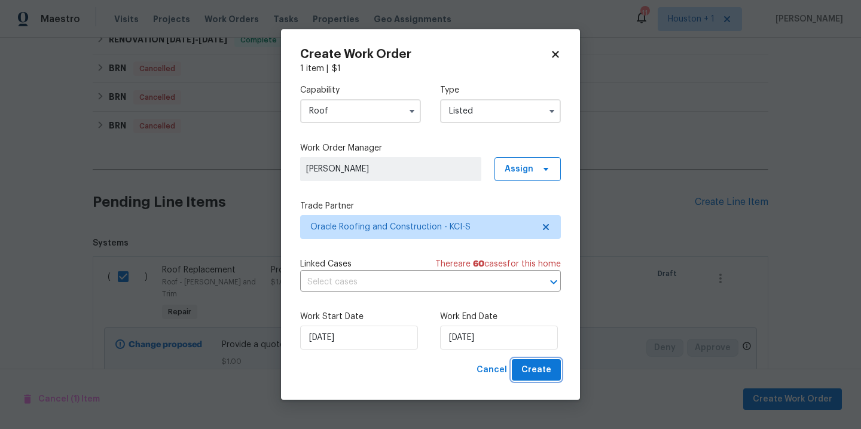
click at [554, 377] on button "Create" at bounding box center [536, 370] width 49 height 22
checkbox input "false"
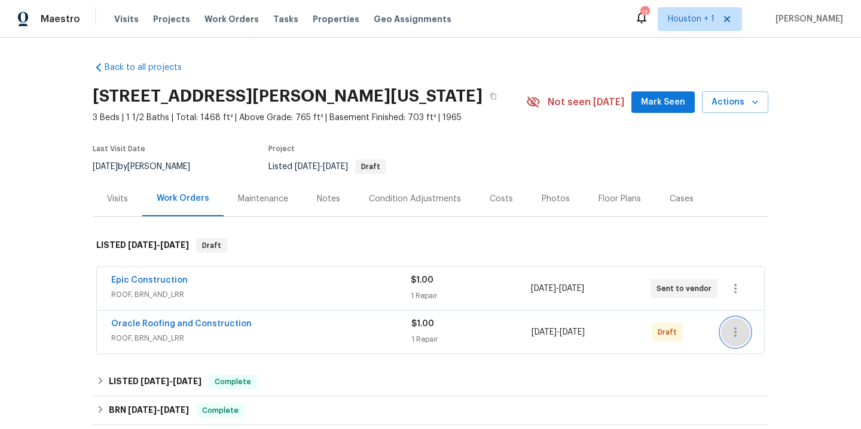
click at [740, 335] on icon "button" at bounding box center [735, 332] width 14 height 14
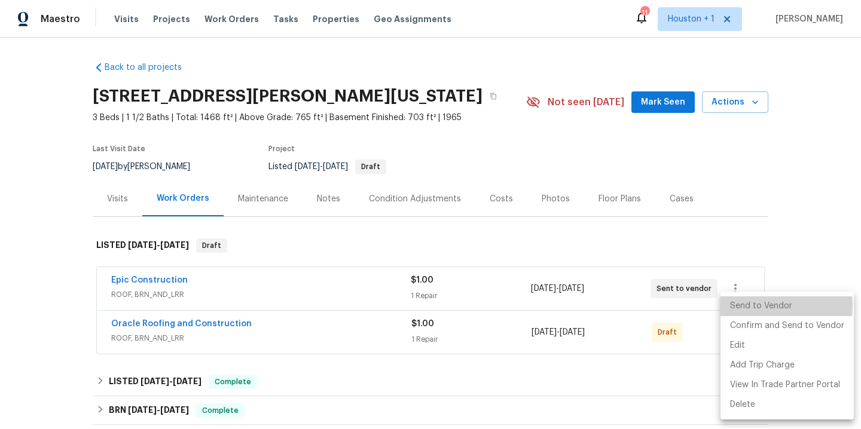
click at [743, 306] on li "Send to Vendor" at bounding box center [786, 307] width 133 height 20
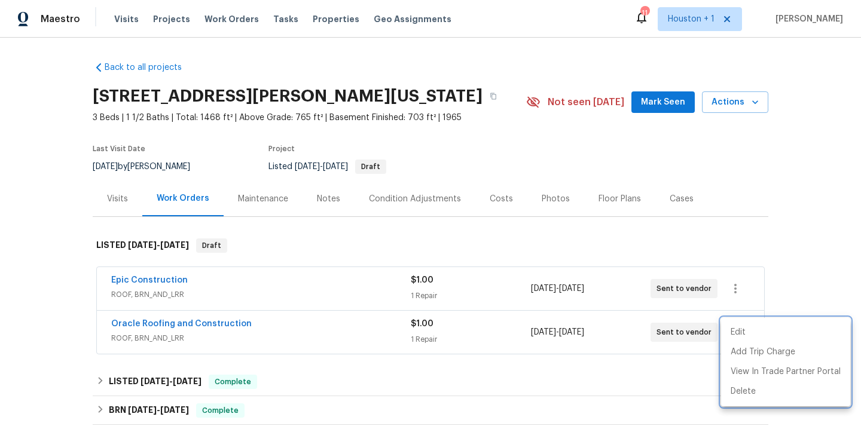
click at [198, 323] on div at bounding box center [430, 214] width 861 height 429
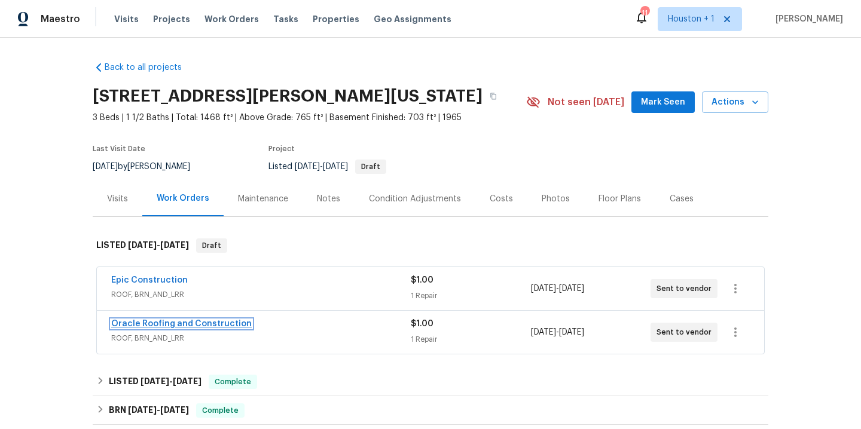
click at [183, 322] on link "Oracle Roofing and Construction" at bounding box center [181, 324] width 140 height 8
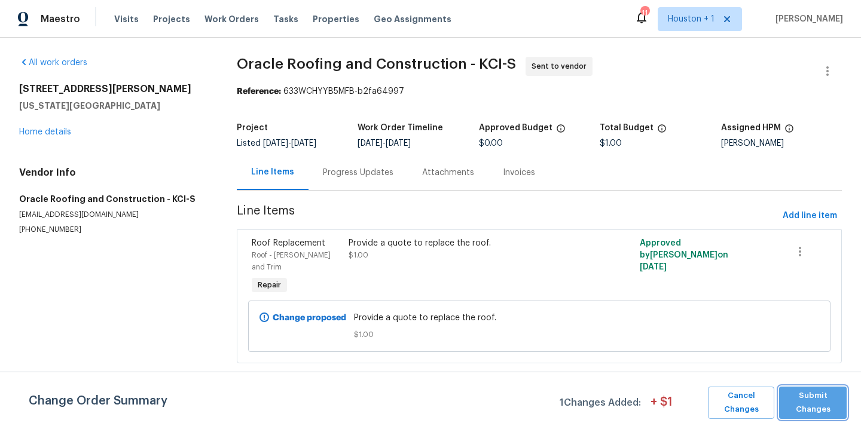
click at [824, 405] on span "Submit Changes" at bounding box center [813, 403] width 56 height 28
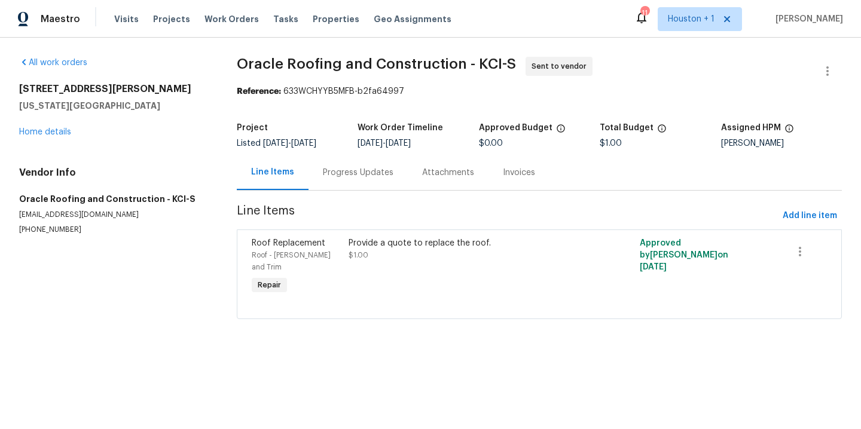
click at [341, 173] on div "Progress Updates" at bounding box center [358, 173] width 71 height 12
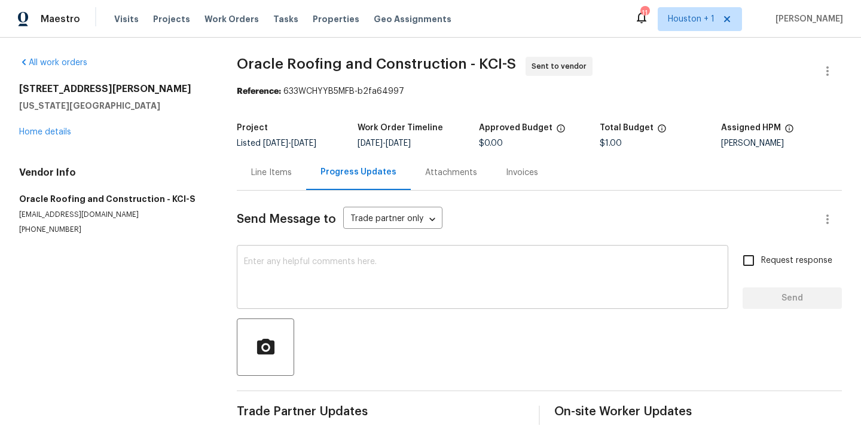
click at [423, 266] on textarea at bounding box center [482, 279] width 477 height 42
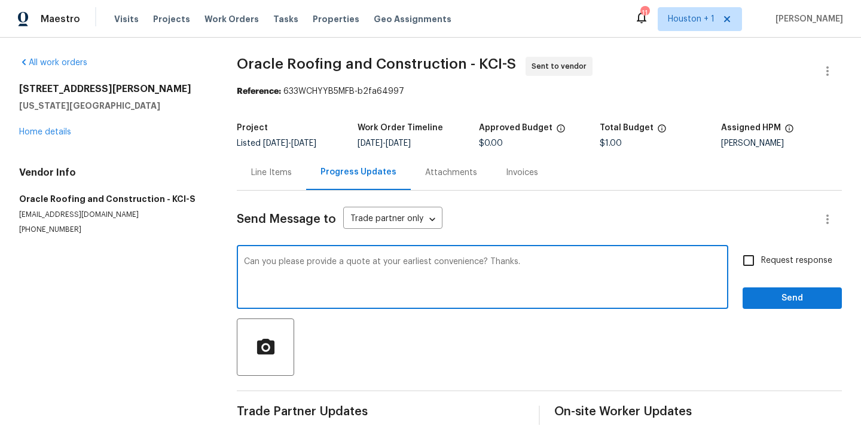
type textarea "Can you please provide a quote at your earliest convenience? Thanks."
click at [746, 262] on input "Request response" at bounding box center [748, 260] width 25 height 25
checkbox input "true"
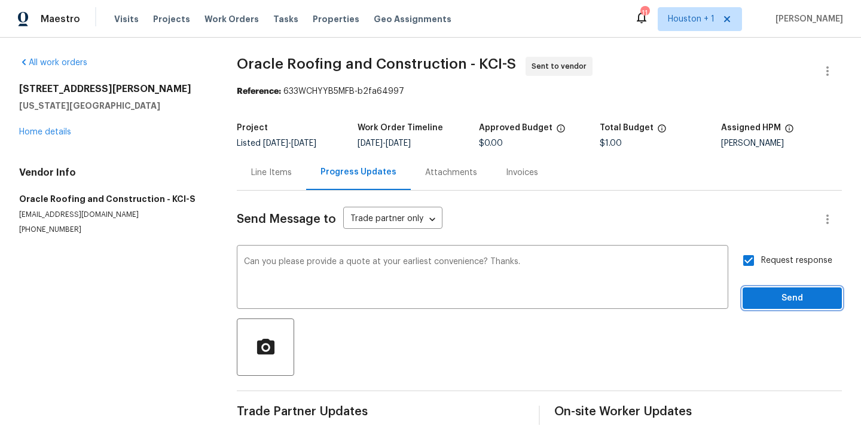
click at [776, 292] on span "Send" at bounding box center [792, 298] width 80 height 15
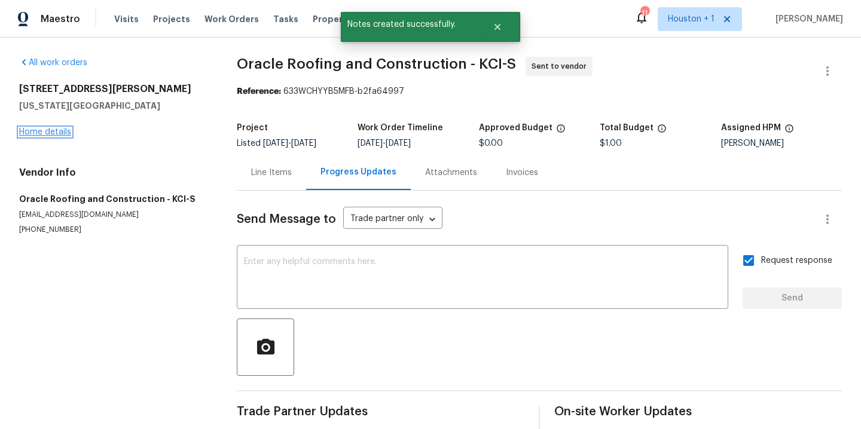
click at [57, 130] on link "Home details" at bounding box center [45, 132] width 52 height 8
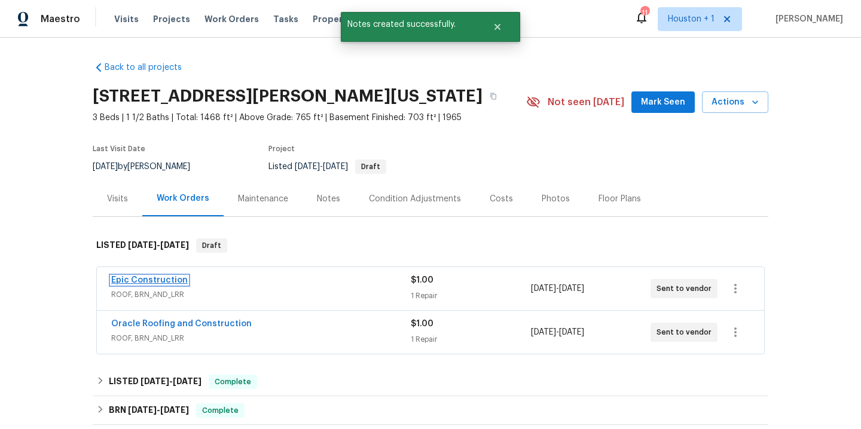
click at [158, 279] on link "Epic Construction" at bounding box center [149, 280] width 77 height 8
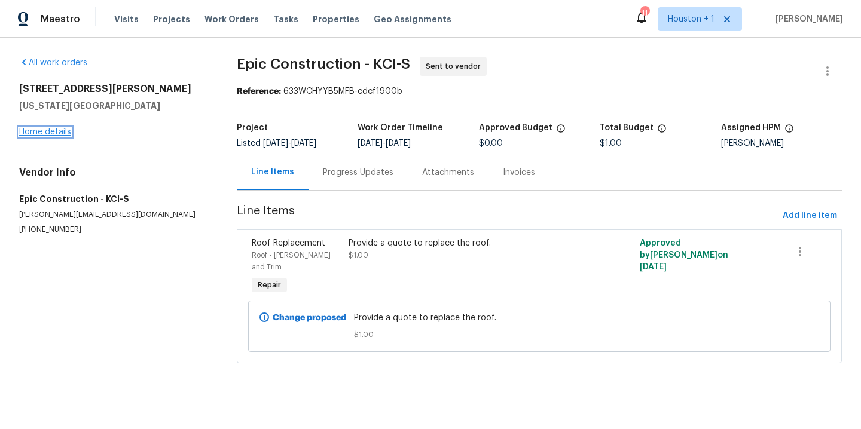
click at [44, 132] on link "Home details" at bounding box center [45, 132] width 52 height 8
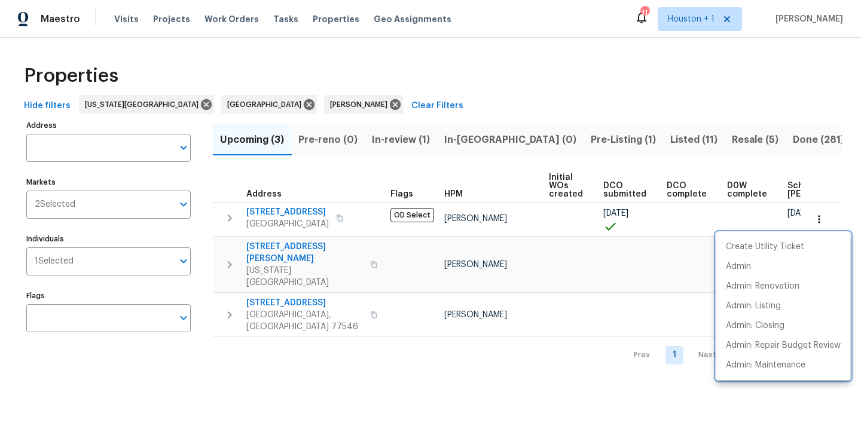
click at [482, 97] on div at bounding box center [430, 214] width 861 height 429
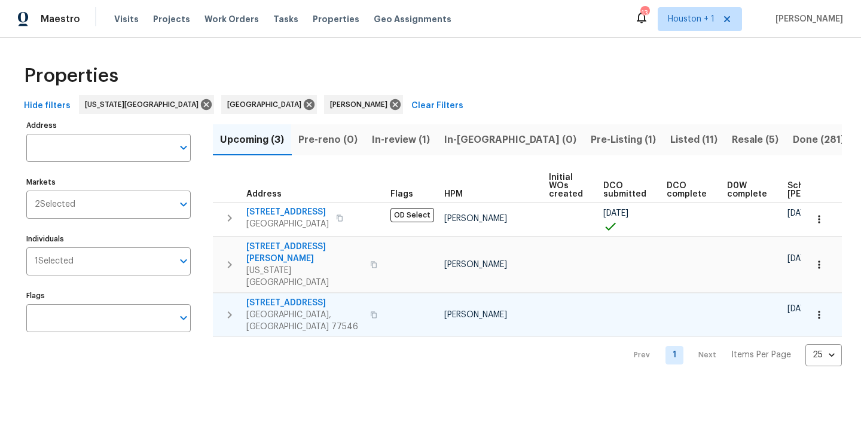
click at [815, 309] on icon "button" at bounding box center [819, 315] width 12 height 12
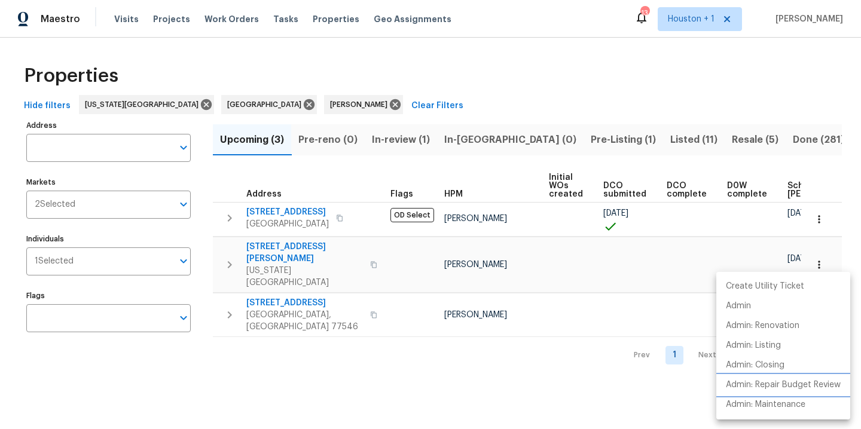
click at [781, 379] on p "Admin: Repair Budget Review" at bounding box center [783, 385] width 115 height 13
click at [540, 110] on div at bounding box center [430, 214] width 861 height 429
